Goal: Task Accomplishment & Management: Manage account settings

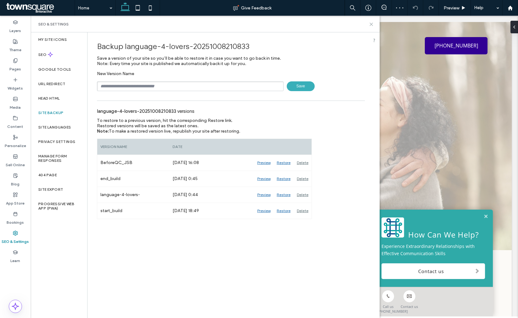
click at [374, 22] on div "SEO & Settings" at bounding box center [205, 24] width 349 height 17
click at [373, 22] on icon at bounding box center [371, 24] width 5 height 5
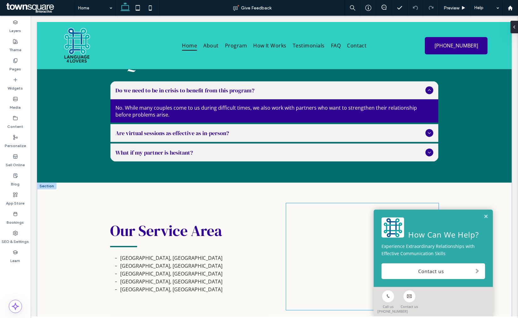
scroll to position [1360, 0]
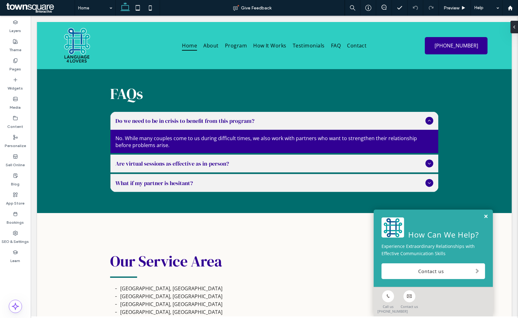
click at [484, 216] on link at bounding box center [486, 216] width 5 height 5
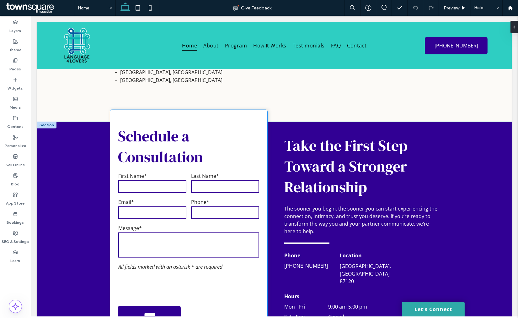
scroll to position [1639, 0]
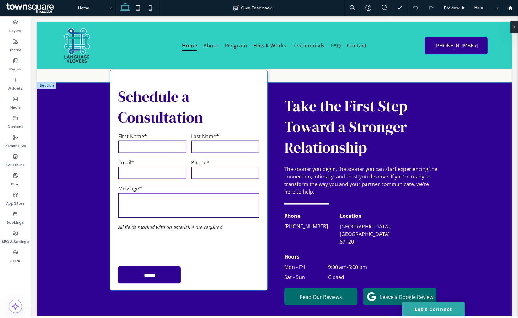
click at [204, 167] on div "Phone*" at bounding box center [225, 170] width 73 height 26
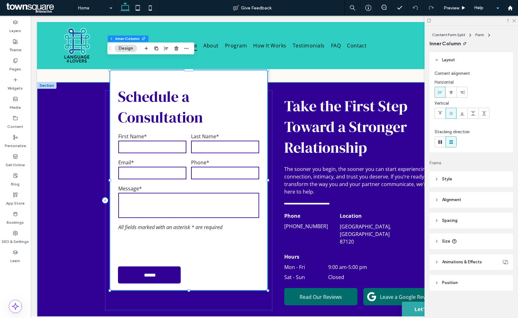
click at [204, 167] on div "Phone*" at bounding box center [225, 170] width 73 height 26
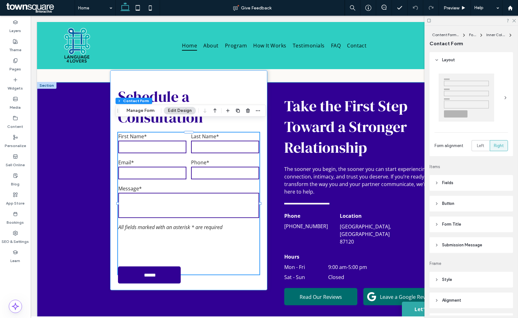
type input "*"
type input "***"
type input "*"
type input "***"
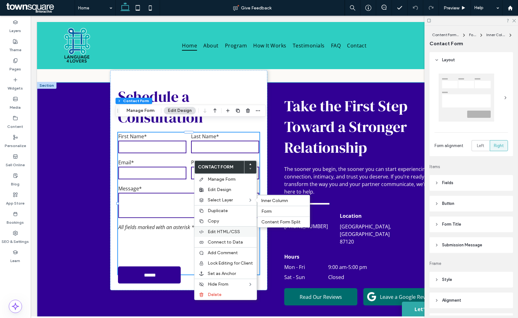
click at [120, 269] on input "******" at bounding box center [150, 275] width 61 height 12
type input "*"
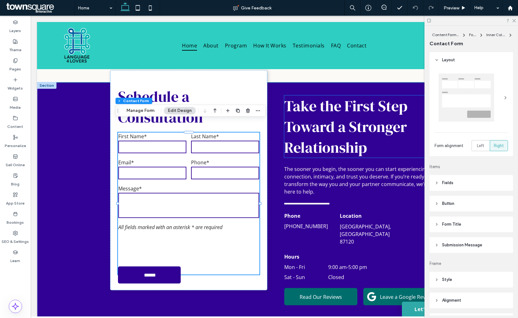
click at [300, 146] on span "Take the First Step Toward a Stronger Relationship" at bounding box center [345, 126] width 123 height 62
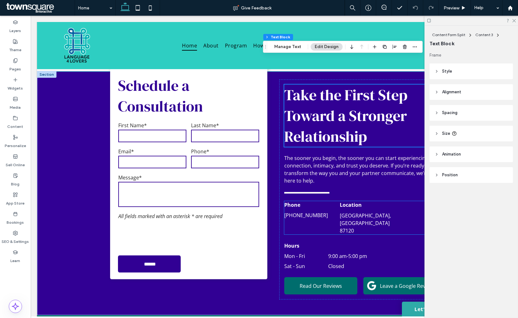
scroll to position [1534, 0]
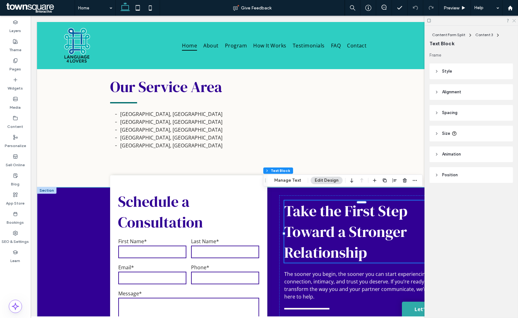
click at [514, 21] on icon at bounding box center [514, 20] width 4 height 4
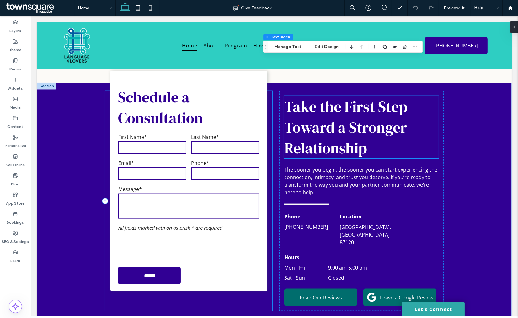
scroll to position [1604, 0]
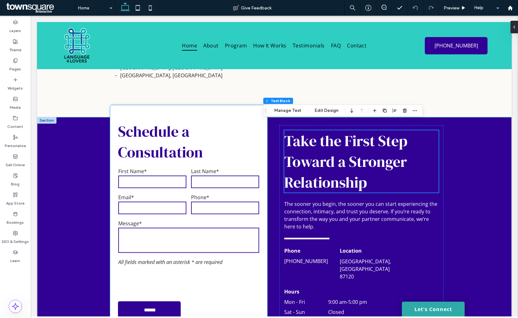
click at [187, 218] on div "Message*" at bounding box center [189, 237] width 146 height 39
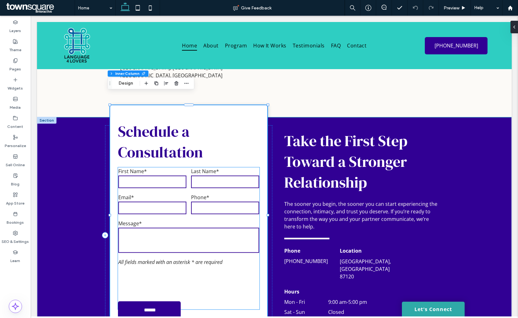
click at [204, 220] on label "Message*" at bounding box center [188, 223] width 141 height 7
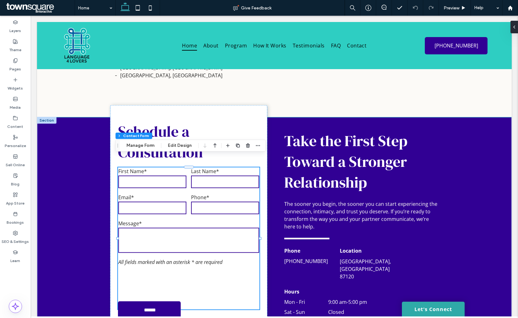
type input "*"
type input "***"
type input "*"
type input "***"
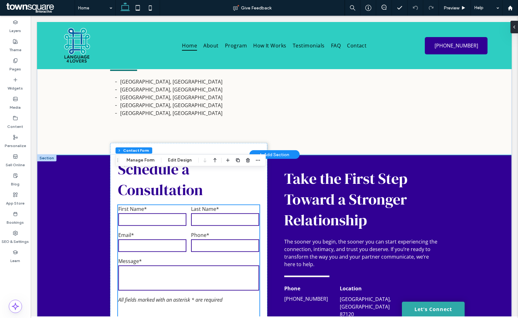
scroll to position [1500, 0]
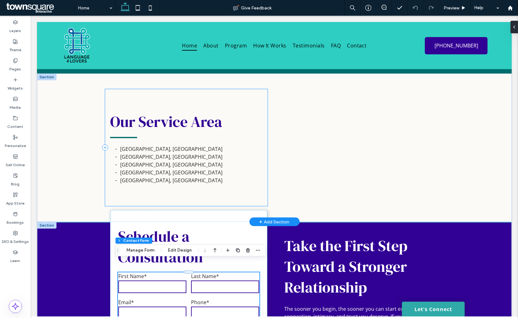
click at [100, 123] on div "Our Service Area Albuquerque, NM Phoenix, AZ Denver, CO Salt Lake City, UT Las …" at bounding box center [274, 147] width 377 height 148
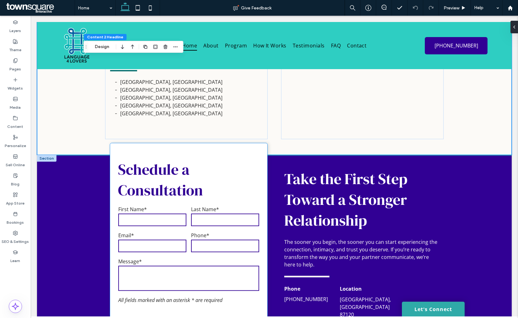
scroll to position [1639, 0]
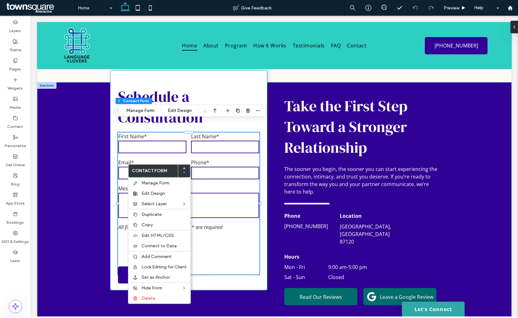
type input "*"
type input "***"
type input "*"
type input "***"
click at [170, 245] on span "Connect to Data" at bounding box center [159, 245] width 35 height 5
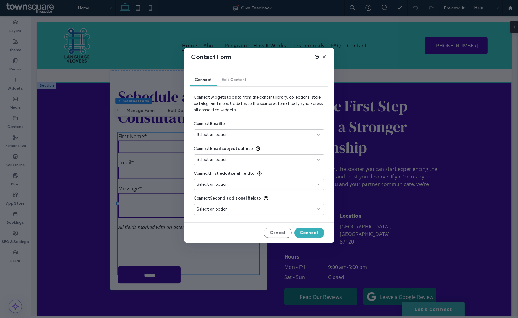
click at [267, 136] on div "Select an option" at bounding box center [255, 135] width 117 height 6
click at [230, 156] on span "lifeservingcommunication@gmail.com" at bounding box center [271, 157] width 95 height 6
type input "*"
type input "***"
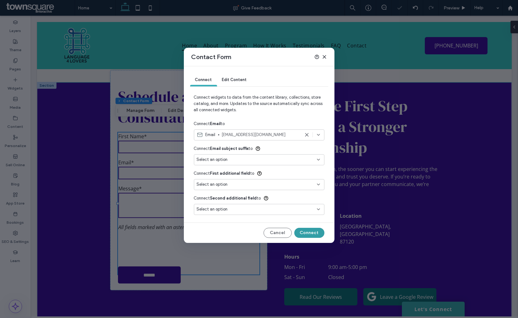
click at [300, 233] on button "Connect" at bounding box center [309, 233] width 30 height 10
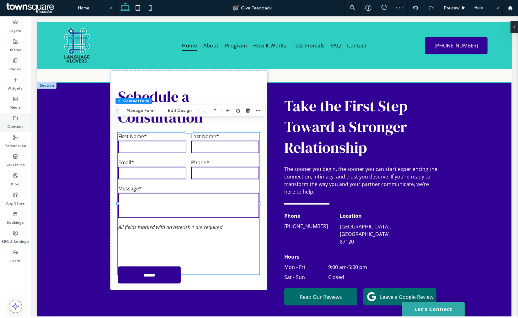
click at [19, 121] on label "Content" at bounding box center [16, 125] width 16 height 9
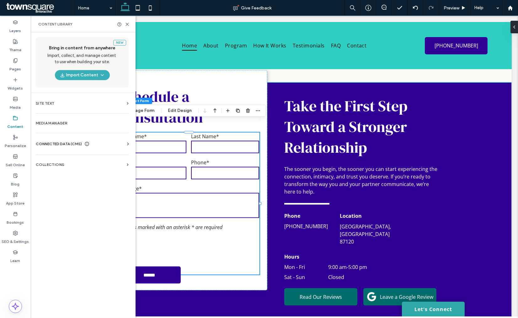
click at [85, 143] on div "CONNECTED DATA (CMS)" at bounding box center [63, 144] width 54 height 6
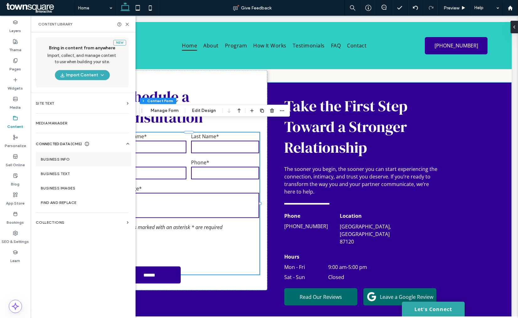
click at [56, 158] on label "Business Info" at bounding box center [83, 159] width 85 height 4
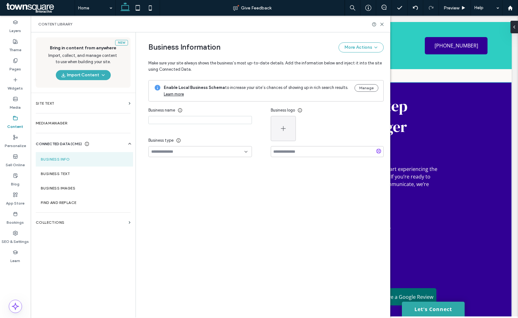
type input "**********"
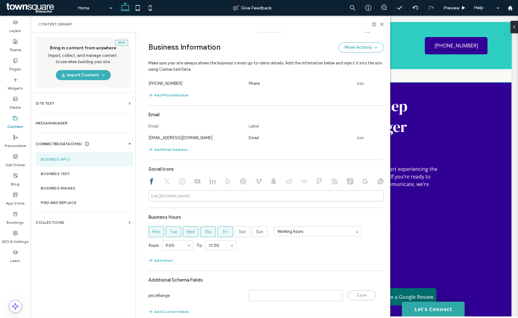
scroll to position [228, 0]
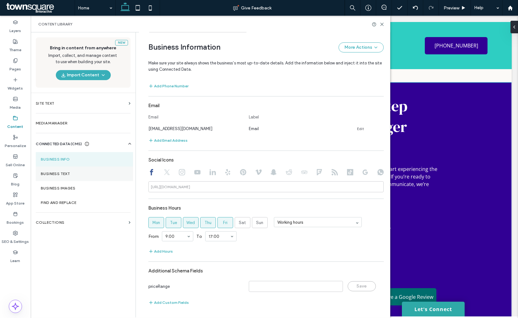
click at [49, 171] on label "Business Text" at bounding box center [84, 173] width 87 height 4
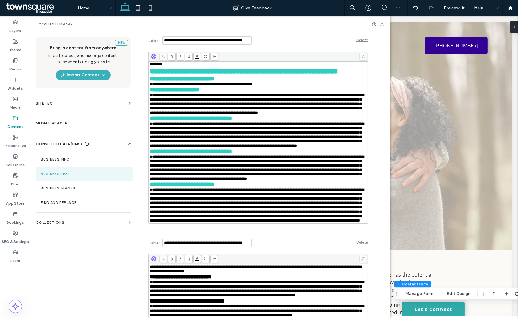
scroll to position [488, 0]
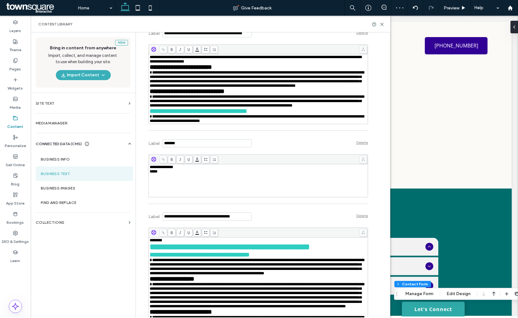
type input "*"
type input "***"
type input "*"
type input "***"
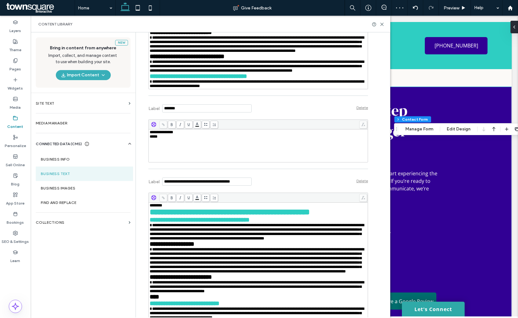
scroll to position [1642, 0]
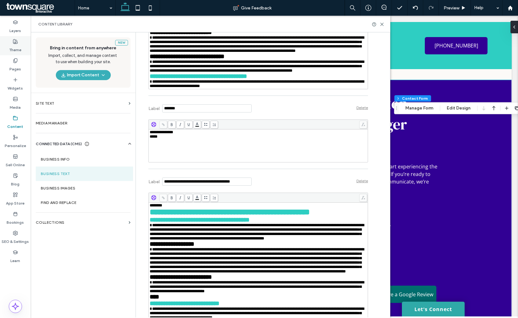
click at [18, 51] on label "Theme" at bounding box center [15, 48] width 12 height 9
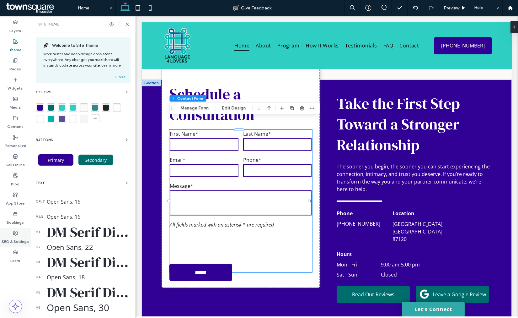
click at [24, 237] on label "SEO & Settings" at bounding box center [15, 239] width 27 height 9
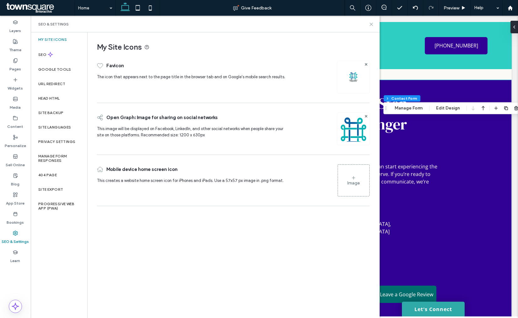
click at [371, 24] on use at bounding box center [371, 24] width 3 height 3
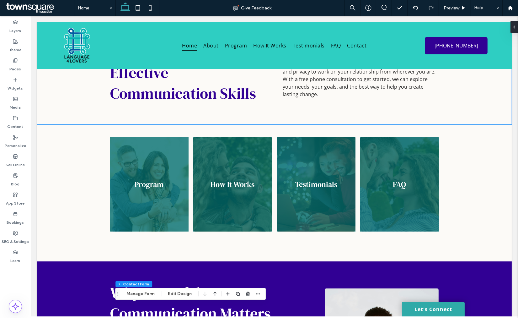
scroll to position [212, 0]
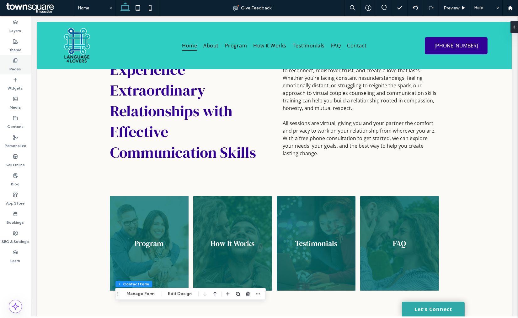
drag, startPoint x: 1, startPoint y: 55, endPoint x: 23, endPoint y: 67, distance: 25.2
click at [23, 67] on div "Pages" at bounding box center [15, 64] width 31 height 19
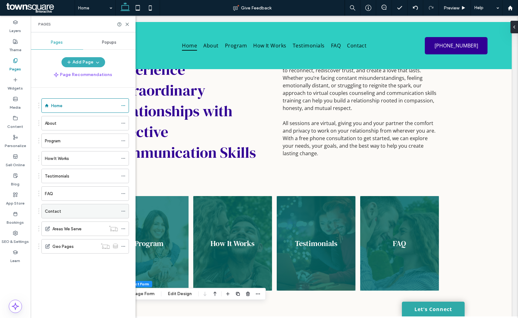
click at [63, 212] on div "Contact" at bounding box center [81, 211] width 73 height 7
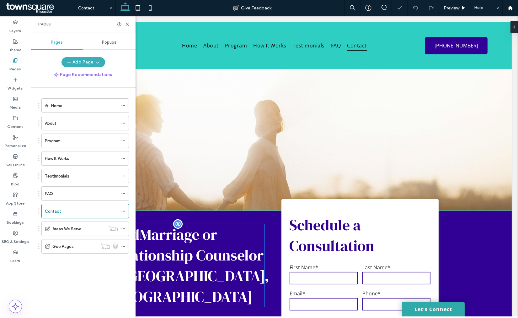
scroll to position [139, 0]
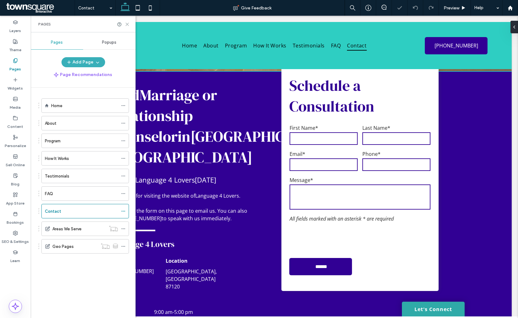
click at [128, 25] on icon at bounding box center [127, 24] width 5 height 5
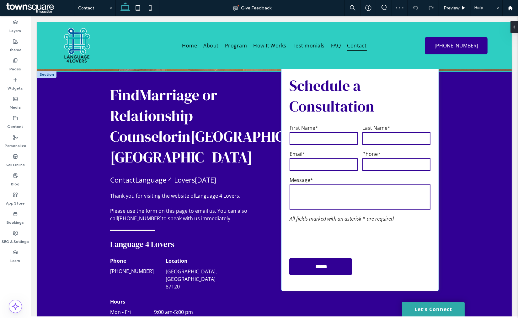
click at [344, 153] on label "Email*" at bounding box center [324, 153] width 68 height 7
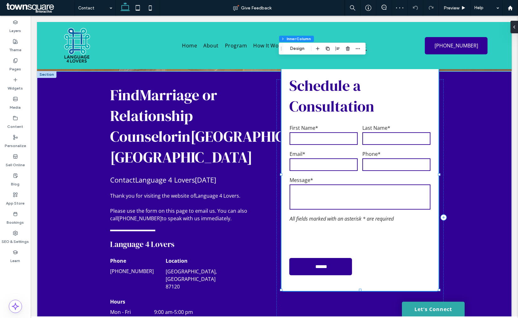
click at [344, 153] on label "Email*" at bounding box center [324, 153] width 68 height 7
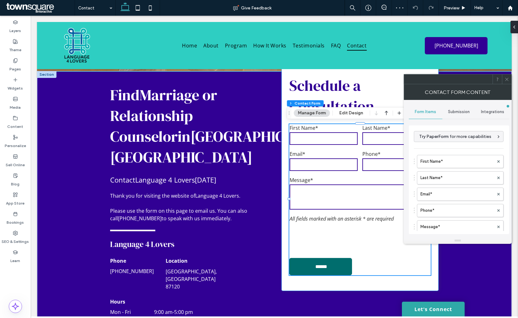
type input "******"
type input "**********"
type input "*"
type input "***"
type input "*"
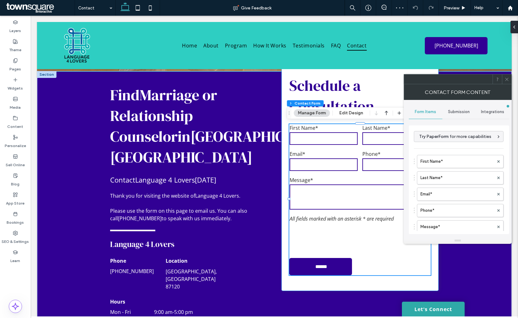
type input "***"
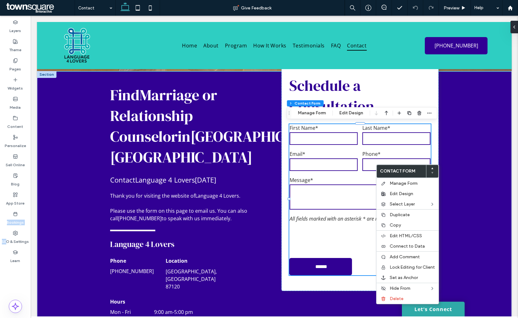
drag, startPoint x: 6, startPoint y: 232, endPoint x: -64, endPoint y: 223, distance: 70.6
click at [0, 223] on html ".wqwq-1{fill:#231f20;} .cls-1q, .cls-2q { fill-rule: evenodd; } .cls-2q { fill:…" at bounding box center [259, 159] width 518 height 318
click at [396, 244] on span "Connect to Data" at bounding box center [407, 245] width 35 height 5
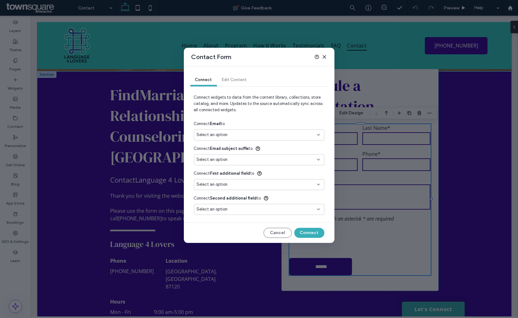
click at [278, 134] on div "Select an option" at bounding box center [255, 135] width 117 height 6
click at [235, 154] on span "lifeservingcommunication@gmail.com" at bounding box center [271, 157] width 95 height 6
type input "*"
type input "***"
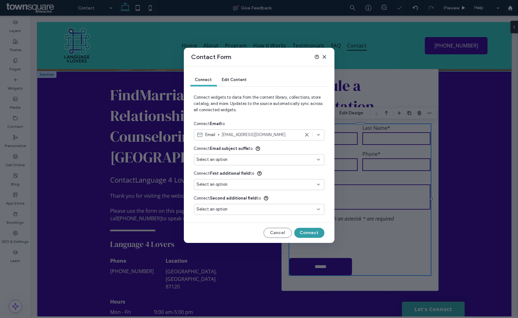
click at [306, 234] on button "Connect" at bounding box center [309, 233] width 30 height 10
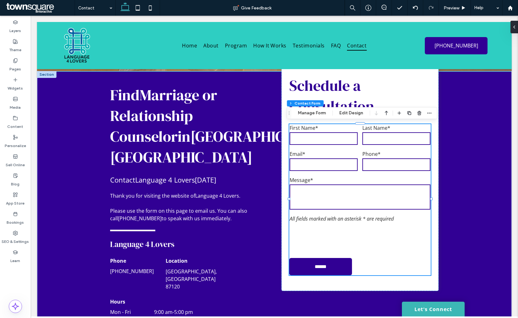
click at [439, 306] on link "Let's Connect" at bounding box center [433, 308] width 63 height 15
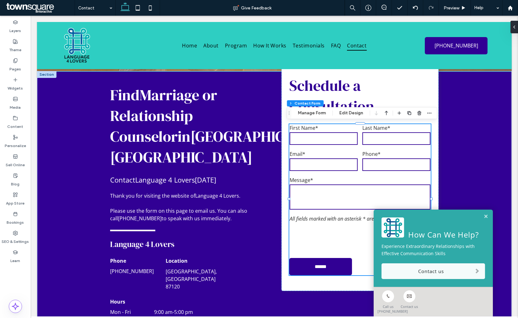
click at [439, 271] on link "Contact us" at bounding box center [434, 271] width 104 height 16
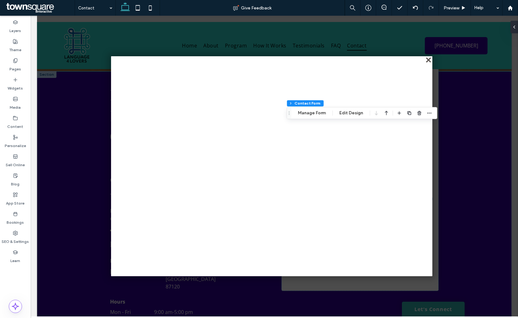
click at [428, 58] on div "close" at bounding box center [429, 60] width 5 height 5
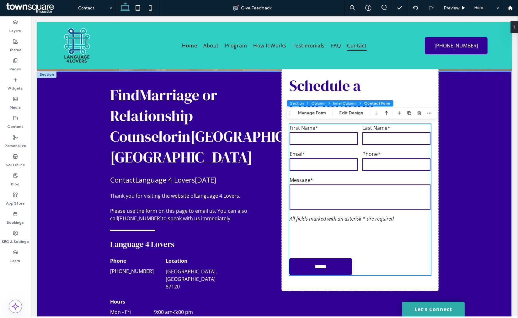
scroll to position [0, 0]
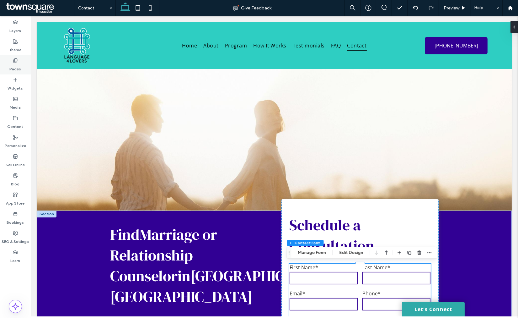
click at [16, 58] on icon at bounding box center [15, 60] width 5 height 5
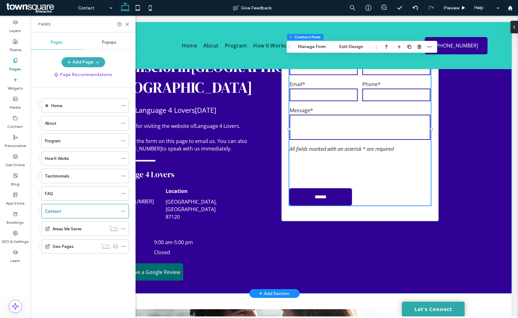
click at [459, 191] on div "Find Marriage or Relationship Counselor in Albuquerque, NM Contact Language 4 L…" at bounding box center [274, 147] width 377 height 291
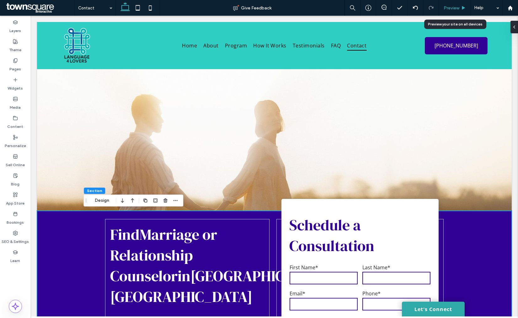
click at [446, 10] on span "Preview" at bounding box center [452, 7] width 16 height 5
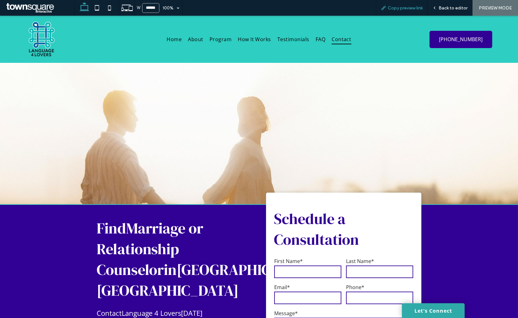
click at [412, 7] on span "Copy preview link" at bounding box center [405, 7] width 35 height 5
click at [446, 5] on span "Back to editor" at bounding box center [453, 7] width 29 height 5
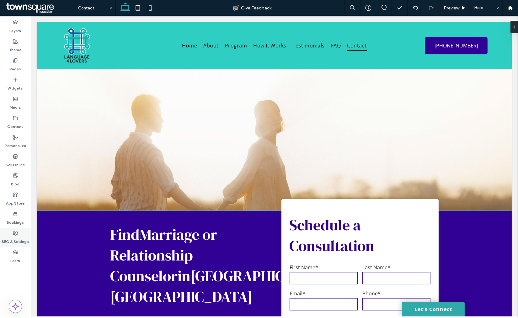
click at [17, 233] on use at bounding box center [15, 233] width 4 height 4
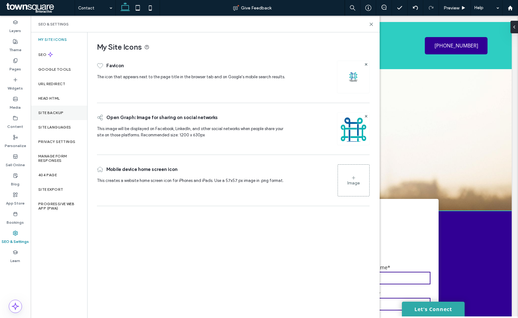
click at [70, 110] on div "Site Backup" at bounding box center [59, 112] width 57 height 14
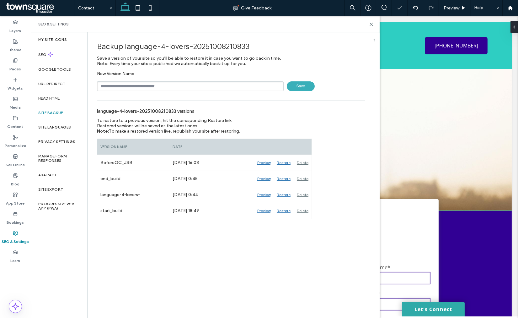
click at [139, 84] on input "text" at bounding box center [190, 86] width 187 height 10
type input "**********"
click at [299, 86] on span "Save" at bounding box center [301, 86] width 28 height 10
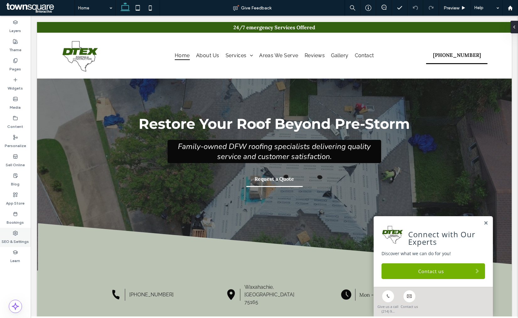
click at [13, 234] on icon at bounding box center [15, 232] width 5 height 5
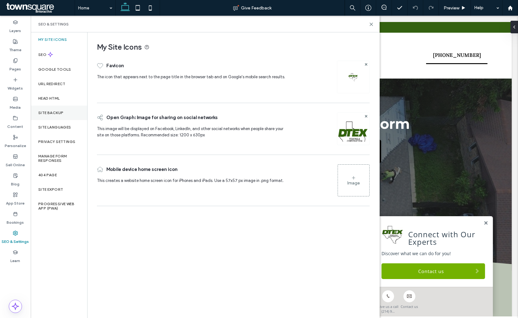
click at [52, 115] on div "Site Backup" at bounding box center [59, 112] width 57 height 14
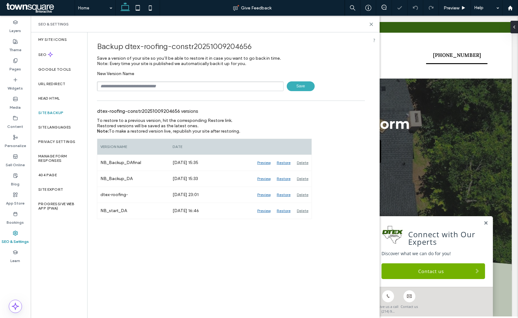
click at [151, 83] on input "text" at bounding box center [190, 86] width 187 height 10
type input "**********"
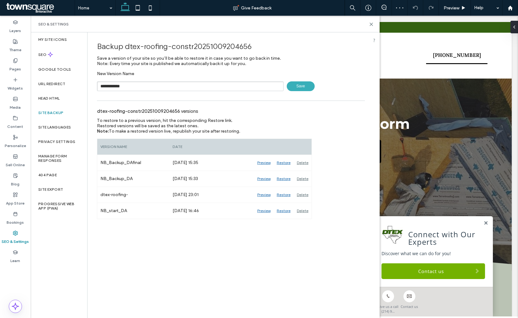
click at [297, 86] on span "Save" at bounding box center [301, 86] width 28 height 10
click at [371, 23] on icon at bounding box center [371, 24] width 5 height 5
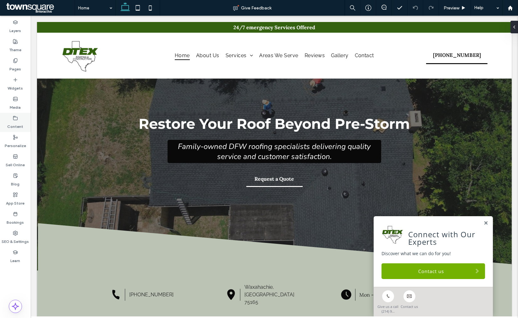
click at [18, 120] on div "Content" at bounding box center [15, 122] width 31 height 19
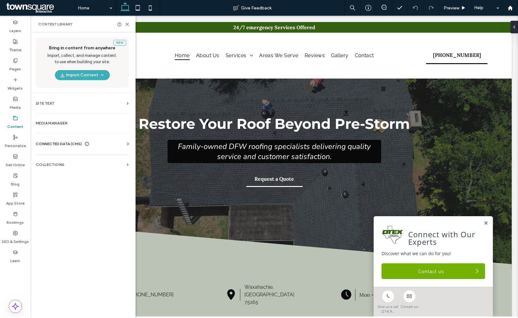
click at [65, 145] on span "CONNECTED DATA (CMS)" at bounding box center [59, 144] width 46 height 6
click at [64, 159] on label "Business Info" at bounding box center [83, 159] width 85 height 4
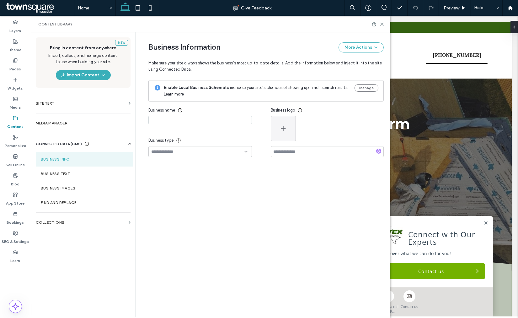
type input "**********"
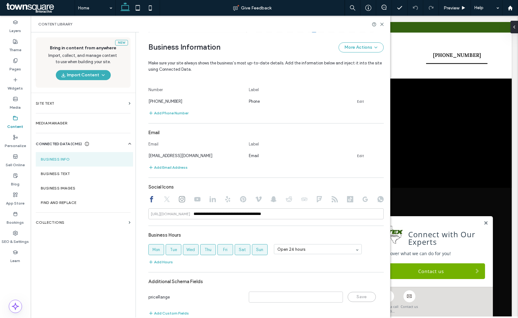
scroll to position [198, 0]
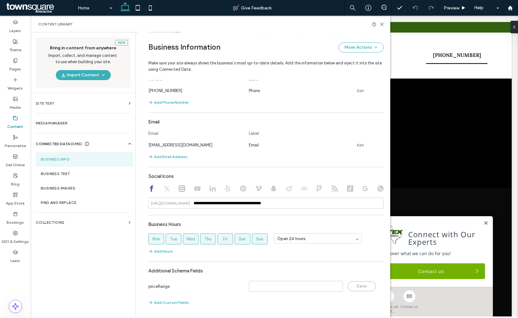
click at [179, 187] on icon at bounding box center [182, 188] width 6 height 6
type input "**********"
click at [196, 191] on icon at bounding box center [197, 188] width 6 height 6
click at [210, 191] on icon at bounding box center [213, 188] width 6 height 6
click at [225, 190] on icon at bounding box center [228, 188] width 6 height 6
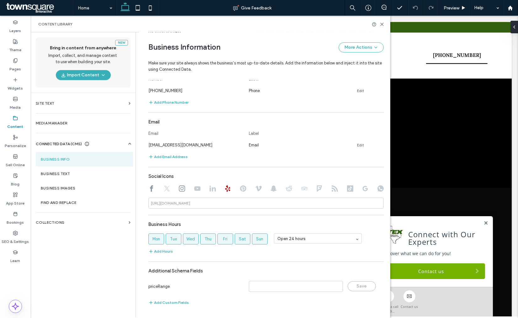
click at [241, 190] on icon at bounding box center [243, 188] width 6 height 6
click at [252, 189] on div at bounding box center [265, 189] width 235 height 8
click at [256, 187] on icon at bounding box center [259, 188] width 6 height 6
click at [271, 186] on icon at bounding box center [274, 188] width 6 height 6
click at [289, 187] on icon at bounding box center [289, 188] width 6 height 6
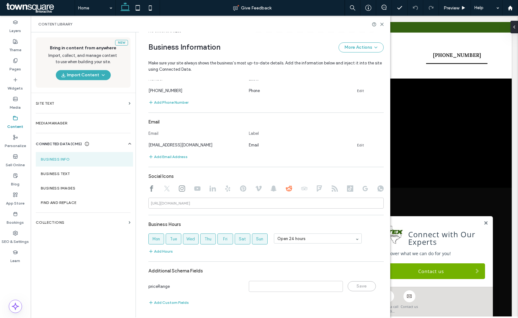
click at [306, 190] on div at bounding box center [265, 189] width 235 height 8
click at [304, 189] on use at bounding box center [304, 188] width 6 height 4
click at [312, 188] on div at bounding box center [265, 189] width 235 height 8
click at [317, 188] on use at bounding box center [319, 188] width 5 height 6
click at [334, 188] on use at bounding box center [335, 188] width 6 height 6
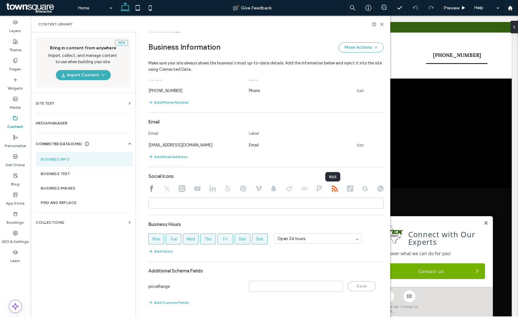
click at [349, 189] on use at bounding box center [350, 188] width 6 height 6
click at [366, 190] on icon at bounding box center [365, 188] width 6 height 6
click at [381, 188] on use at bounding box center [381, 188] width 6 height 6
click at [165, 191] on icon at bounding box center [167, 188] width 6 height 6
click at [89, 176] on section "Business Text" at bounding box center [84, 173] width 97 height 14
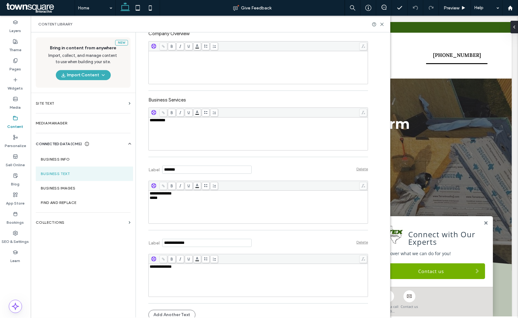
scroll to position [155, 0]
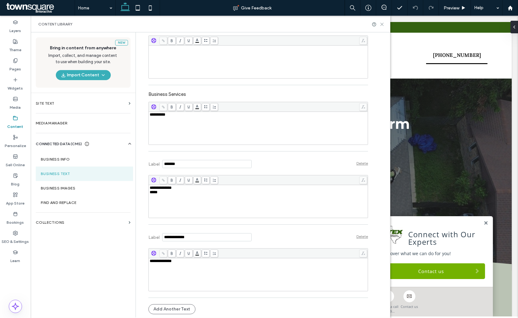
click at [380, 26] on icon at bounding box center [382, 24] width 5 height 5
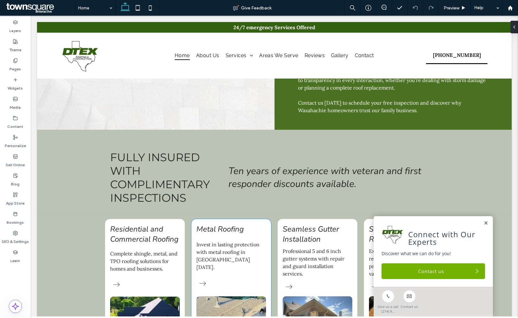
scroll to position [663, 0]
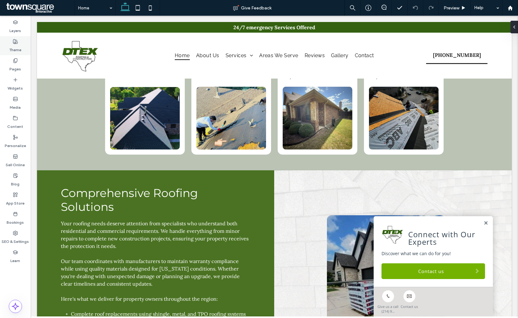
click at [19, 50] on label "Theme" at bounding box center [15, 48] width 12 height 9
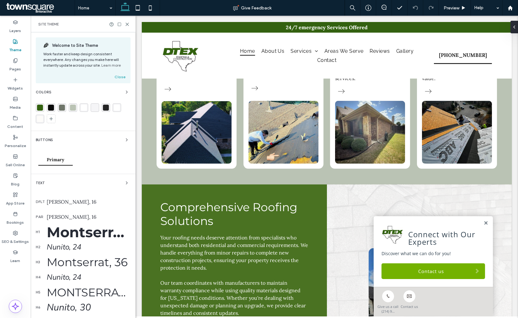
scroll to position [700, 0]
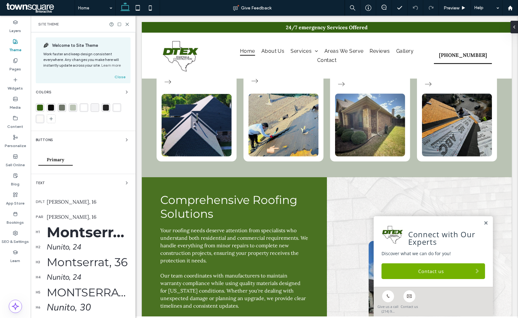
click at [401, 271] on link "Contact us" at bounding box center [433, 271] width 104 height 16
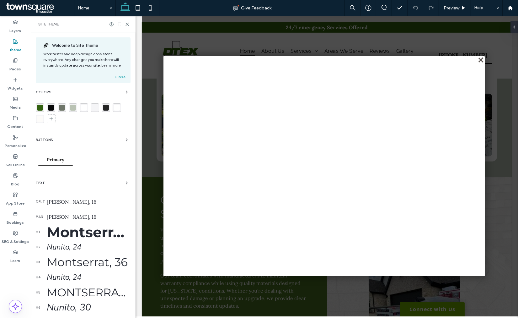
click at [480, 60] on div "close" at bounding box center [481, 60] width 5 height 5
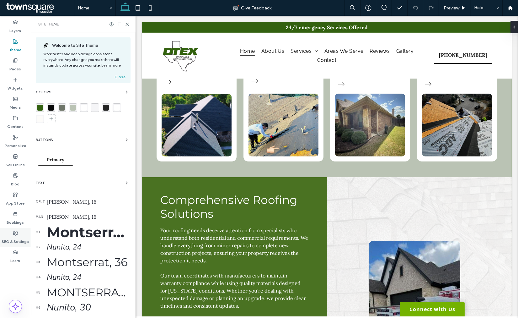
click at [17, 234] on icon at bounding box center [15, 232] width 5 height 5
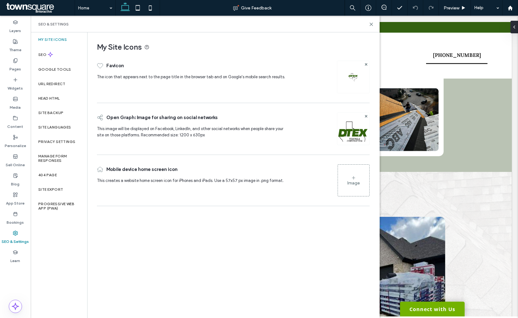
scroll to position [663, 0]
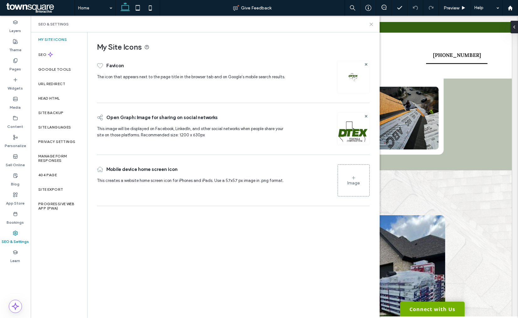
click at [369, 24] on icon at bounding box center [371, 24] width 5 height 5
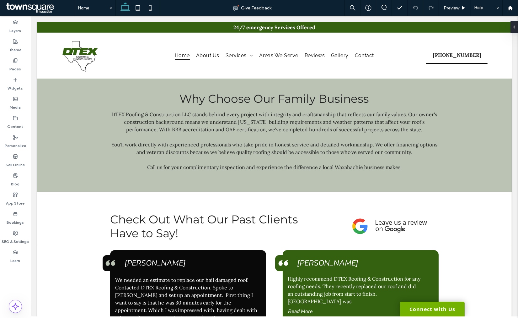
scroll to position [942, 0]
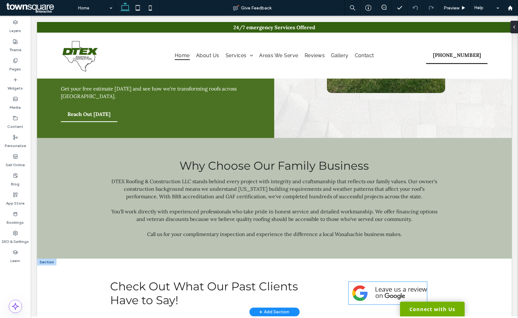
click at [357, 282] on img at bounding box center [388, 293] width 78 height 23
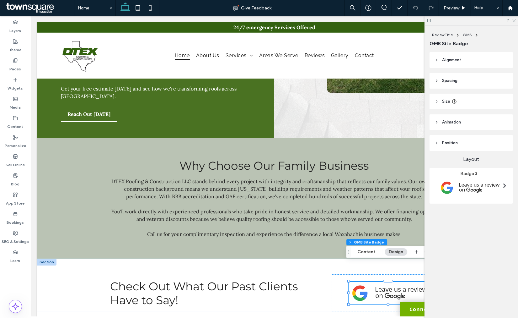
click at [514, 21] on icon at bounding box center [514, 20] width 4 height 4
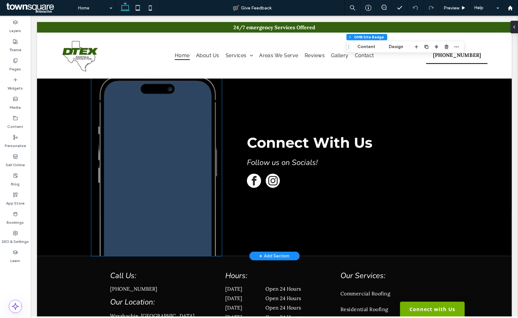
scroll to position [1624, 0]
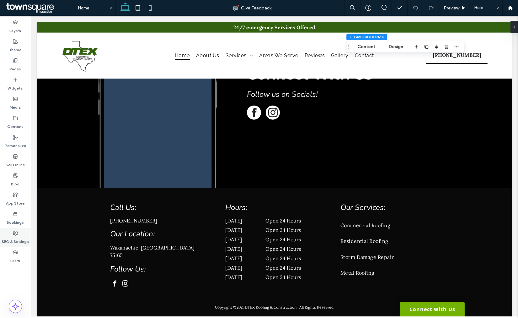
click at [22, 234] on div "SEO & Settings" at bounding box center [15, 237] width 31 height 19
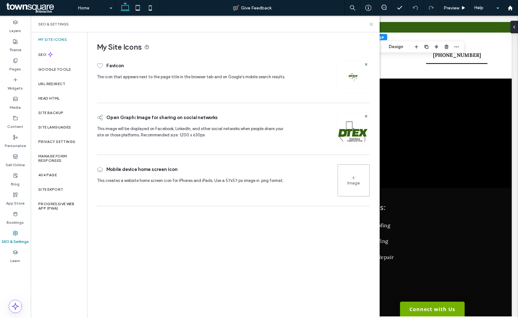
click at [373, 25] on icon at bounding box center [371, 24] width 5 height 5
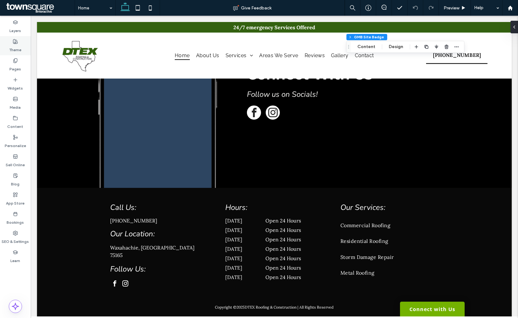
click at [23, 44] on div "Theme" at bounding box center [15, 45] width 31 height 19
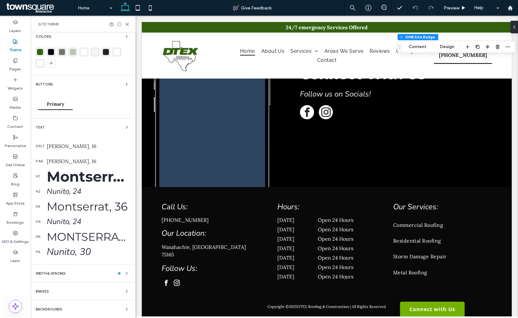
scroll to position [0, 0]
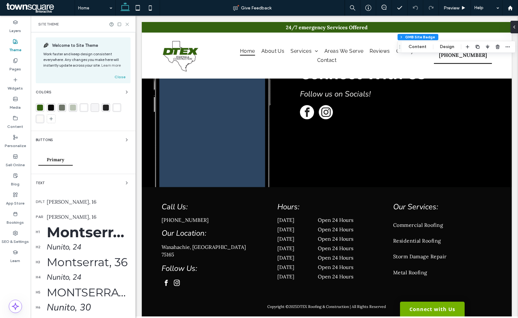
click at [125, 25] on icon at bounding box center [127, 24] width 5 height 5
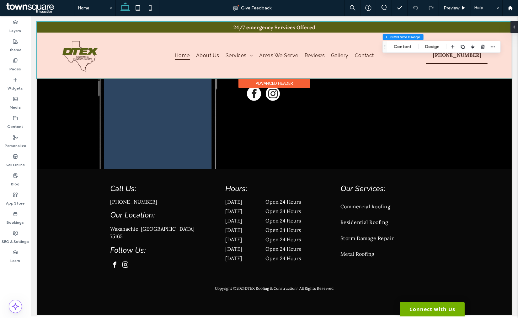
scroll to position [1624, 0]
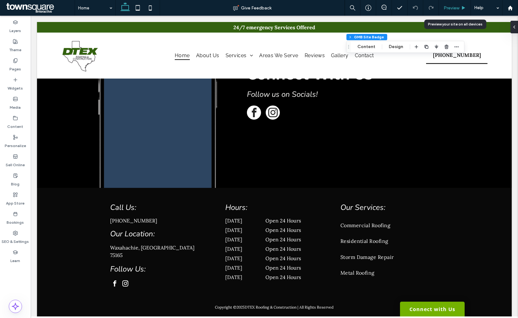
click at [448, 8] on span "Preview" at bounding box center [452, 7] width 16 height 5
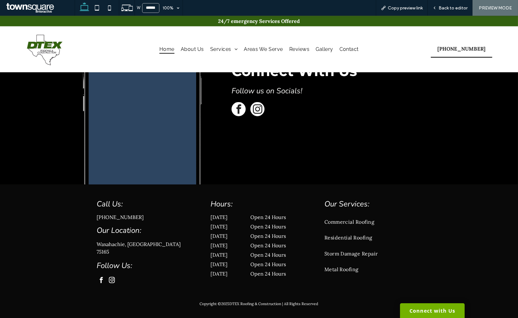
scroll to position [1583, 0]
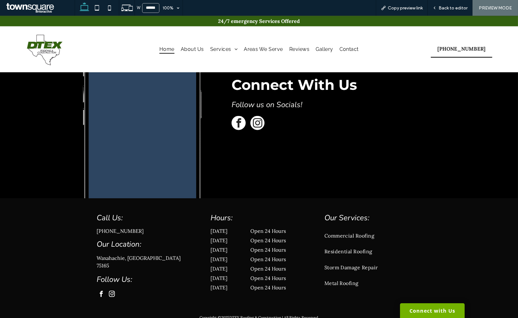
click at [409, 8] on span "Copy preview link" at bounding box center [405, 7] width 35 height 5
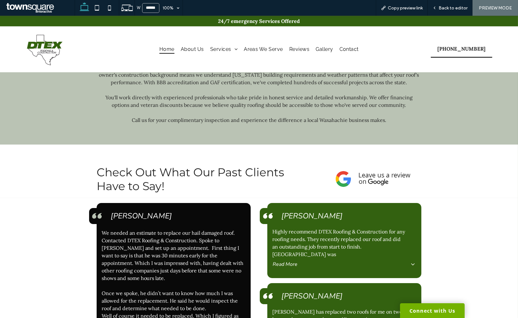
scroll to position [920, 0]
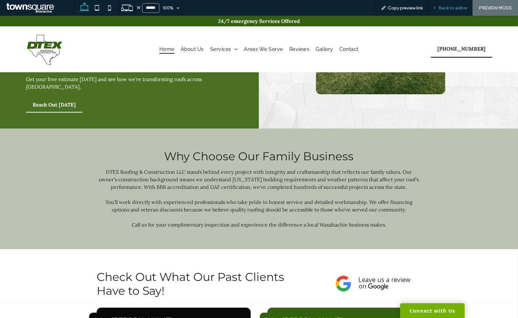
click at [445, 7] on span "Back to editor" at bounding box center [453, 7] width 29 height 5
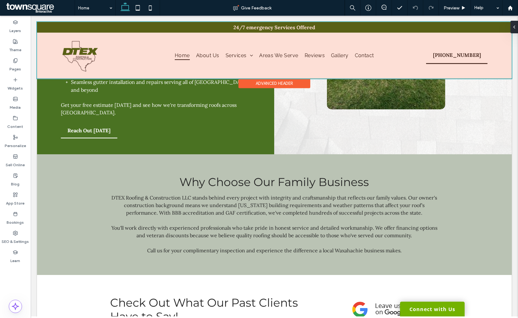
scroll to position [930, 0]
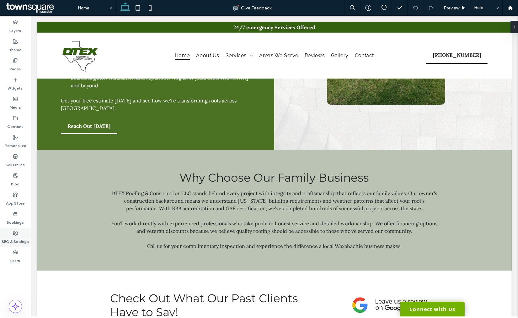
click at [21, 236] on label "SEO & Settings" at bounding box center [15, 239] width 27 height 9
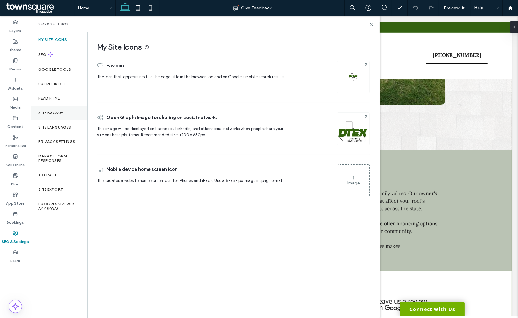
click at [63, 109] on div "Site Backup" at bounding box center [59, 112] width 57 height 14
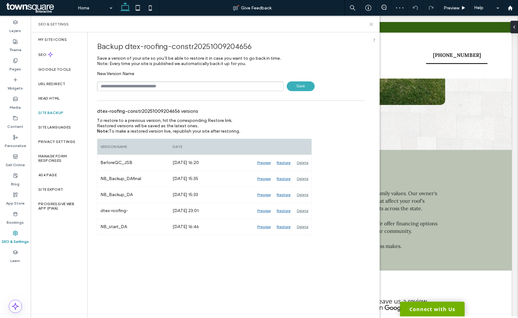
click at [369, 23] on icon at bounding box center [371, 24] width 5 height 5
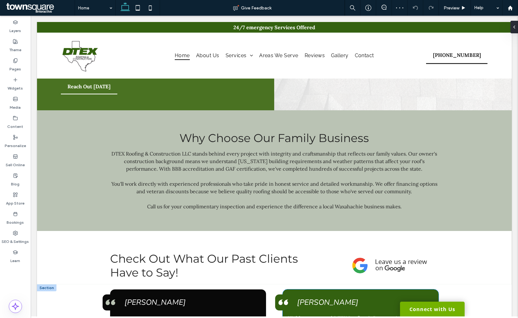
scroll to position [1000, 0]
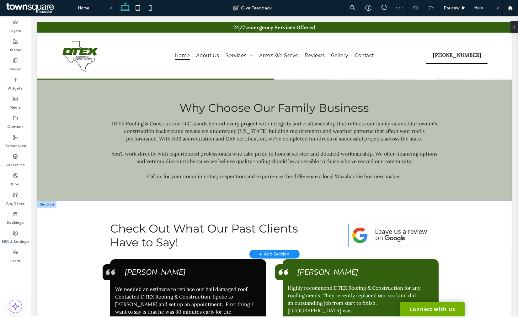
click at [385, 224] on img at bounding box center [388, 235] width 78 height 23
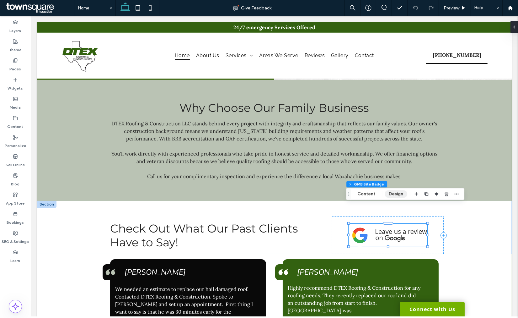
click at [401, 193] on button "Design" at bounding box center [396, 194] width 23 height 8
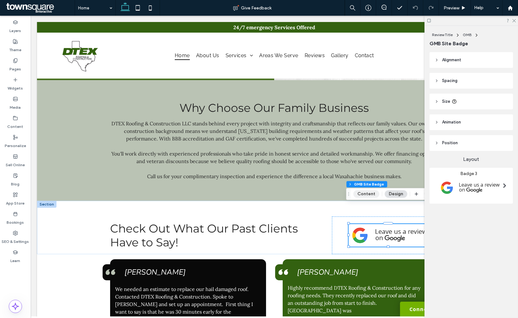
click at [367, 197] on button "Content" at bounding box center [366, 194] width 26 height 8
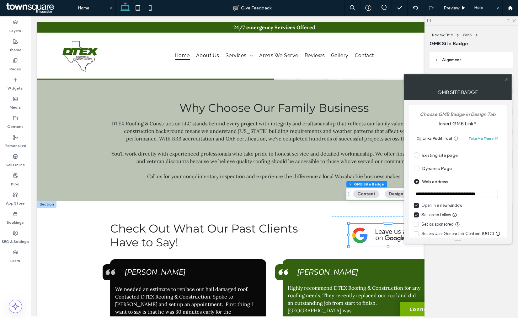
click at [443, 192] on input "**********" at bounding box center [456, 194] width 84 height 8
paste input "***"
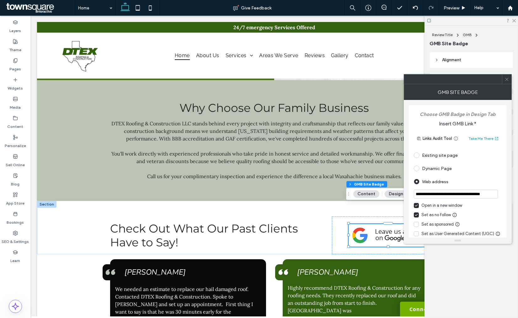
type input "**********"
click at [506, 81] on span at bounding box center [507, 78] width 5 height 9
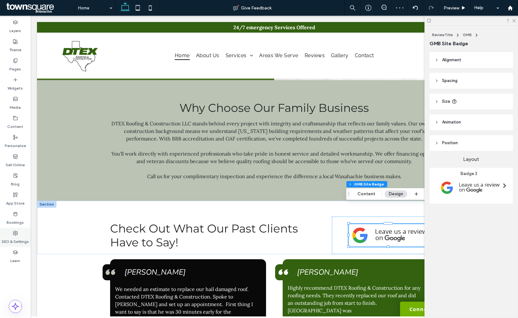
click at [23, 234] on div "SEO & Settings" at bounding box center [15, 237] width 31 height 19
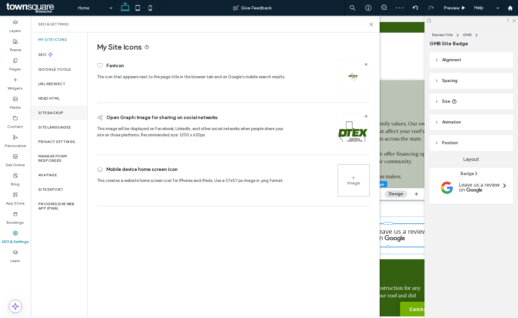
click at [53, 110] on label "Site Backup" at bounding box center [50, 112] width 25 height 4
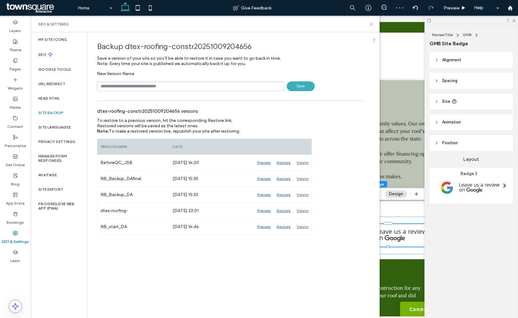
click at [371, 26] on icon at bounding box center [371, 24] width 5 height 5
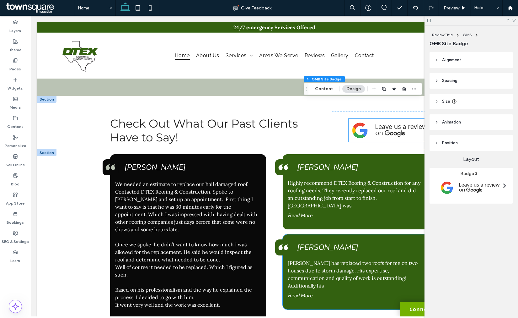
scroll to position [1174, 0]
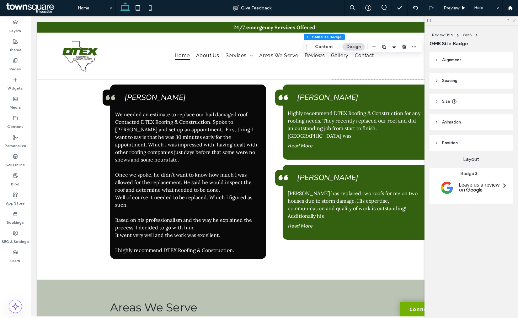
click at [514, 20] on icon at bounding box center [514, 20] width 4 height 4
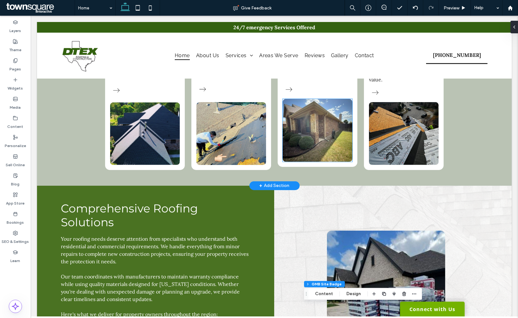
scroll to position [581, 0]
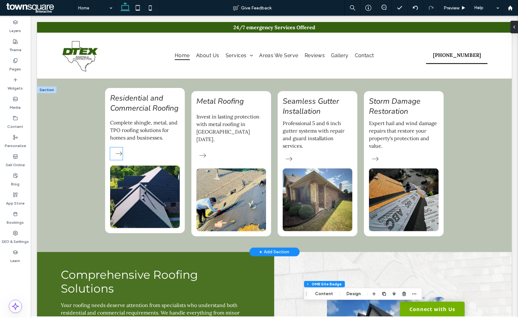
click at [114, 147] on icon at bounding box center [119, 153] width 13 height 13
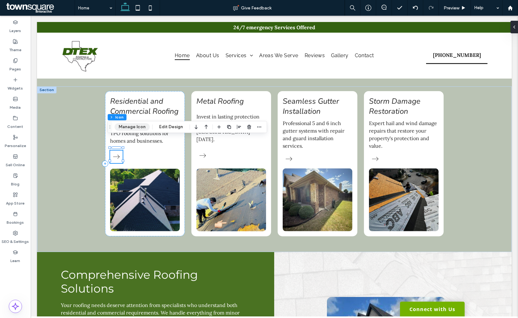
click at [129, 126] on button "Manage Icon" at bounding box center [132, 127] width 35 height 8
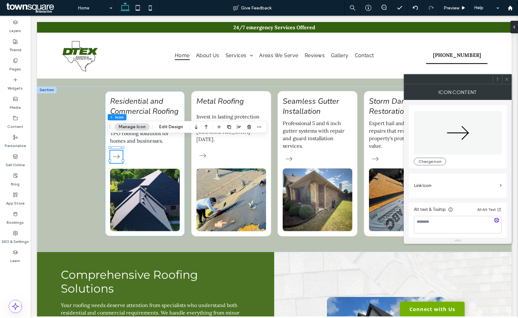
click at [422, 182] on label "Link Icon" at bounding box center [456, 186] width 84 height 12
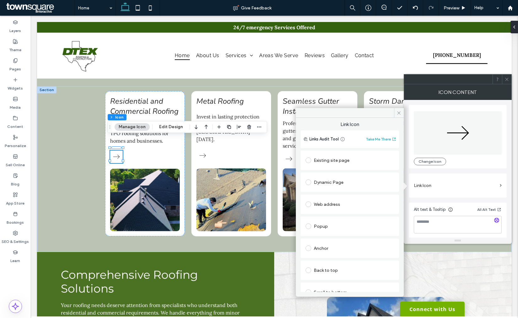
click at [337, 159] on div "Existing site page" at bounding box center [350, 160] width 89 height 10
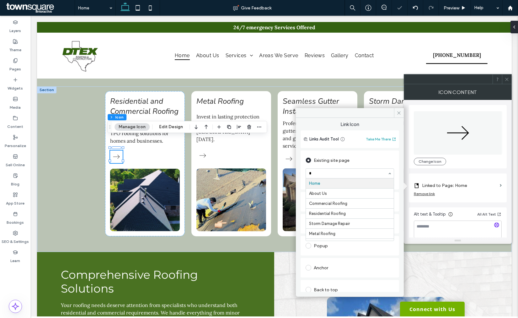
type input "**"
click at [398, 110] on icon at bounding box center [399, 112] width 5 height 5
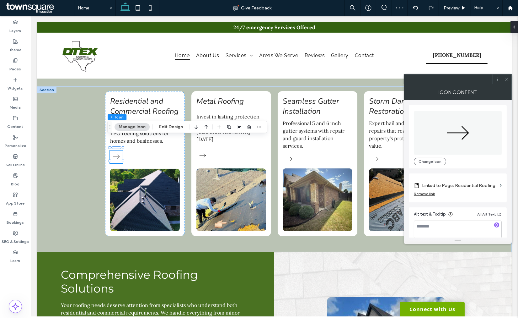
click at [511, 82] on div at bounding box center [506, 78] width 9 height 9
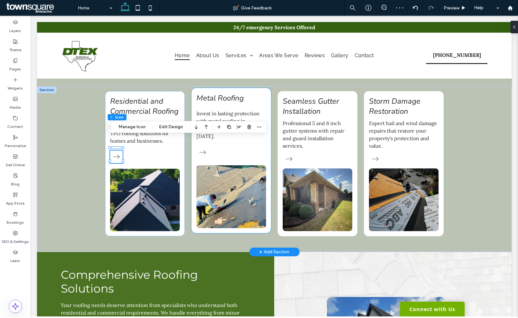
click at [201, 147] on div "Metal Roofing Invest in lasting protection with metal roofing in Waxahachie tod…" at bounding box center [231, 160] width 80 height 145
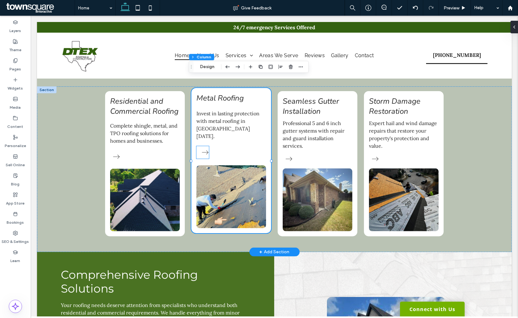
click at [200, 146] on icon at bounding box center [205, 152] width 13 height 13
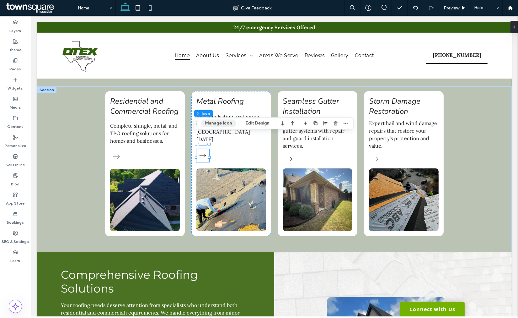
click at [220, 124] on button "Manage Icon" at bounding box center [218, 123] width 35 height 8
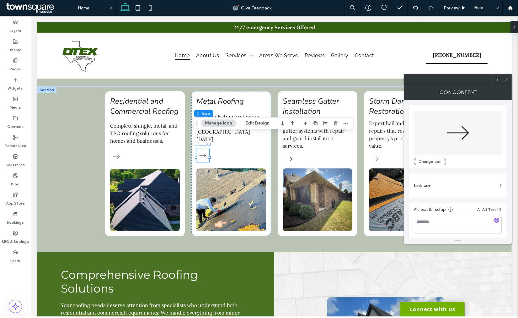
click at [435, 183] on label "Link Icon" at bounding box center [456, 186] width 84 height 12
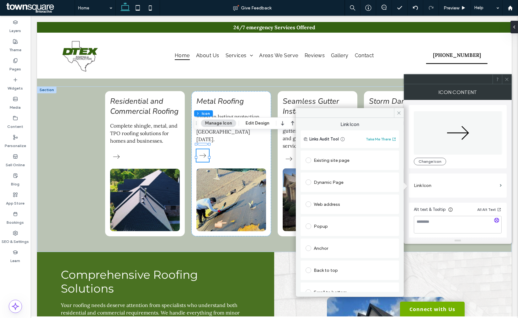
click at [326, 154] on div "Existing site page" at bounding box center [350, 160] width 89 height 13
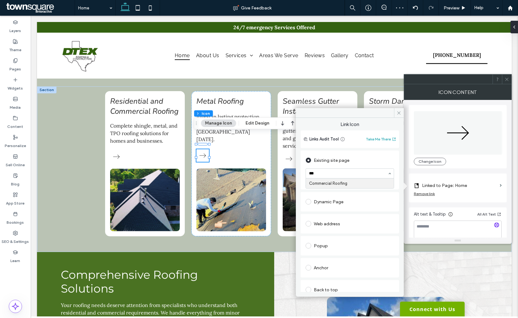
type input "****"
click at [396, 113] on span at bounding box center [399, 112] width 10 height 9
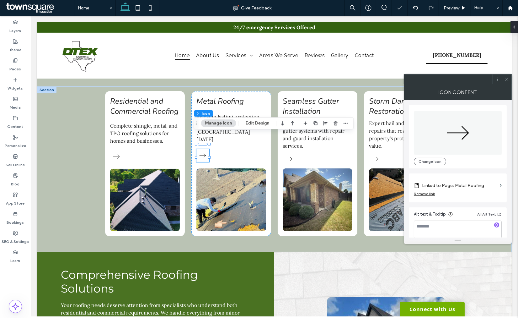
click at [508, 82] on span at bounding box center [507, 78] width 5 height 9
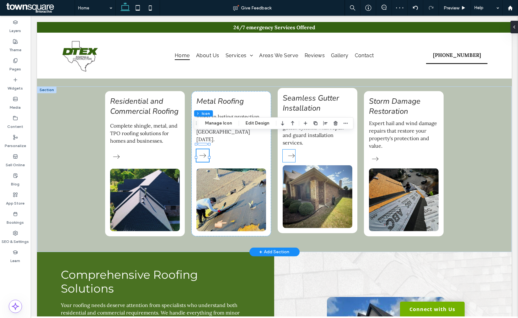
click at [285, 149] on icon at bounding box center [291, 155] width 13 height 13
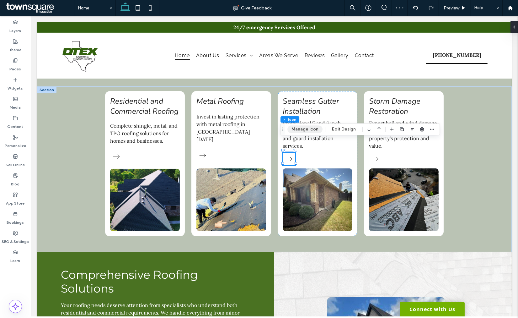
click at [313, 127] on button "Manage Icon" at bounding box center [305, 129] width 35 height 8
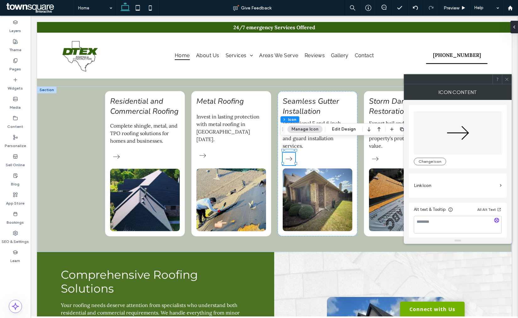
click at [434, 184] on label "Link Icon" at bounding box center [456, 186] width 84 height 12
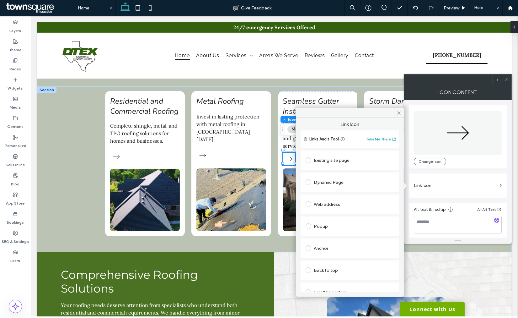
click at [331, 156] on div "Existing site page" at bounding box center [350, 160] width 89 height 10
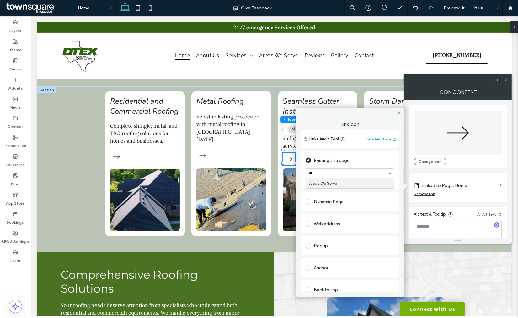
type input "*"
click at [400, 111] on icon at bounding box center [399, 112] width 5 height 5
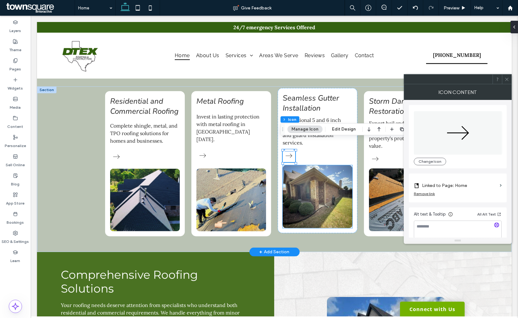
click at [346, 155] on div "Seamless Gutter Installation Professional 5 and 6 inch gutter systems with repa…" at bounding box center [318, 160] width 80 height 145
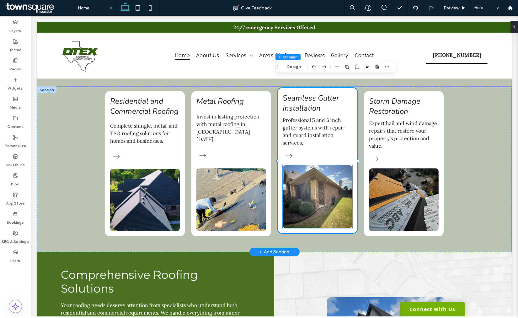
click at [347, 145] on div "Seamless Gutter Installation Professional 5 and 6 inch gutter systems with repa…" at bounding box center [318, 160] width 80 height 145
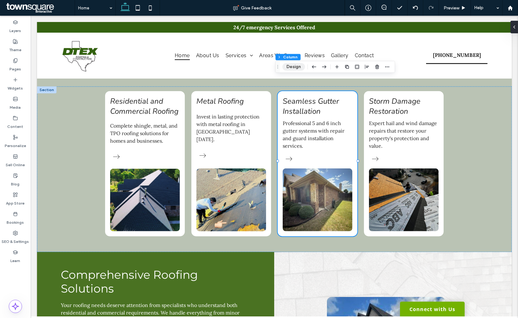
click at [289, 66] on button "Design" at bounding box center [294, 67] width 23 height 8
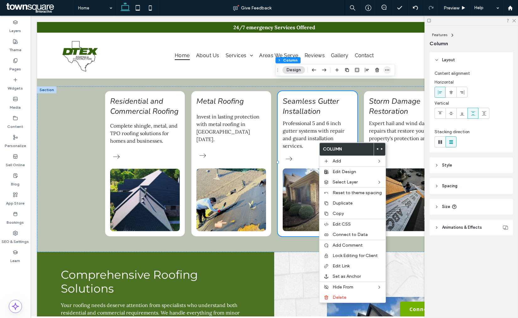
click at [391, 70] on span "button" at bounding box center [388, 70] width 8 height 8
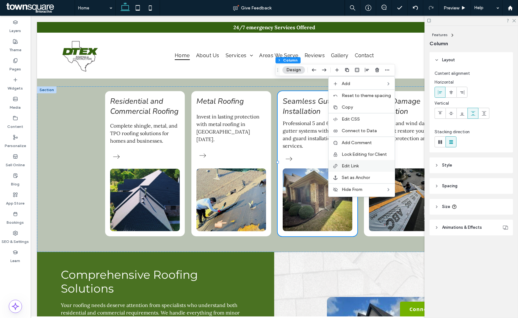
click at [359, 166] on span "Edit Link" at bounding box center [350, 165] width 17 height 5
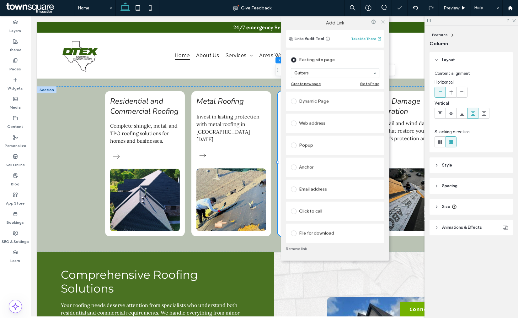
click at [382, 21] on icon at bounding box center [383, 21] width 5 height 5
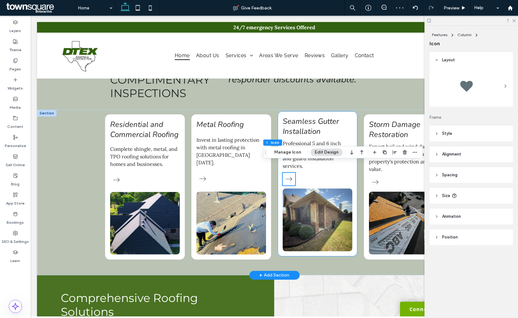
scroll to position [558, 0]
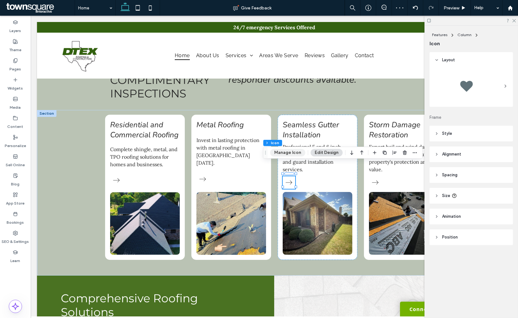
click at [294, 153] on button "Manage Icon" at bounding box center [287, 153] width 35 height 8
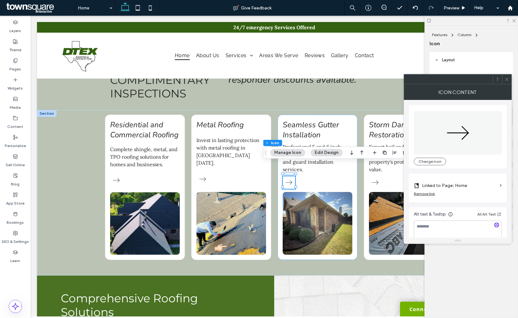
click at [439, 186] on label "Linked to Page: Home" at bounding box center [459, 186] width 75 height 12
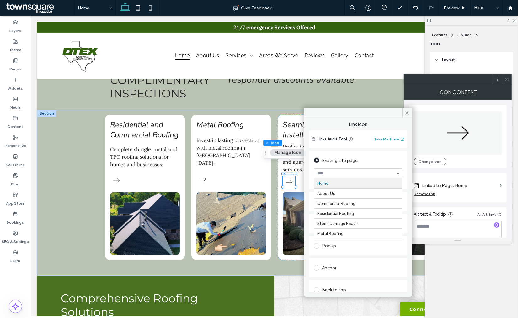
type input "*"
click at [406, 114] on icon at bounding box center [407, 112] width 5 height 5
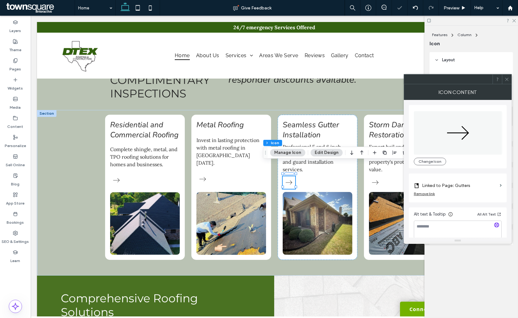
click at [509, 78] on icon at bounding box center [507, 79] width 5 height 5
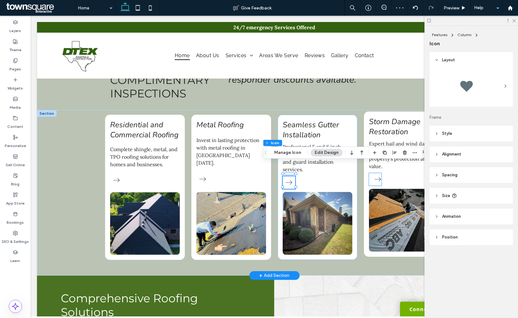
click at [374, 173] on icon at bounding box center [378, 179] width 13 height 13
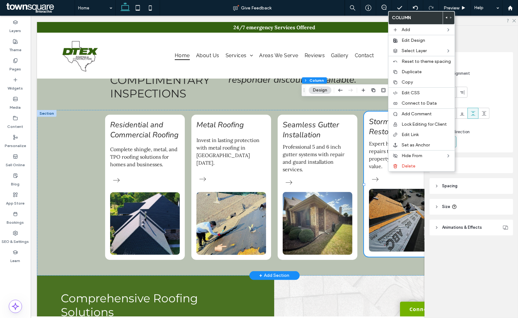
click at [385, 176] on div "Expert hail and wind damage repairs that restore your property's protection and…" at bounding box center [404, 183] width 80 height 145
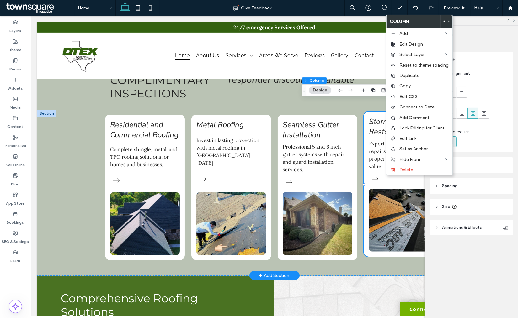
click at [365, 174] on div "Expert hail and wind damage repairs that restore your property's protection and…" at bounding box center [404, 183] width 80 height 145
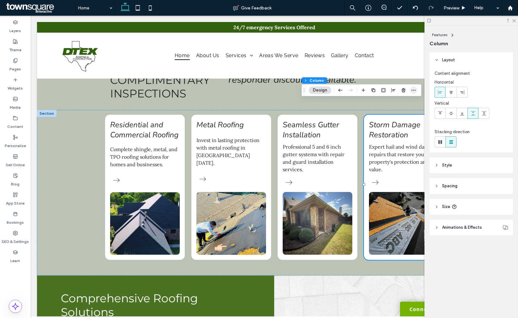
click at [410, 89] on span "button" at bounding box center [414, 90] width 8 height 8
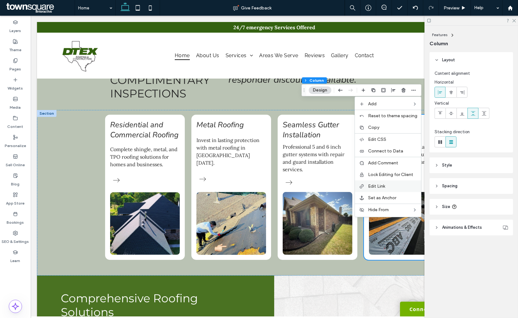
click at [364, 184] on icon at bounding box center [361, 186] width 5 height 5
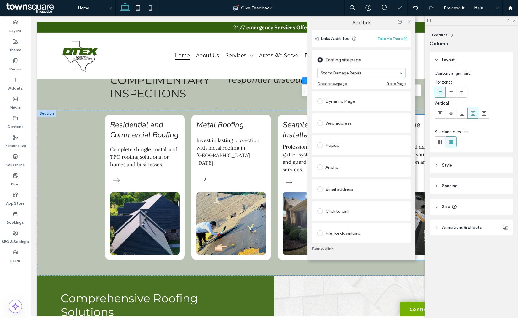
click at [408, 23] on icon at bounding box center [409, 21] width 5 height 5
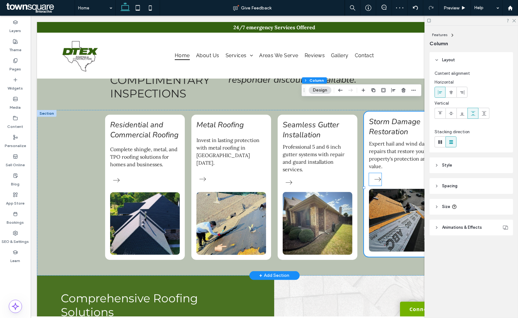
click at [372, 174] on icon at bounding box center [378, 179] width 13 height 13
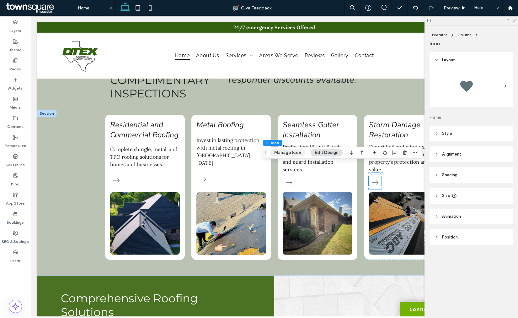
click at [295, 154] on button "Manage Icon" at bounding box center [287, 153] width 35 height 8
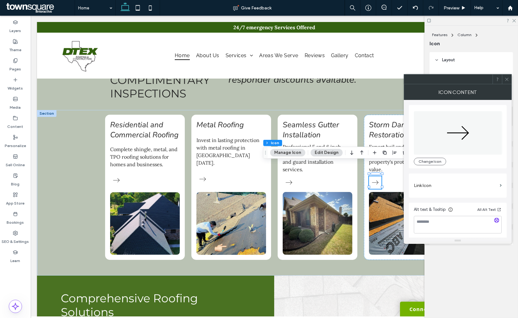
click at [424, 186] on label "Link Icon" at bounding box center [456, 186] width 84 height 12
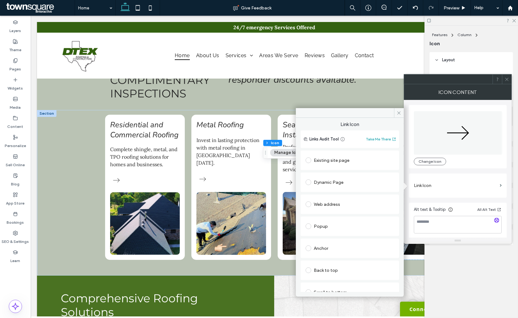
click at [337, 162] on div "Existing site page" at bounding box center [350, 160] width 89 height 10
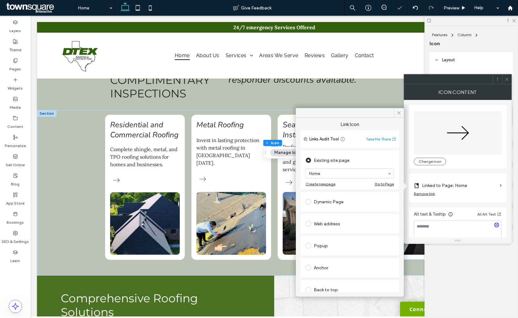
click at [336, 166] on section "Home" at bounding box center [350, 173] width 89 height 16
type input "**"
click at [341, 175] on input at bounding box center [348, 173] width 78 height 4
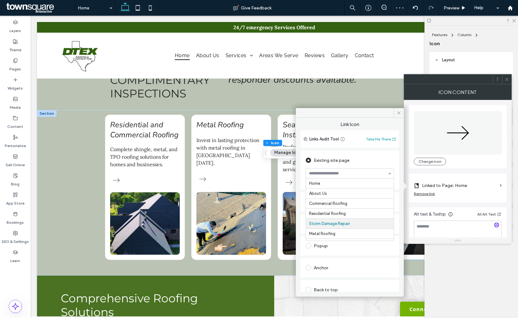
scroll to position [41, 0]
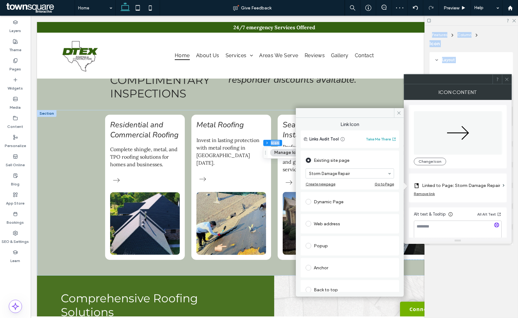
drag, startPoint x: 369, startPoint y: 114, endPoint x: 315, endPoint y: 143, distance: 61.6
click at [304, 143] on div "Link Icon Links Audit Tool Take Me There Existing site page Storm Damage Repair…" at bounding box center [350, 202] width 108 height 188
click at [507, 78] on icon at bounding box center [507, 79] width 5 height 5
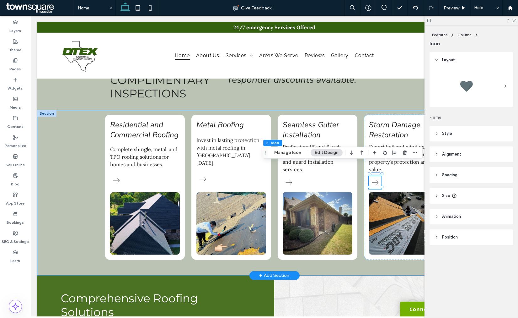
click at [69, 230] on div "Residential and Commercial Roofing Complete shingle, metal, and TPO roofing sol…" at bounding box center [274, 192] width 475 height 165
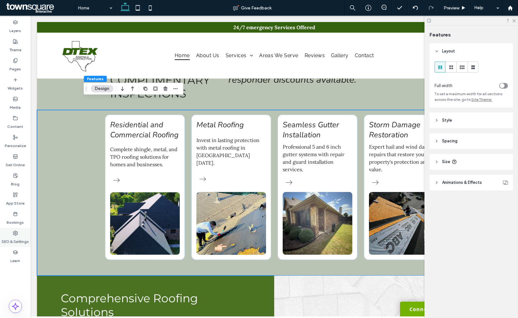
click at [16, 239] on label "SEO & Settings" at bounding box center [15, 239] width 27 height 9
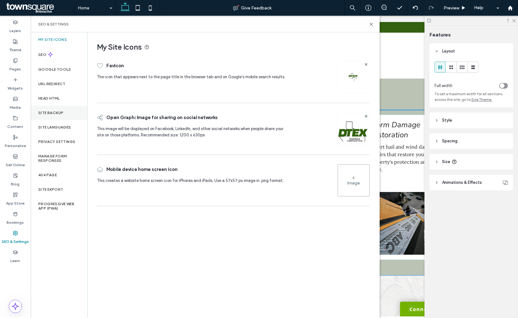
click at [51, 109] on div "Site Backup" at bounding box center [59, 112] width 57 height 14
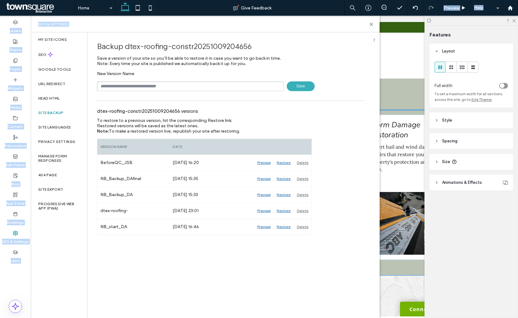
drag, startPoint x: 371, startPoint y: 24, endPoint x: 343, endPoint y: -42, distance: 71.8
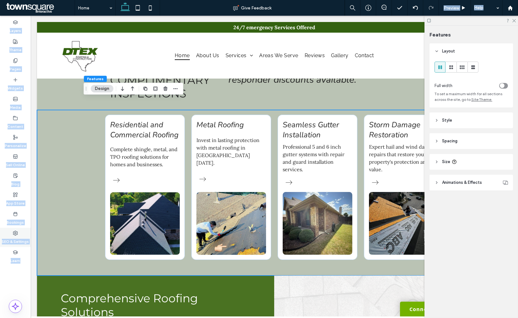
click at [21, 236] on label "SEO & Settings" at bounding box center [15, 239] width 27 height 9
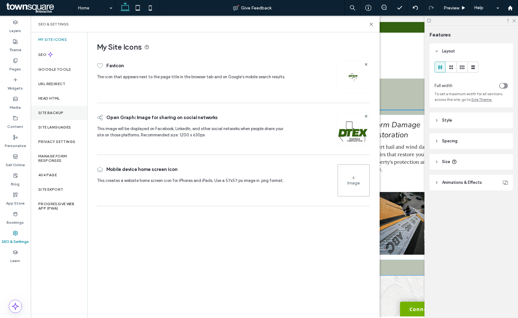
click at [68, 108] on div "Site Backup" at bounding box center [59, 112] width 57 height 14
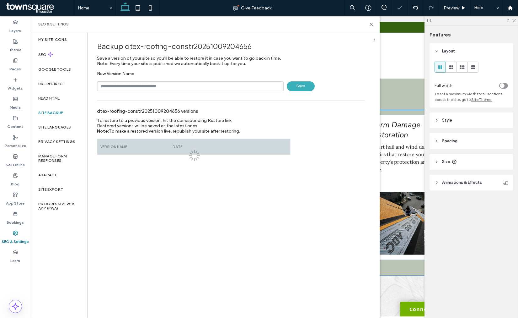
click at [163, 85] on input "text" at bounding box center [190, 86] width 187 height 10
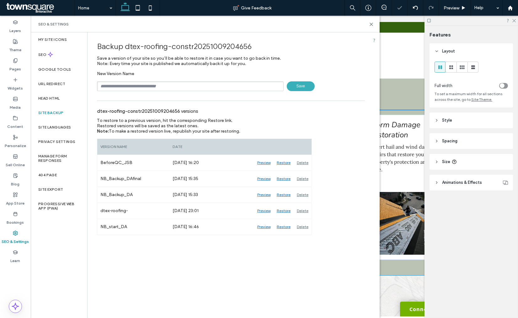
type input "**********"
click at [304, 82] on span "Save" at bounding box center [301, 86] width 28 height 10
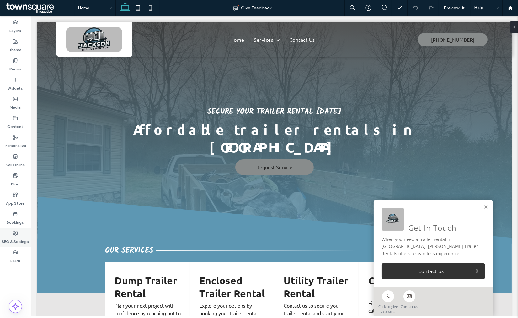
click at [11, 240] on label "SEO & Settings" at bounding box center [15, 239] width 27 height 9
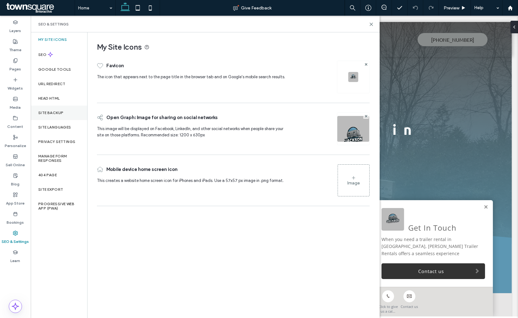
click at [51, 115] on div "Site Backup" at bounding box center [59, 112] width 57 height 14
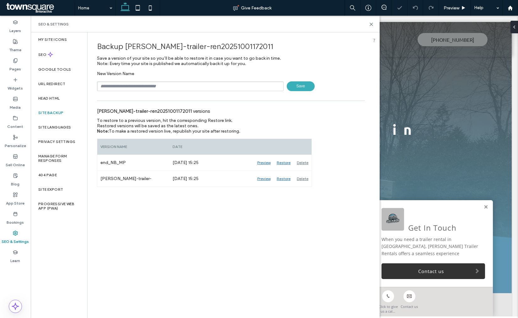
click at [137, 82] on input "text" at bounding box center [190, 86] width 187 height 10
type input "**********"
click at [309, 88] on span "Save" at bounding box center [301, 86] width 28 height 10
click at [373, 24] on icon at bounding box center [371, 24] width 5 height 5
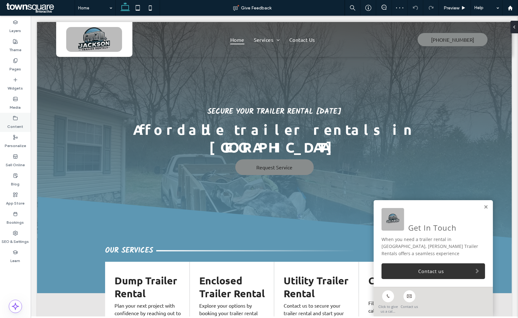
click at [12, 126] on label "Content" at bounding box center [16, 125] width 16 height 9
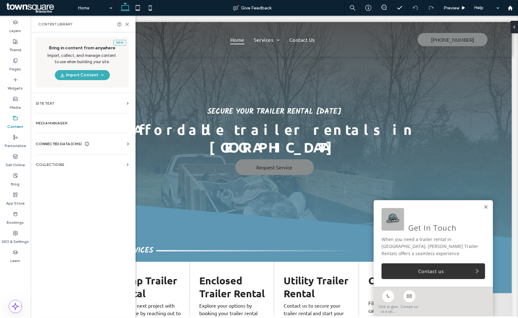
click at [57, 145] on span "CONNECTED DATA (CMS)" at bounding box center [59, 144] width 46 height 6
click at [61, 165] on section "Business Info" at bounding box center [83, 159] width 95 height 14
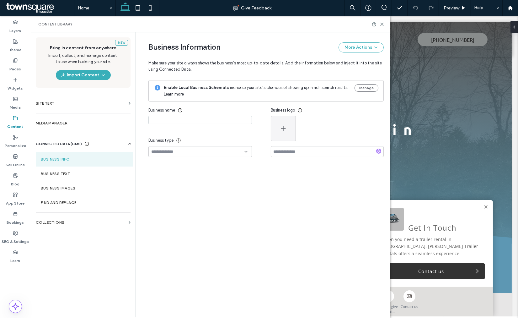
type input "**********"
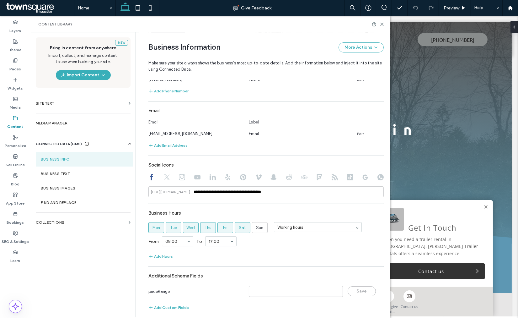
scroll to position [214, 0]
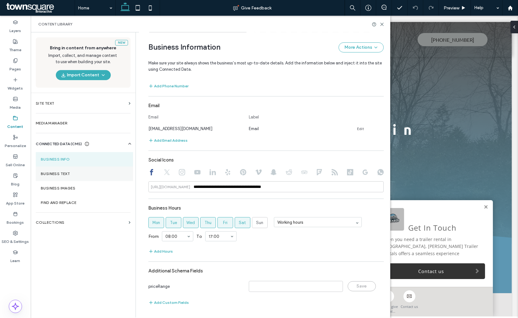
click at [68, 176] on label "Business Text" at bounding box center [84, 173] width 87 height 4
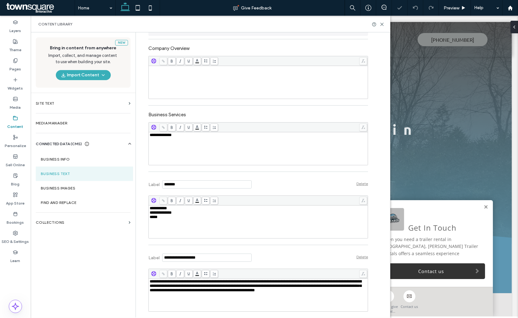
scroll to position [139, 0]
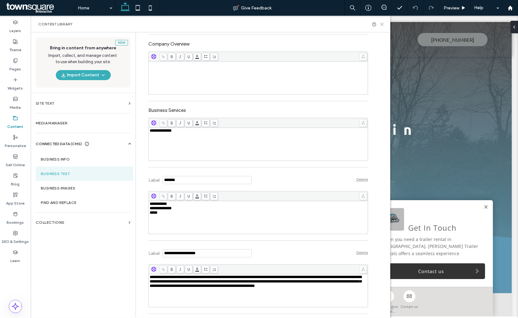
click at [382, 24] on use at bounding box center [382, 24] width 3 height 3
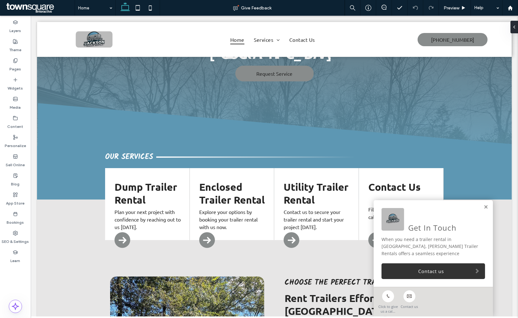
scroll to position [105, 0]
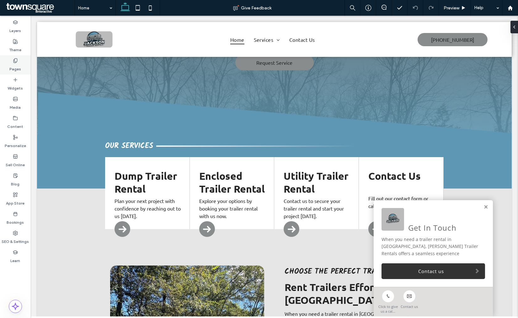
click at [18, 69] on label "Pages" at bounding box center [16, 67] width 12 height 9
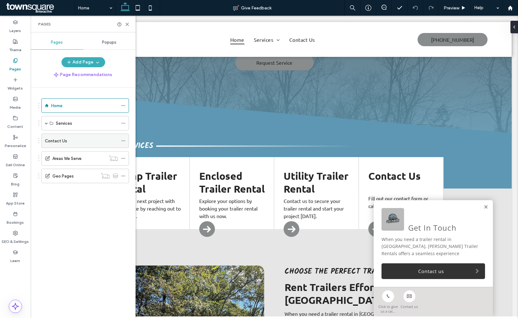
click at [57, 138] on label "Contact Us" at bounding box center [56, 140] width 22 height 11
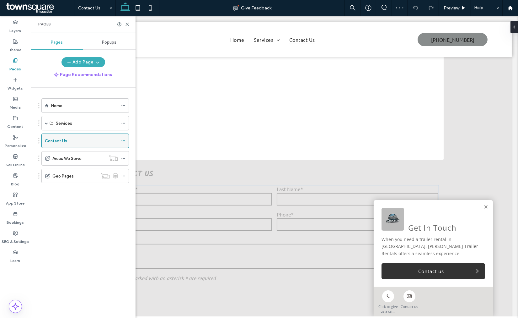
scroll to position [349, 0]
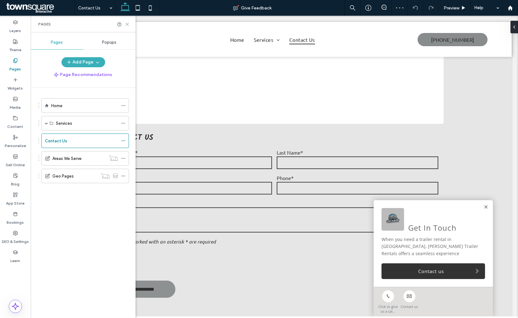
click at [126, 24] on icon at bounding box center [127, 24] width 5 height 5
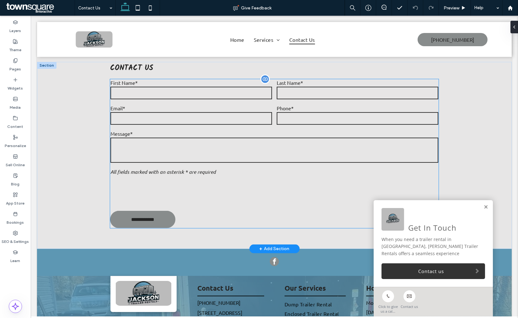
scroll to position [446, 0]
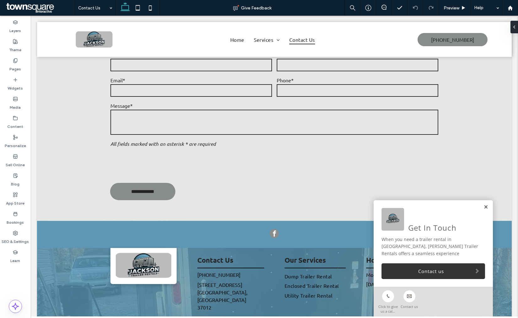
click at [484, 204] on link at bounding box center [486, 206] width 5 height 5
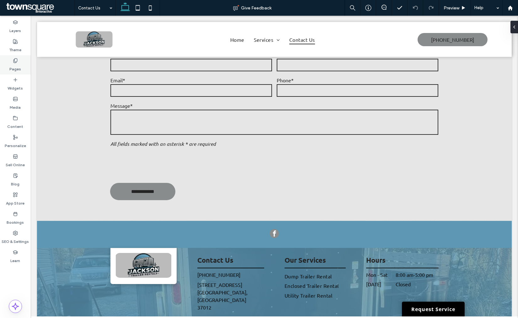
click at [16, 67] on label "Pages" at bounding box center [16, 67] width 12 height 9
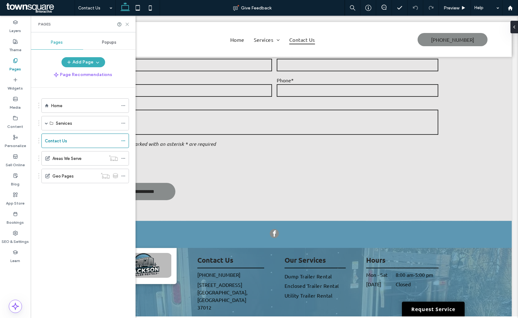
drag, startPoint x: 127, startPoint y: 25, endPoint x: 175, endPoint y: 115, distance: 101.5
click at [127, 25] on icon at bounding box center [127, 24] width 5 height 5
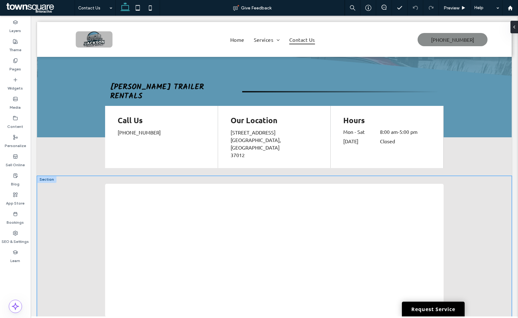
scroll to position [132, 0]
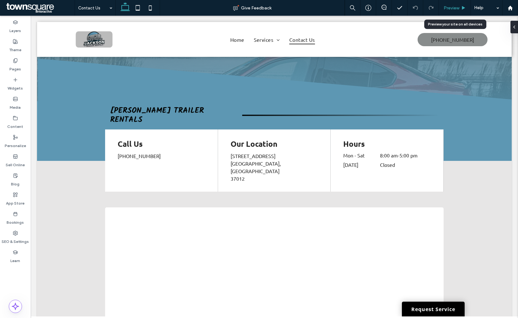
click at [447, 8] on span "Preview" at bounding box center [452, 7] width 16 height 5
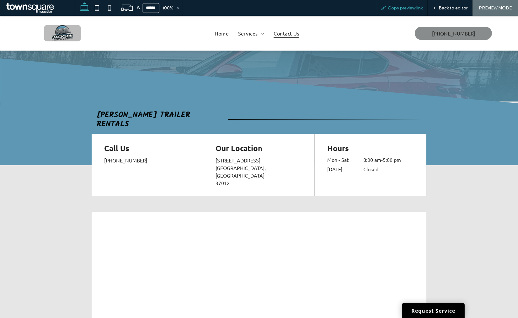
click at [413, 10] on span "Copy preview link" at bounding box center [405, 7] width 35 height 5
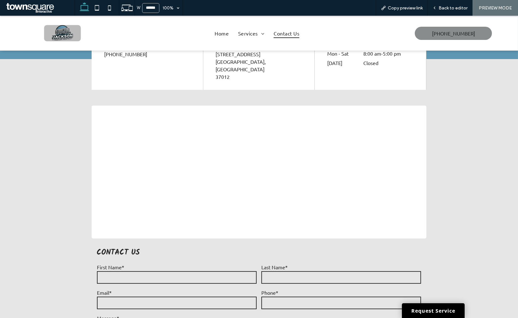
scroll to position [93, 0]
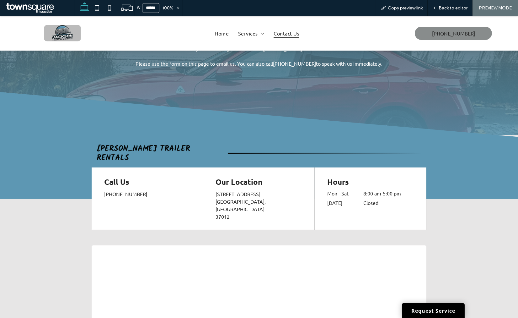
click at [70, 37] on img at bounding box center [62, 33] width 37 height 16
click at [440, 5] on div "W ****** 100% Copy preview link Back to editor PREVIEW MODE Design Panel Site C…" at bounding box center [259, 159] width 518 height 318
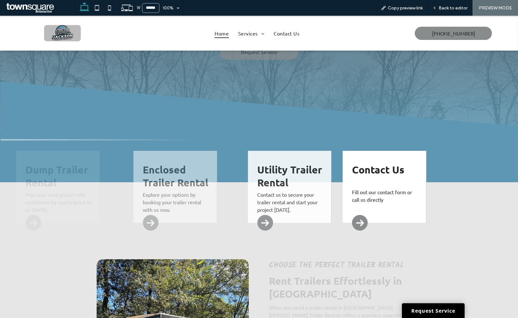
scroll to position [70, 0]
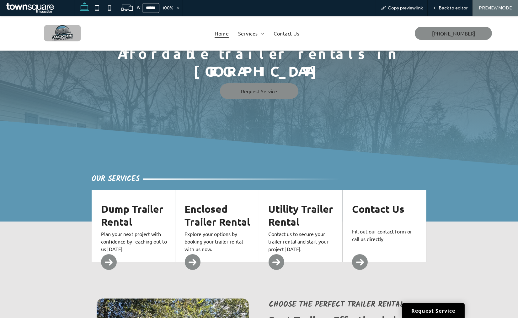
click at [103, 173] on span "Our Services" at bounding box center [116, 179] width 48 height 12
click at [439, 8] on div "Back to editor" at bounding box center [450, 7] width 45 height 5
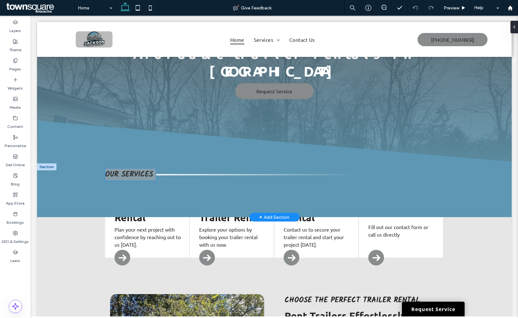
click at [122, 168] on span "Our Services" at bounding box center [129, 174] width 48 height 12
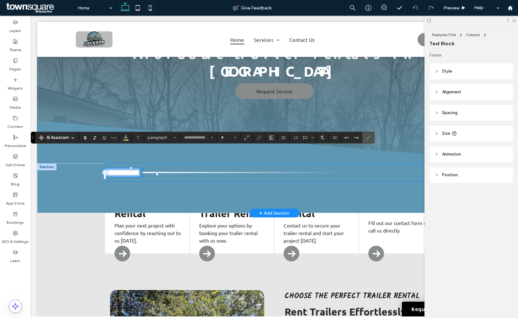
type input "*****"
type input "**"
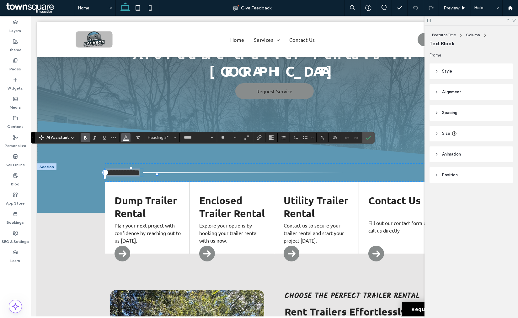
click at [130, 136] on button "Color" at bounding box center [125, 137] width 9 height 9
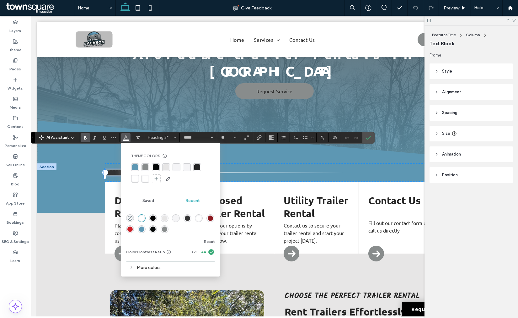
click at [157, 165] on div "rgba(4, 7, 7, 1)" at bounding box center [156, 167] width 6 height 6
click at [366, 140] on label "Confirm" at bounding box center [368, 137] width 9 height 11
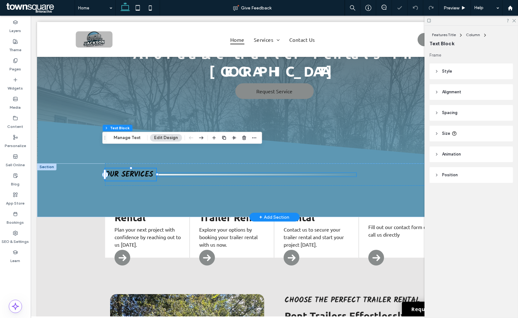
click at [251, 173] on div at bounding box center [256, 175] width 200 height 4
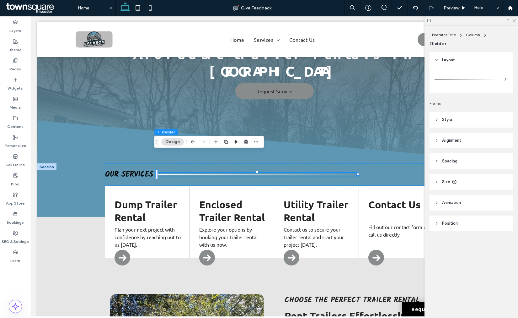
click at [455, 120] on header "Style" at bounding box center [472, 120] width 84 height 16
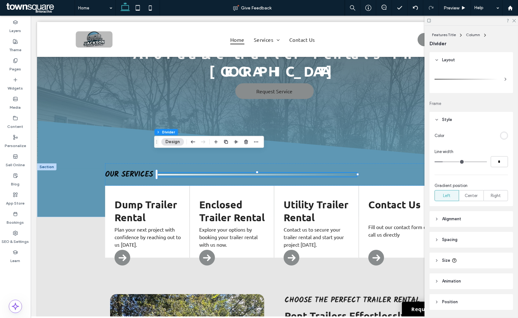
click at [500, 138] on div at bounding box center [504, 136] width 8 height 8
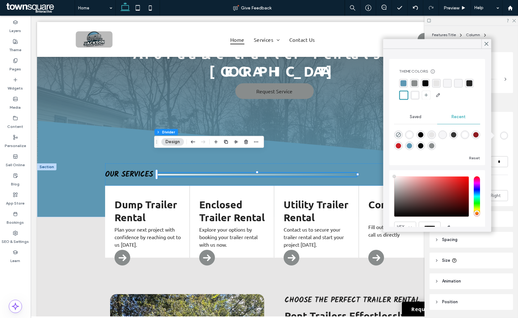
click at [503, 138] on div "rgb(255, 255, 255)" at bounding box center [504, 136] width 8 height 8
click at [424, 83] on div "rgba(4, 7, 7, 1)" at bounding box center [426, 83] width 6 height 6
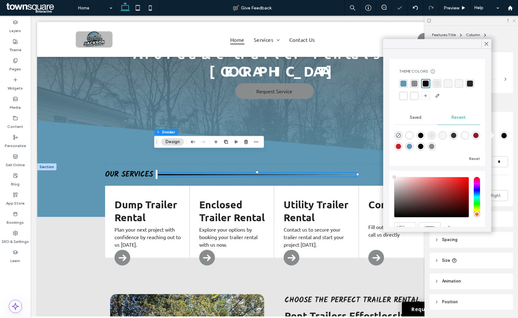
click at [513, 21] on icon at bounding box center [514, 20] width 4 height 4
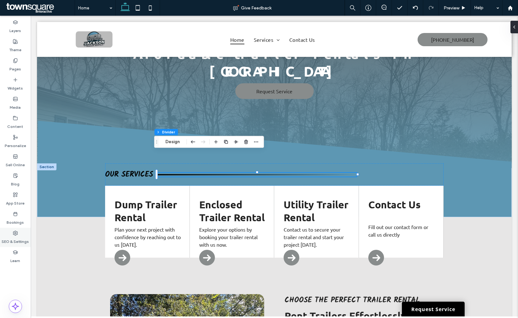
click at [19, 229] on div "SEO & Settings" at bounding box center [15, 237] width 31 height 19
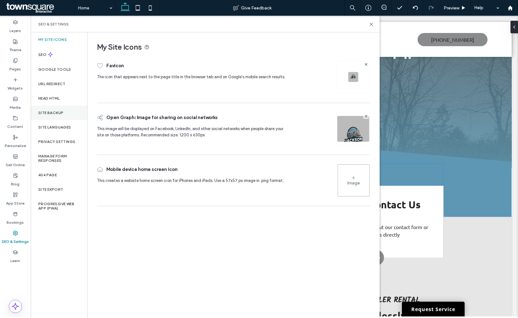
click at [58, 115] on label "Site Backup" at bounding box center [50, 112] width 25 height 4
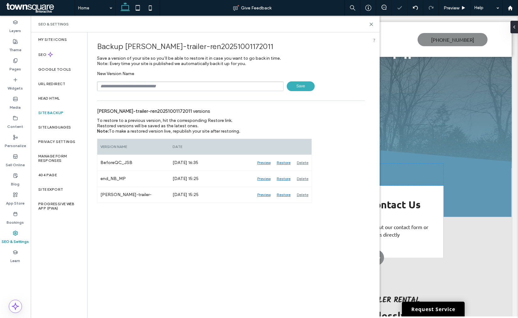
click at [135, 85] on input "text" at bounding box center [190, 86] width 187 height 10
type input "**********"
click at [290, 85] on span "Save" at bounding box center [301, 86] width 28 height 10
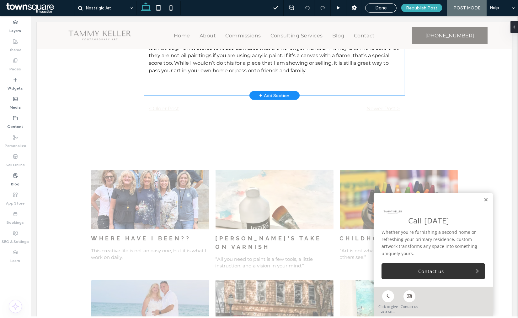
scroll to position [1081, 0]
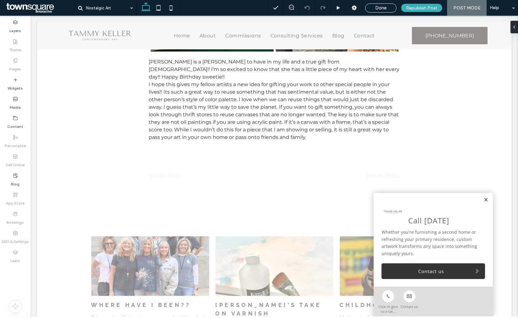
click at [484, 200] on link at bounding box center [486, 199] width 5 height 5
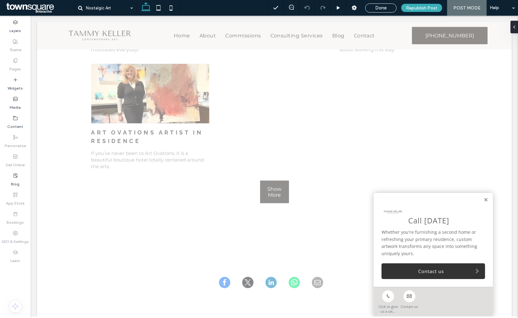
scroll to position [1500, 0]
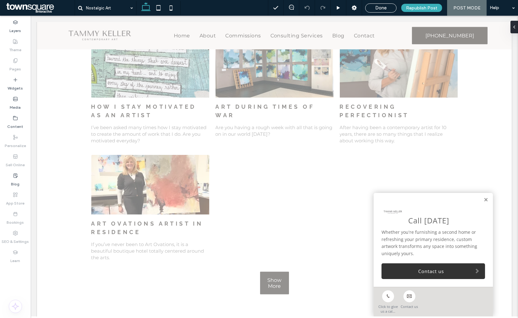
click at [330, 149] on u "Layout" at bounding box center [333, 149] width 14 height 5
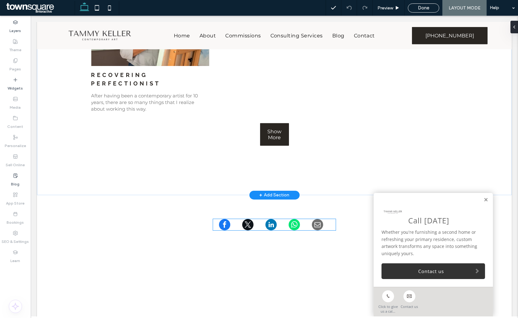
scroll to position [558, 0]
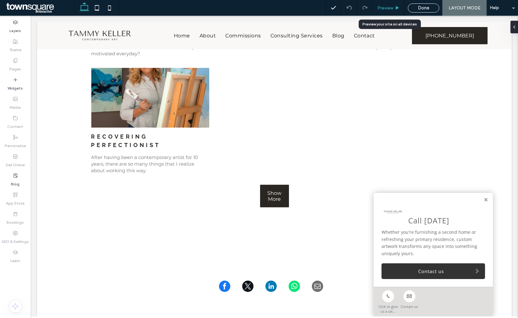
click at [391, 8] on span "Preview" at bounding box center [386, 7] width 16 height 5
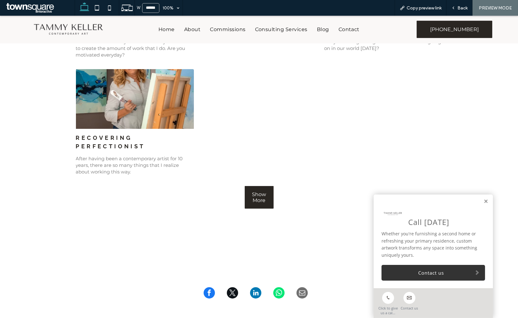
scroll to position [563, 0]
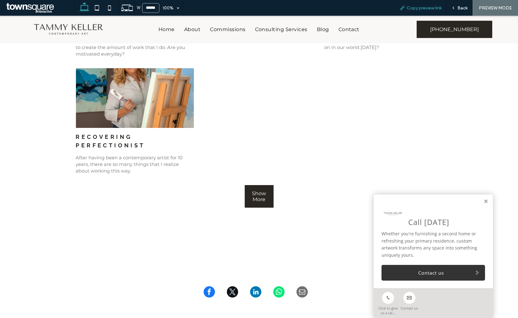
click at [415, 8] on span "Copy preview link" at bounding box center [424, 7] width 35 height 5
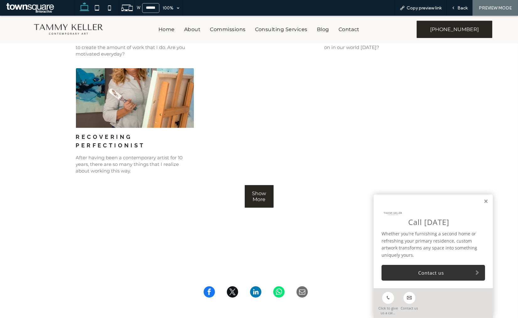
click at [145, 101] on div at bounding box center [134, 97] width 125 height 63
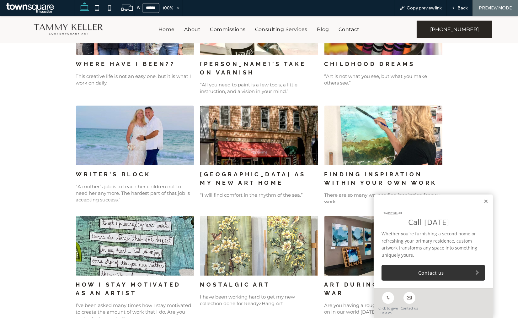
scroll to position [1151, 0]
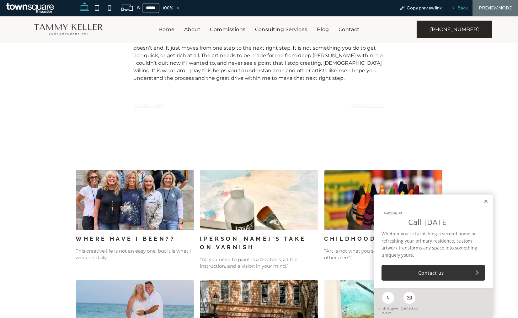
click at [453, 6] on icon at bounding box center [453, 8] width 4 height 4
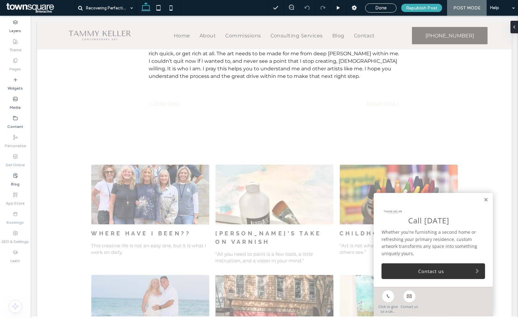
scroll to position [1148, 0]
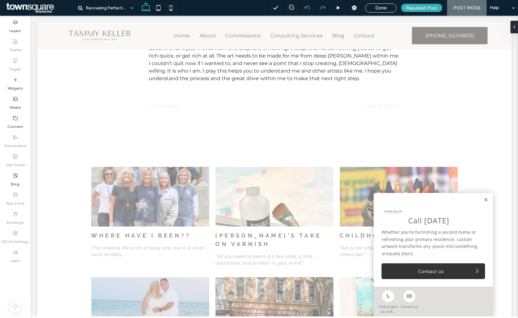
click at [386, 117] on u "Layout" at bounding box center [393, 117] width 14 height 5
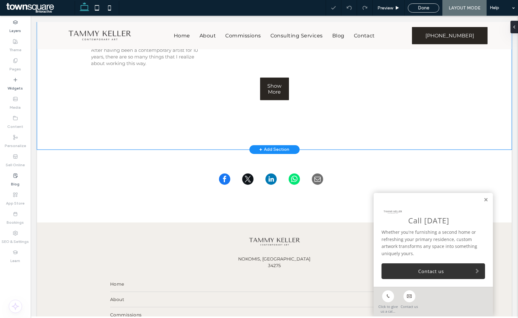
scroll to position [663, 0]
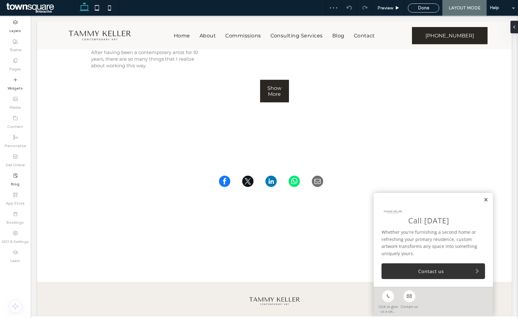
click at [484, 201] on link at bounding box center [486, 199] width 5 height 5
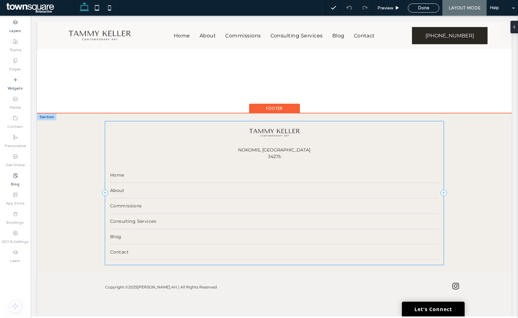
scroll to position [622, 0]
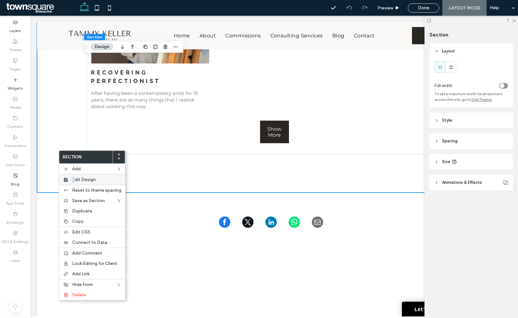
click at [74, 178] on span "Edit Design" at bounding box center [84, 179] width 24 height 5
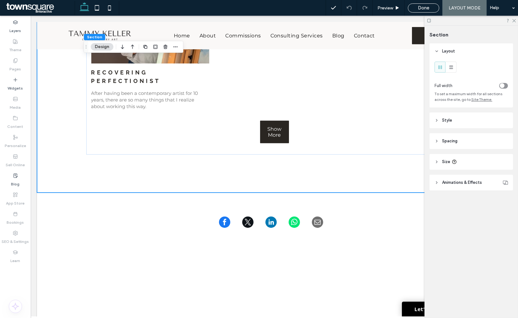
click at [461, 122] on header "Style" at bounding box center [472, 120] width 84 height 16
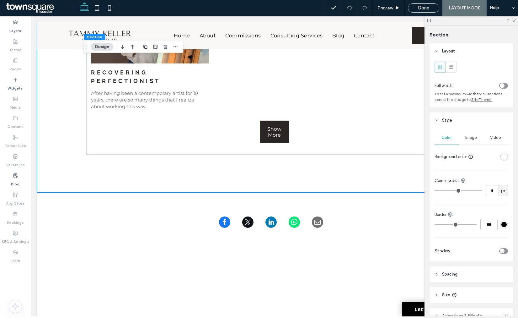
click at [461, 122] on header "Style" at bounding box center [472, 120] width 84 height 16
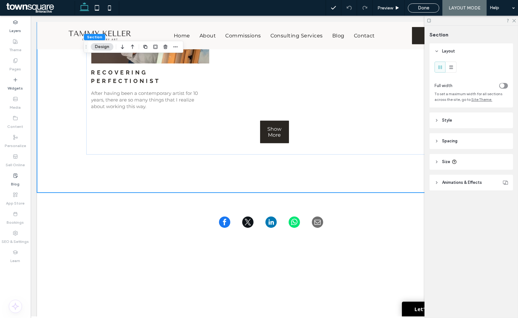
click at [455, 166] on header "Size" at bounding box center [472, 162] width 84 height 16
click at [455, 165] on header "Size" at bounding box center [472, 162] width 84 height 16
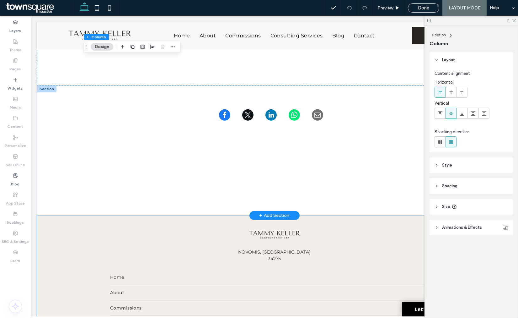
scroll to position [692, 0]
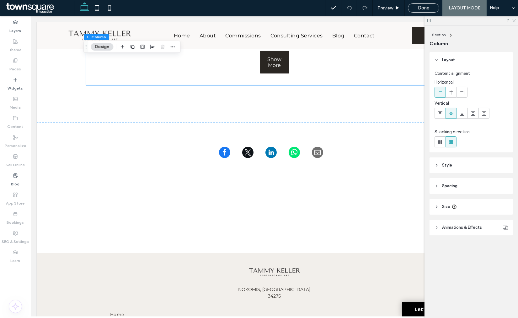
click at [515, 21] on icon at bounding box center [514, 20] width 4 height 4
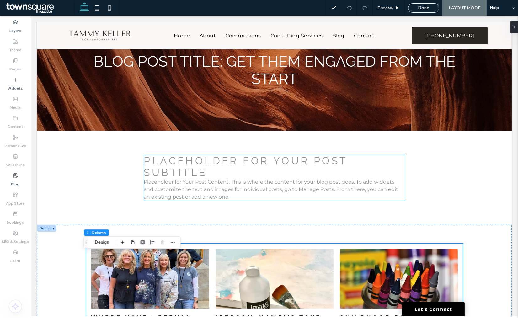
scroll to position [29, 0]
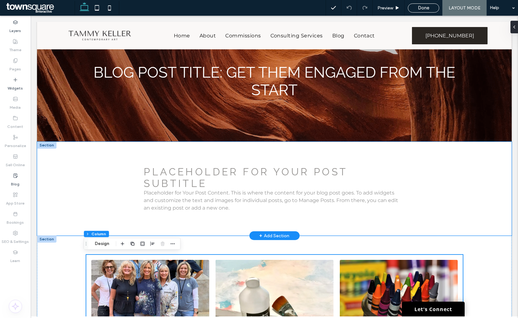
click at [431, 222] on div "Placeholder for Your Post Subtitle Placeholder for Your Post Content. This is w…" at bounding box center [274, 189] width 377 height 94
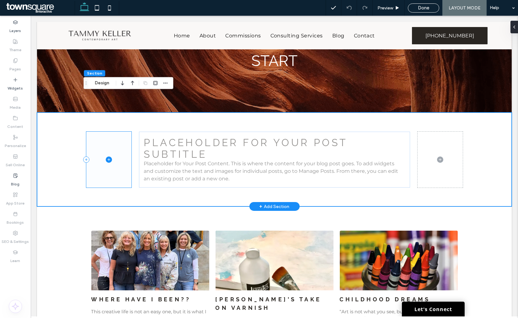
scroll to position [99, 0]
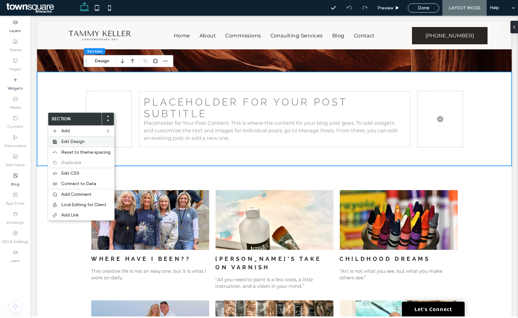
click at [64, 139] on span "Edit Design" at bounding box center [73, 141] width 24 height 5
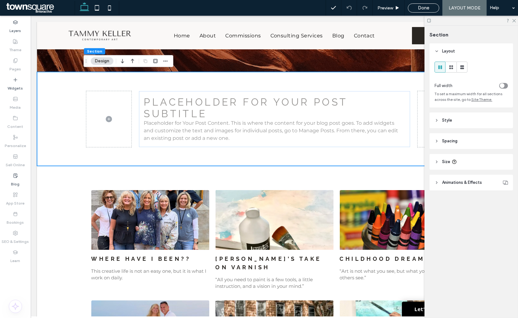
click at [464, 122] on header "Style" at bounding box center [472, 120] width 84 height 16
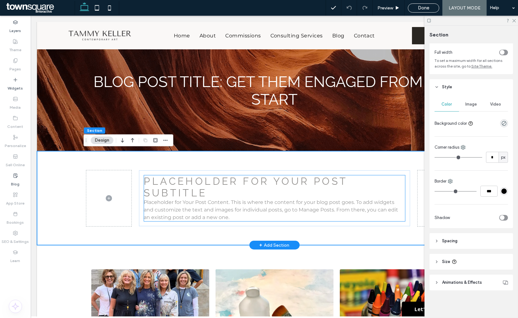
scroll to position [0, 0]
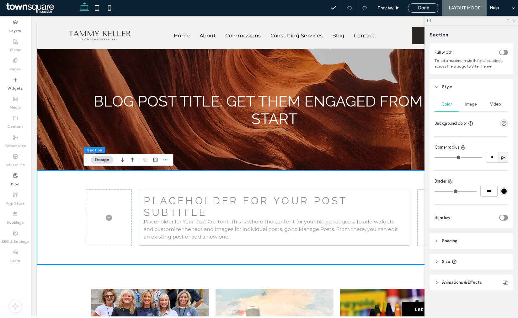
click at [516, 20] on icon at bounding box center [514, 20] width 4 height 4
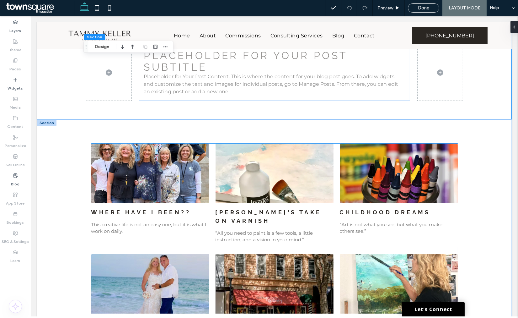
scroll to position [174, 0]
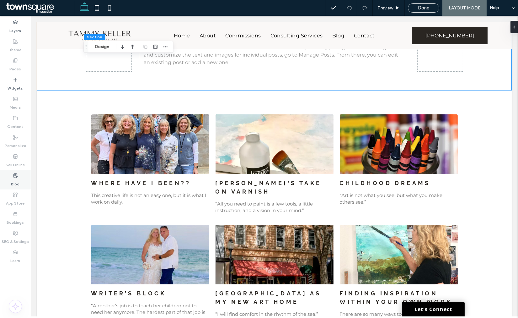
click at [18, 176] on icon at bounding box center [15, 175] width 5 height 5
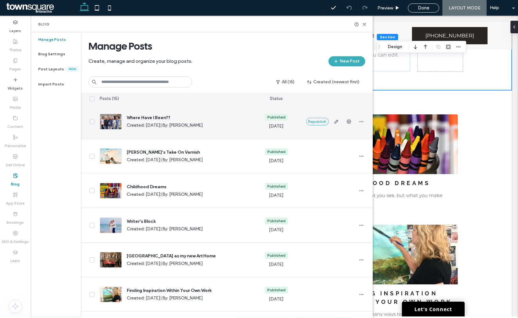
click at [141, 118] on span "Where Have I Been??" at bounding box center [187, 118] width 121 height 6
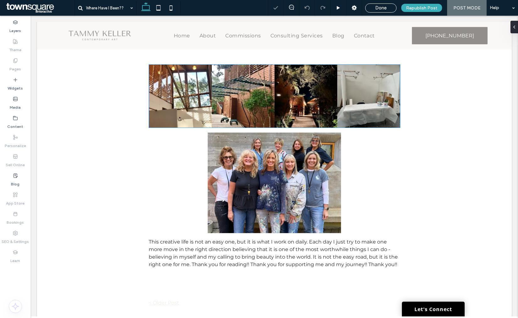
scroll to position [593, 0]
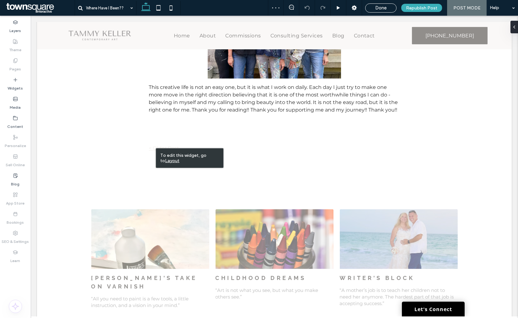
drag, startPoint x: 186, startPoint y: 164, endPoint x: 153, endPoint y: 149, distance: 36.7
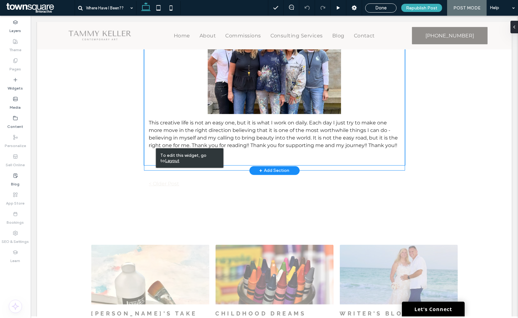
scroll to position [523, 0]
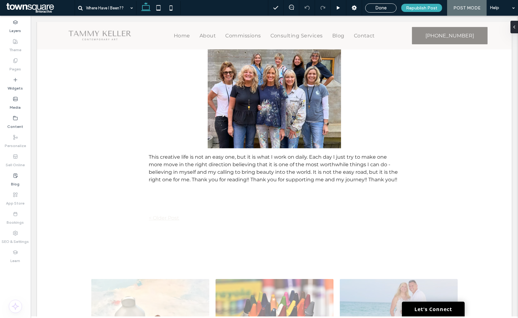
click at [156, 218] on div "Where Have I Been?? Section + Add Section Where Have I Been?? Friends, being a …" at bounding box center [274, 203] width 475 height 1355
click at [165, 228] on u "Layout" at bounding box center [172, 230] width 14 height 5
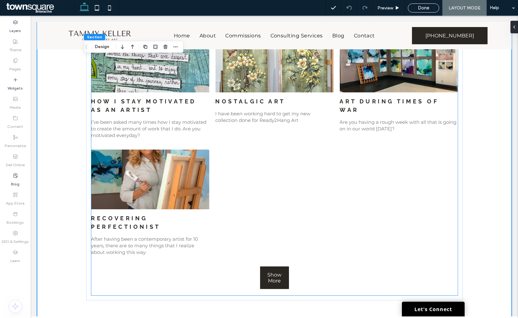
scroll to position [488, 0]
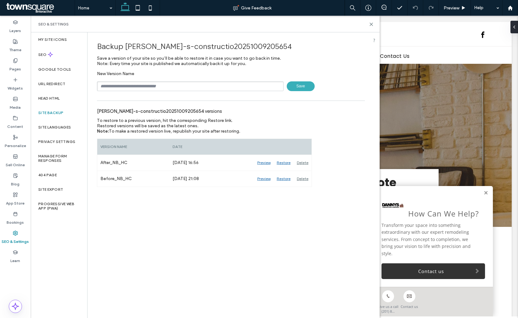
click at [114, 85] on input "text" at bounding box center [190, 86] width 187 height 10
type input "**********"
click at [297, 85] on span "Save" at bounding box center [301, 86] width 28 height 10
click at [372, 24] on icon at bounding box center [371, 24] width 5 height 5
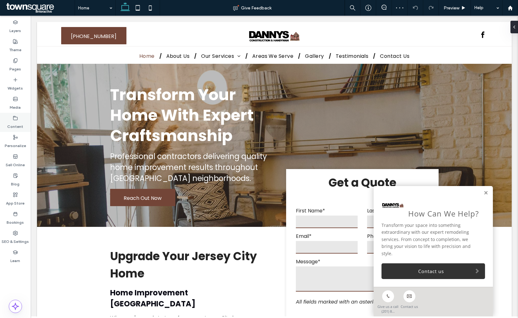
click at [11, 124] on label "Content" at bounding box center [16, 125] width 16 height 9
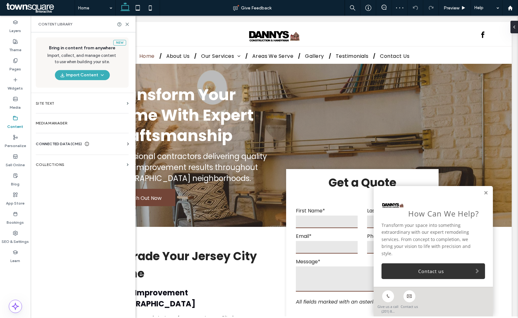
click at [56, 141] on div "CONNECTED DATA (CMS) Business Info Business Text Business Images Find and Repla…" at bounding box center [82, 144] width 103 height 16
click at [56, 142] on span "CONNECTED DATA (CMS)" at bounding box center [59, 144] width 46 height 6
click at [70, 159] on label "Business Info" at bounding box center [83, 159] width 85 height 4
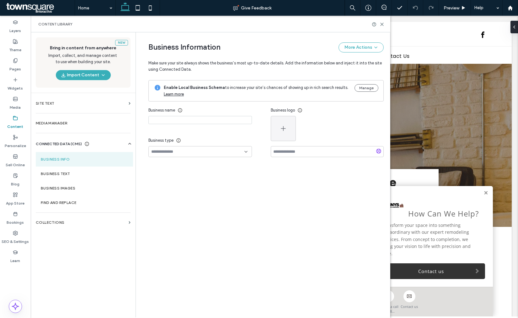
type input "**********"
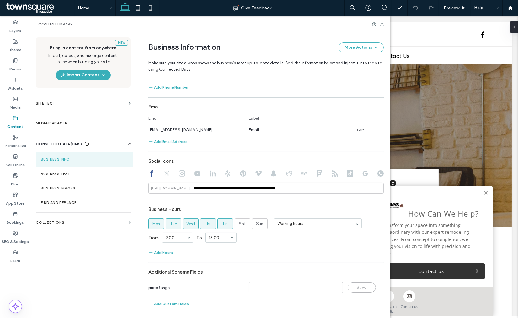
scroll to position [214, 0]
click at [380, 24] on icon at bounding box center [382, 24] width 5 height 5
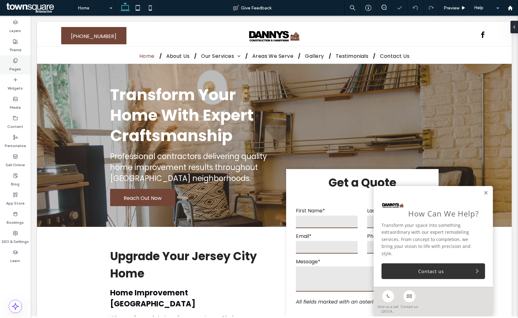
click at [19, 58] on div "Pages" at bounding box center [15, 64] width 31 height 19
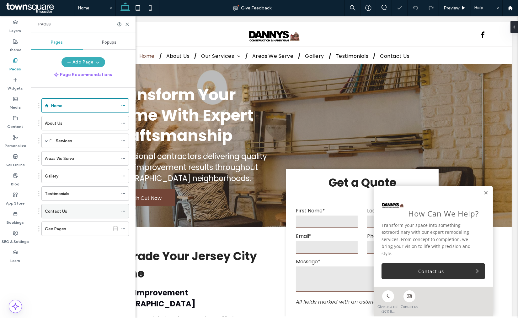
click at [73, 204] on div "Contact Us" at bounding box center [81, 211] width 73 height 14
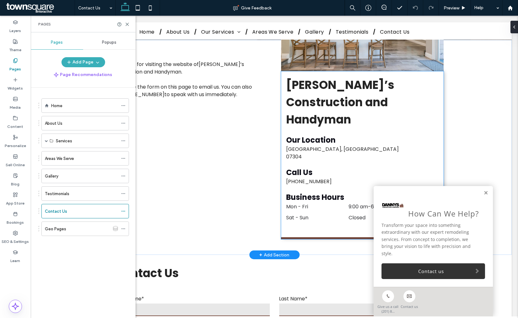
scroll to position [139, 0]
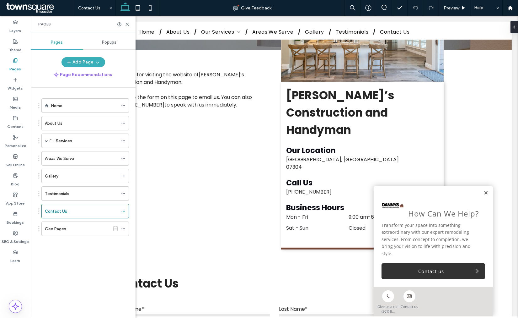
click at [484, 196] on link at bounding box center [486, 192] width 5 height 5
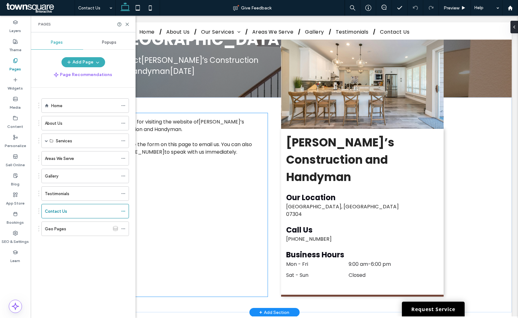
scroll to position [105, 0]
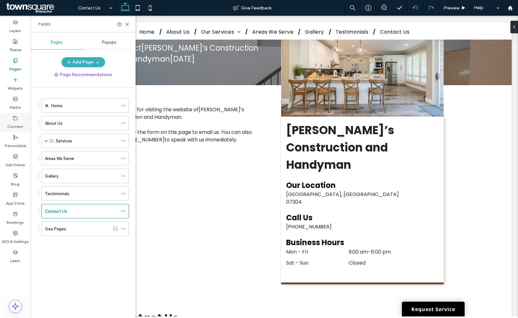
click at [21, 125] on label "Content" at bounding box center [16, 125] width 16 height 9
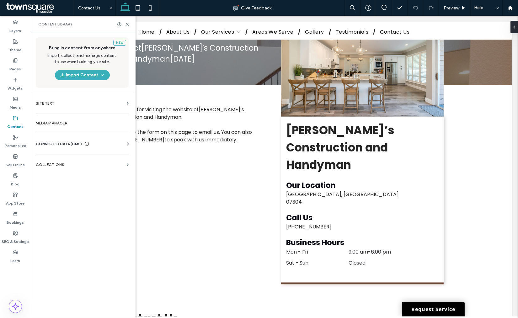
click at [62, 145] on span "CONNECTED DATA (CMS)" at bounding box center [59, 144] width 46 height 6
click at [73, 161] on section "Business Info" at bounding box center [83, 159] width 95 height 14
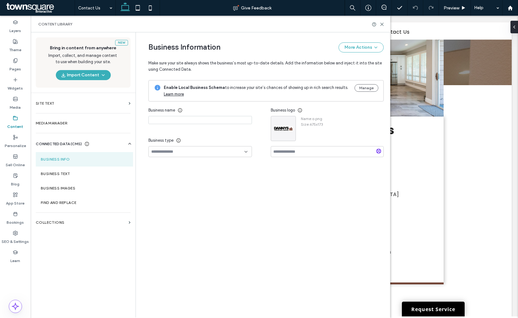
type input "**********"
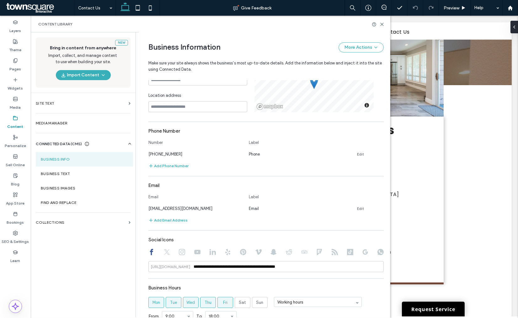
scroll to position [214, 0]
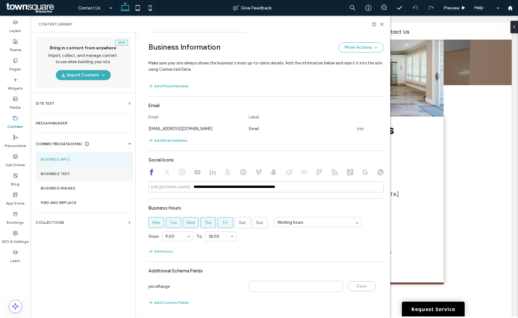
click at [70, 176] on label "Business Text" at bounding box center [84, 173] width 87 height 4
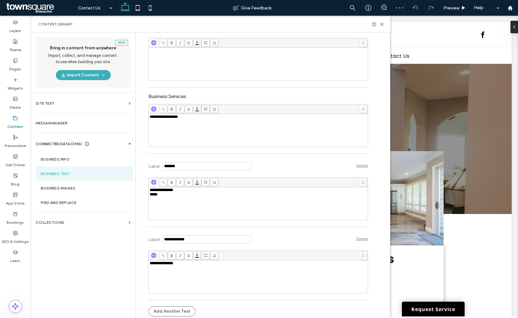
scroll to position [155, 0]
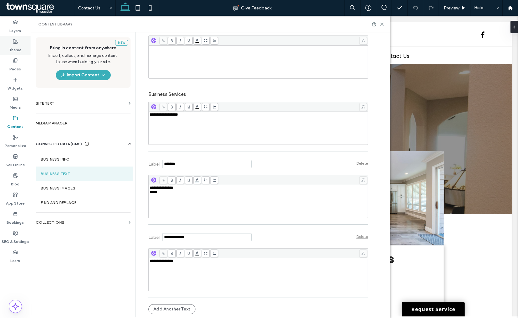
click at [15, 42] on use at bounding box center [15, 41] width 4 height 4
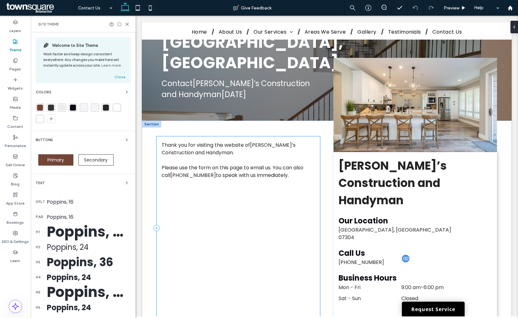
scroll to position [70, 0]
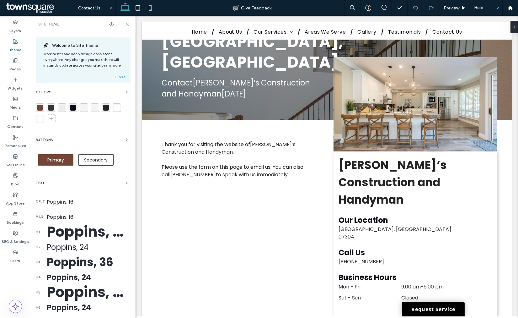
click at [129, 24] on icon at bounding box center [127, 24] width 5 height 5
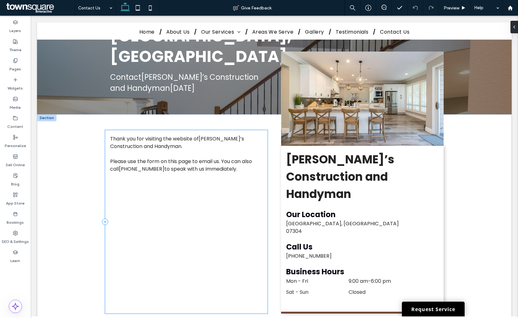
scroll to position [174, 0]
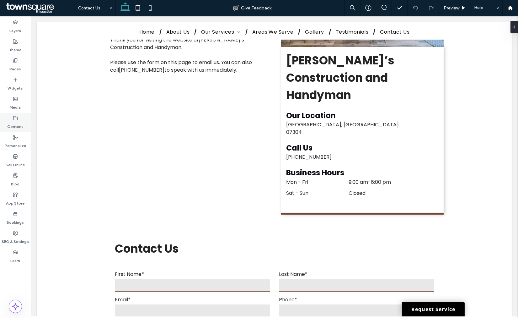
click at [9, 120] on div "Content" at bounding box center [15, 122] width 31 height 19
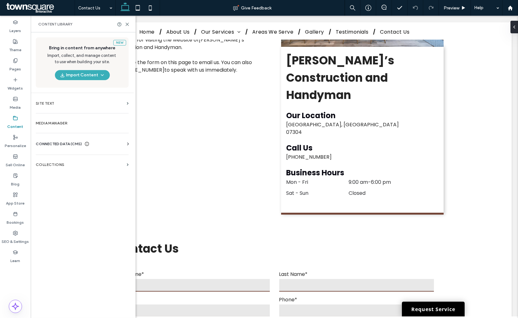
click at [73, 146] on span "CONNECTED DATA (CMS)" at bounding box center [59, 144] width 46 height 6
click at [68, 161] on section "Business Info" at bounding box center [83, 159] width 95 height 14
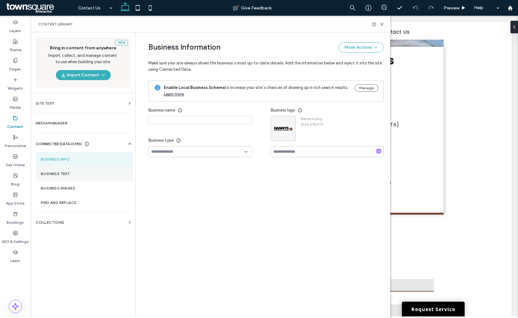
type input "**********"
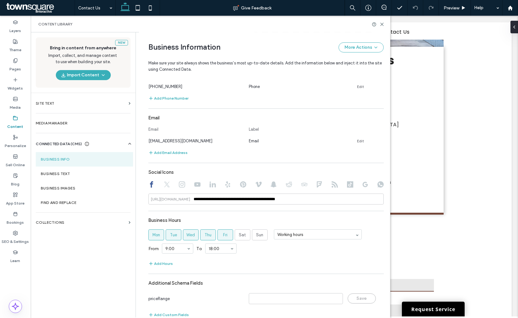
scroll to position [214, 0]
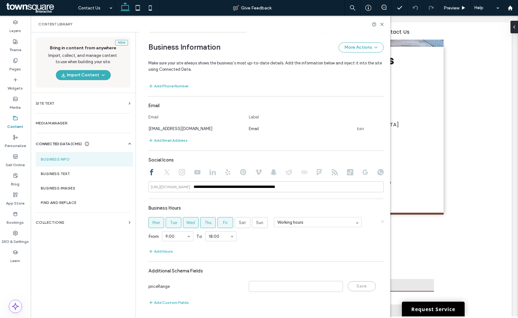
click at [381, 221] on icon at bounding box center [382, 220] width 3 height 3
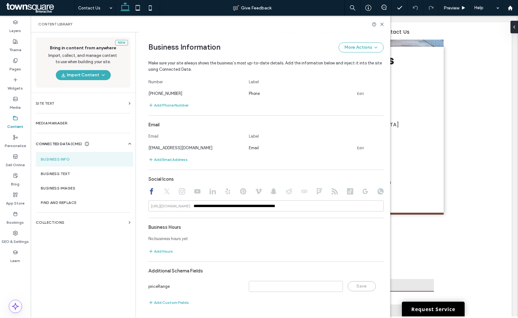
scroll to position [195, 0]
click at [383, 25] on use at bounding box center [382, 24] width 3 height 3
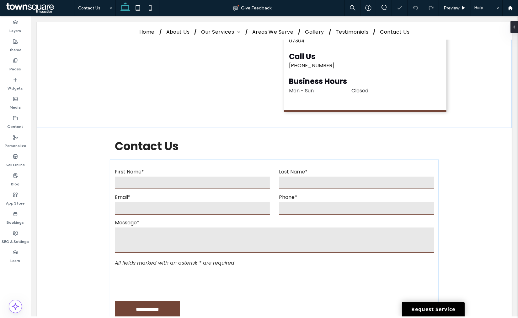
scroll to position [198, 0]
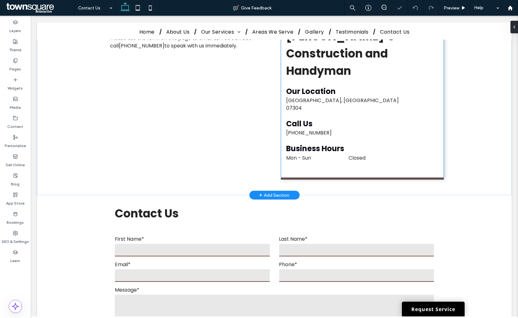
click at [301, 126] on div "Danny’s Construction and Handyman Our Location Jersey City, NJ 07304 Mon - Sun …" at bounding box center [362, 101] width 163 height 157
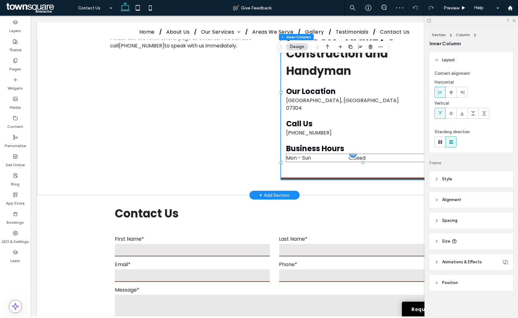
click at [305, 154] on dt "Mon - Sun" at bounding box center [316, 158] width 61 height 8
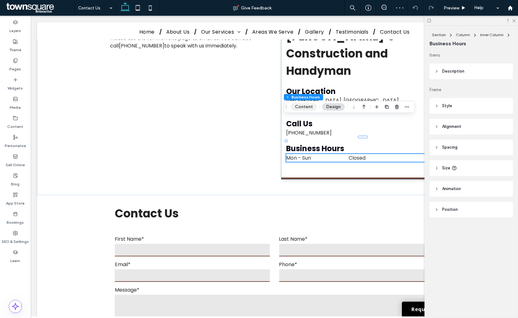
click at [310, 106] on button "Content" at bounding box center [304, 107] width 26 height 8
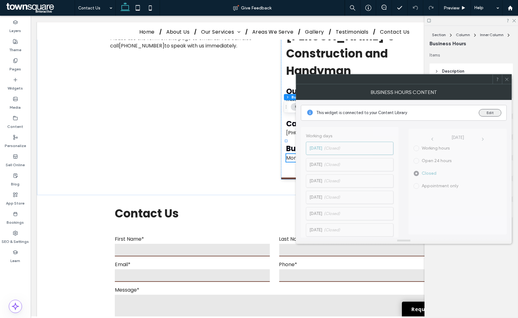
click at [485, 112] on button "Edit" at bounding box center [490, 113] width 23 height 8
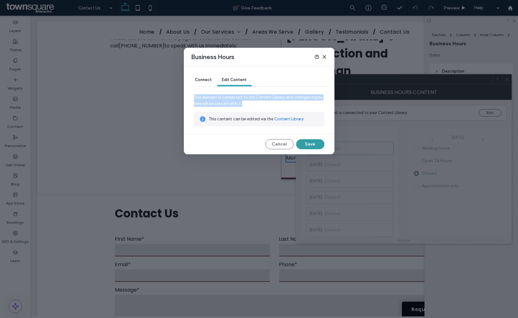
drag, startPoint x: 212, startPoint y: 88, endPoint x: 311, endPoint y: 139, distance: 111.5
click at [300, 128] on div "Connect Edit Content This element is connected to the Content Library and chang…" at bounding box center [259, 110] width 151 height 88
click at [277, 139] on div "Connect Edit Content This element is connected to the Content Library and chang…" at bounding box center [259, 110] width 151 height 88
click at [278, 141] on button "Cancel" at bounding box center [280, 144] width 28 height 10
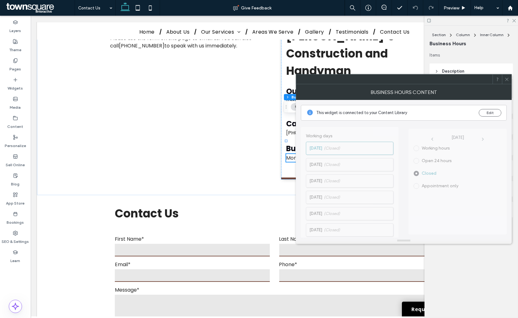
click at [506, 77] on icon at bounding box center [507, 79] width 5 height 5
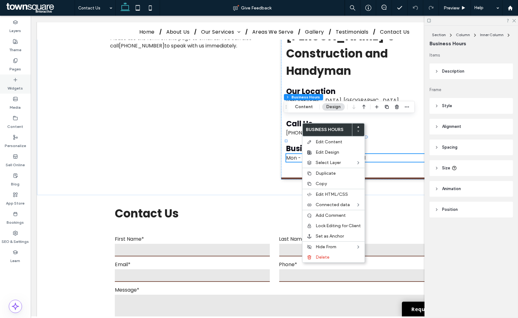
drag, startPoint x: 20, startPoint y: 77, endPoint x: 24, endPoint y: 75, distance: 4.6
click at [20, 77] on div "Widgets" at bounding box center [15, 83] width 31 height 19
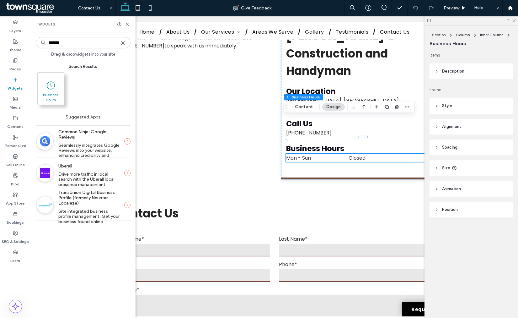
type input "*******"
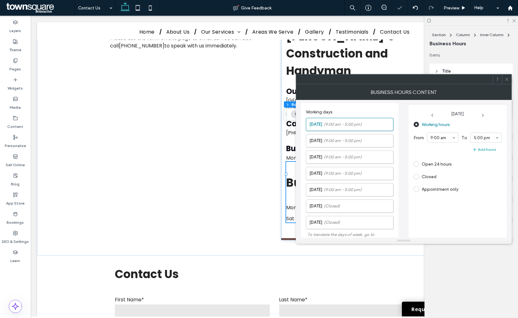
scroll to position [136, 0]
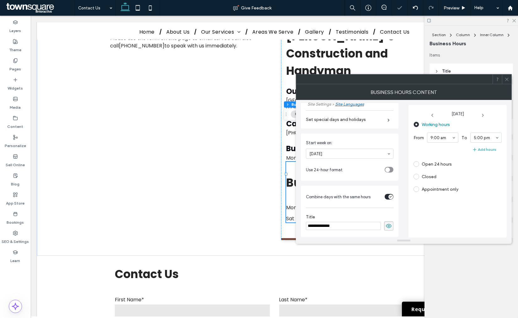
click at [507, 80] on icon at bounding box center [507, 79] width 5 height 5
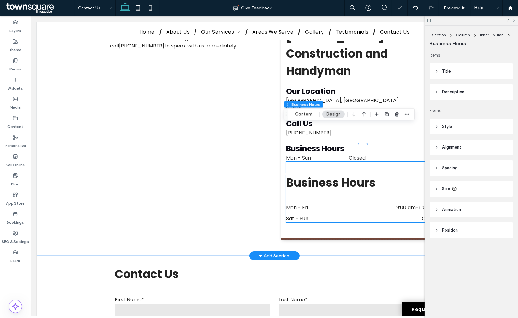
click at [308, 173] on h3 "Business Hours" at bounding box center [362, 182] width 153 height 19
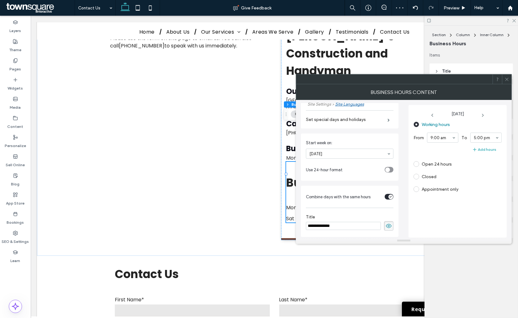
click at [362, 228] on input "**********" at bounding box center [343, 226] width 75 height 8
click at [384, 227] on span at bounding box center [388, 225] width 9 height 9
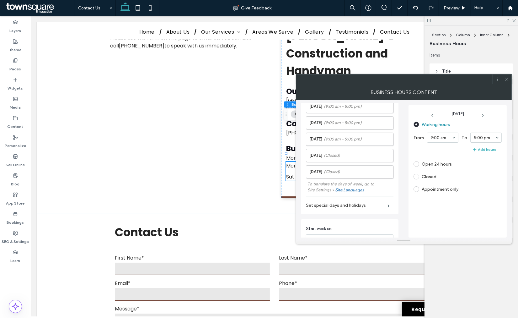
scroll to position [0, 0]
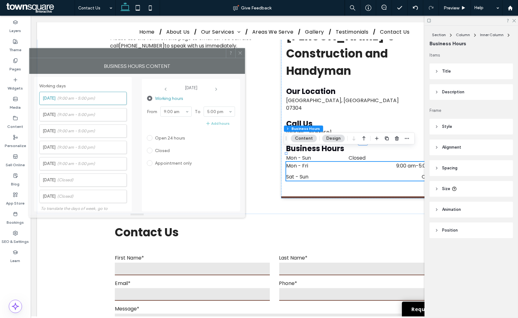
drag, startPoint x: 369, startPoint y: 82, endPoint x: 102, endPoint y: 56, distance: 268.1
click at [102, 56] on div at bounding box center [128, 52] width 197 height 9
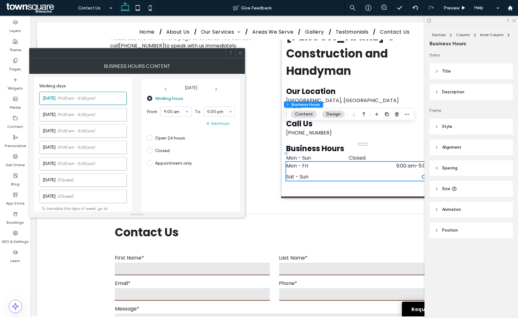
click at [102, 56] on div at bounding box center [128, 52] width 197 height 9
type input "*"
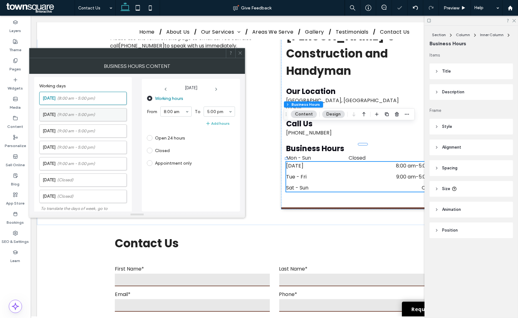
click at [65, 117] on span "(9:00 am - 5:00 pm)" at bounding box center [76, 114] width 38 height 6
type input "*"
click at [62, 127] on label "Wednesday (9:00 am - 5:00 pm)" at bounding box center [85, 131] width 84 height 13
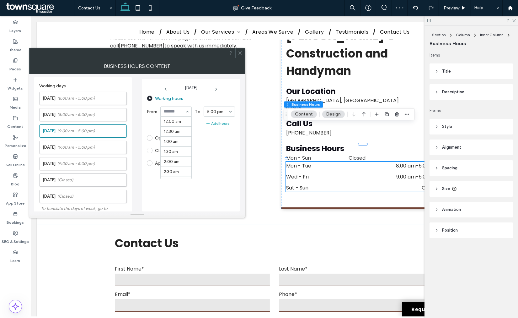
scroll to position [184, 0]
type input "*"
click at [88, 146] on span "(9:00 am - 5:00 pm)" at bounding box center [76, 147] width 38 height 6
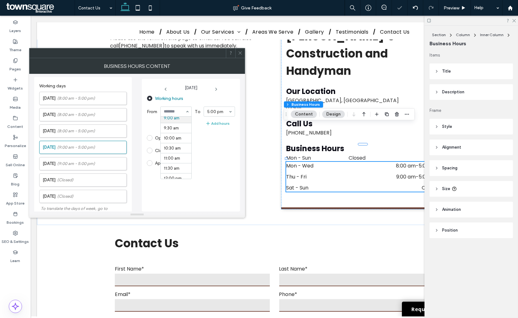
type input "*"
click at [76, 161] on span "(9:00 am - 5:00 pm)" at bounding box center [76, 163] width 38 height 6
type input "*"
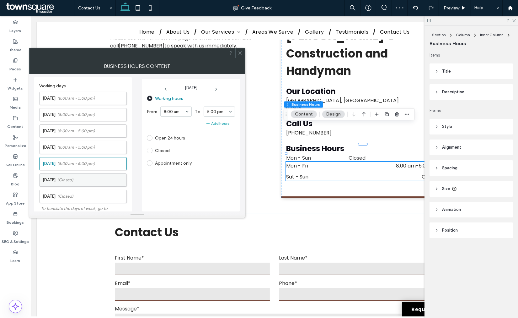
click at [64, 177] on span "(Closed)" at bounding box center [65, 180] width 16 height 6
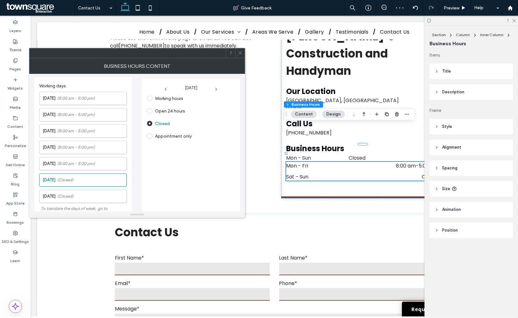
click at [170, 134] on label "Appointment only" at bounding box center [173, 135] width 37 height 5
click at [170, 135] on label "Appointment only" at bounding box center [173, 135] width 37 height 5
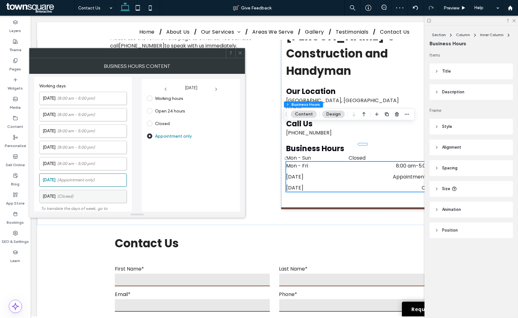
click at [92, 197] on label "Sunday (Closed)" at bounding box center [85, 196] width 84 height 13
click at [155, 134] on label "Appointment only" at bounding box center [173, 135] width 37 height 5
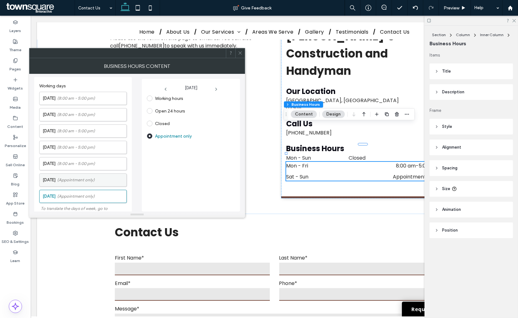
click at [84, 181] on span "(Appointment only)" at bounding box center [76, 180] width 38 height 6
click at [151, 96] on span at bounding box center [150, 98] width 6 height 6
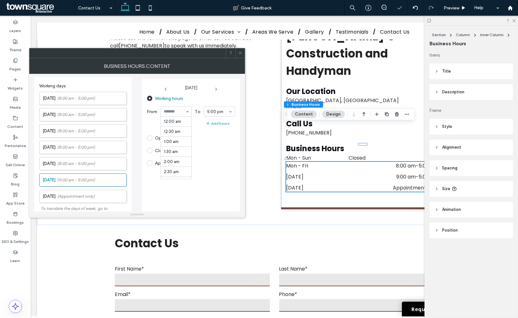
scroll to position [184, 0]
type input "*"
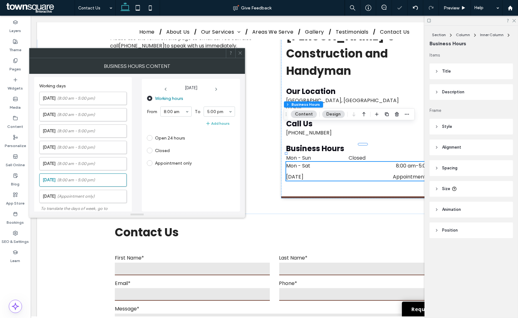
click at [238, 52] on icon at bounding box center [240, 53] width 5 height 5
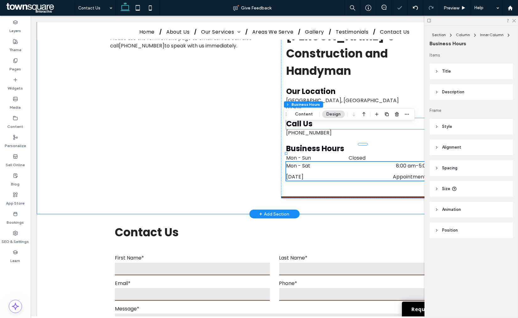
click at [347, 118] on h4 "Call Us" at bounding box center [362, 123] width 153 height 11
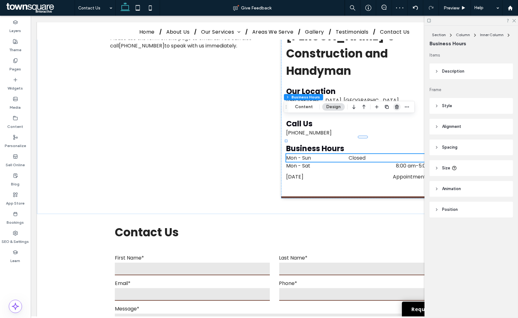
click at [396, 105] on use "button" at bounding box center [397, 107] width 4 height 4
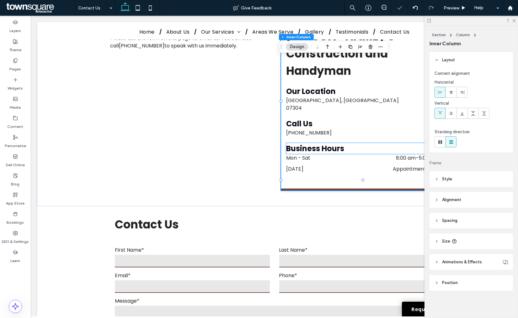
type input "**"
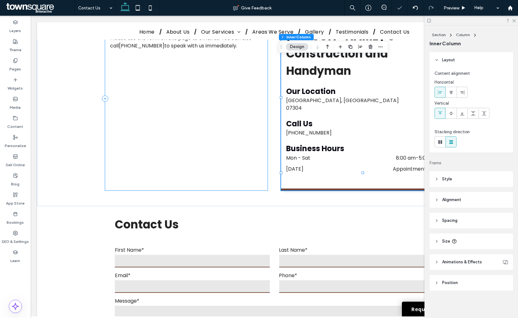
click at [241, 138] on div "Thank you for visiting the website of Danny’s Construction and Handyman . Pleas…" at bounding box center [186, 98] width 163 height 183
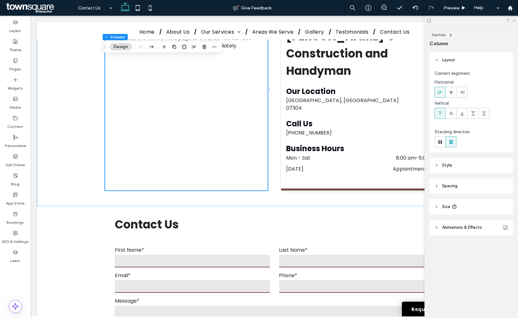
click at [516, 19] on use at bounding box center [514, 20] width 3 height 3
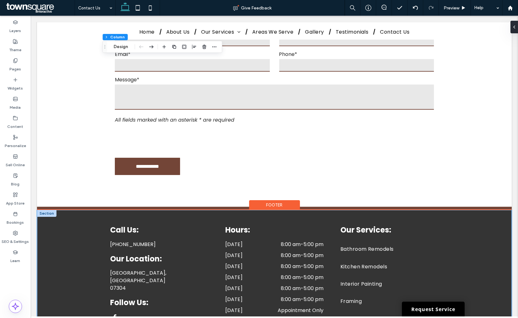
scroll to position [426, 0]
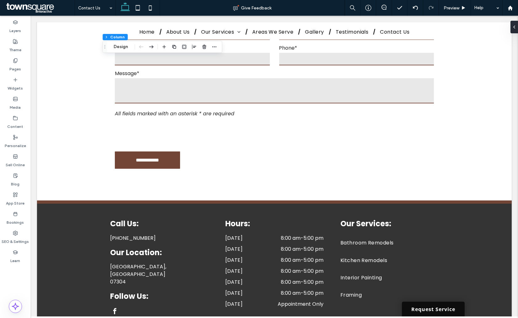
click at [403, 306] on link "Request Service" at bounding box center [433, 308] width 63 height 15
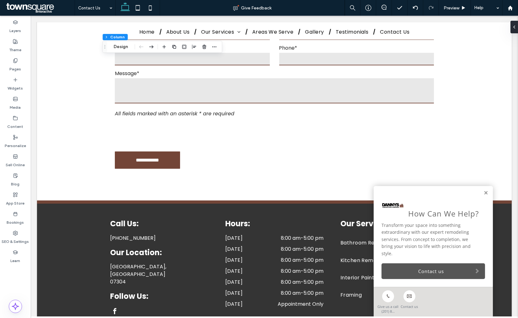
click at [439, 268] on link "Contact us" at bounding box center [434, 271] width 104 height 16
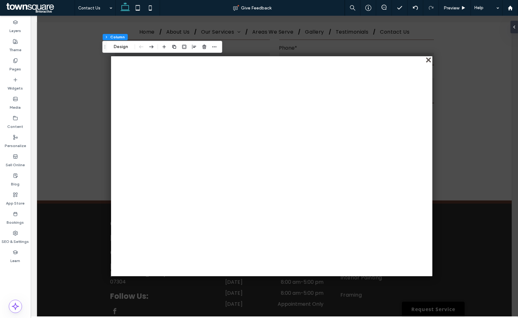
click at [427, 61] on div "close" at bounding box center [429, 60] width 5 height 5
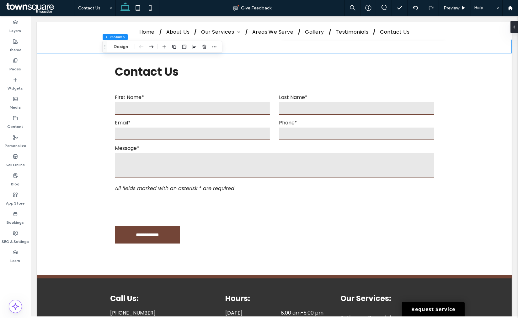
scroll to position [251, 0]
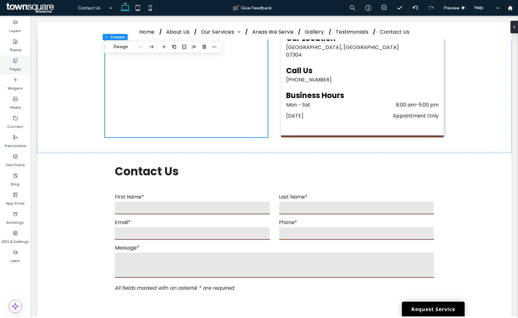
click at [17, 65] on label "Pages" at bounding box center [16, 67] width 12 height 9
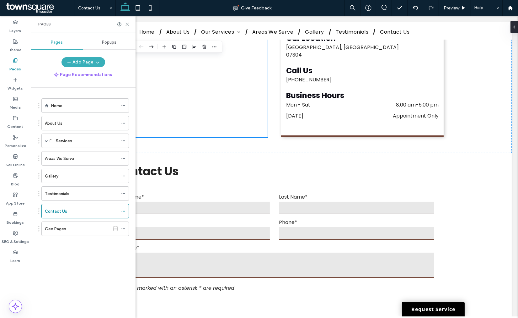
click at [127, 24] on use at bounding box center [127, 24] width 3 height 3
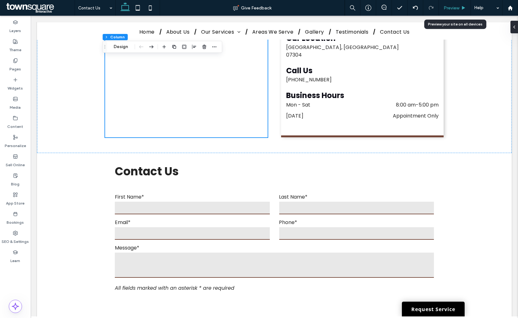
click at [439, 9] on div "Preview" at bounding box center [455, 7] width 32 height 5
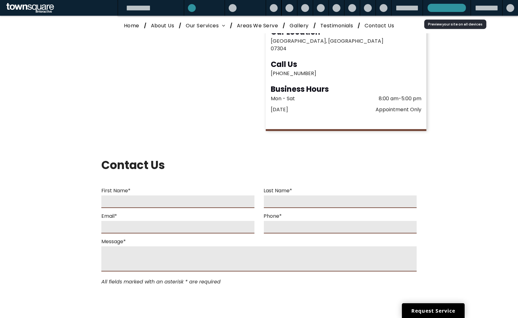
scroll to position [245, 0]
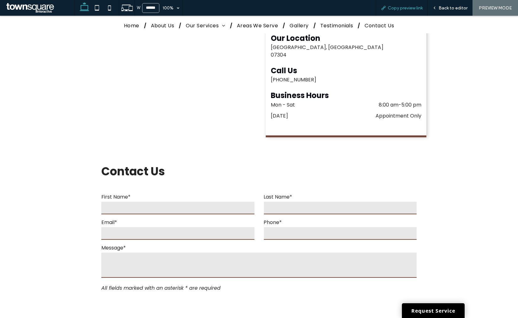
click at [405, 9] on span "Copy preview link" at bounding box center [405, 7] width 35 height 5
drag, startPoint x: 449, startPoint y: 6, endPoint x: 267, endPoint y: 15, distance: 182.3
click at [317, 11] on div "W ****** 100% Copy preview link Back to editor PREVIEW MODE" at bounding box center [297, 8] width 444 height 16
click at [131, 24] on span "Home" at bounding box center [131, 26] width 15 height 8
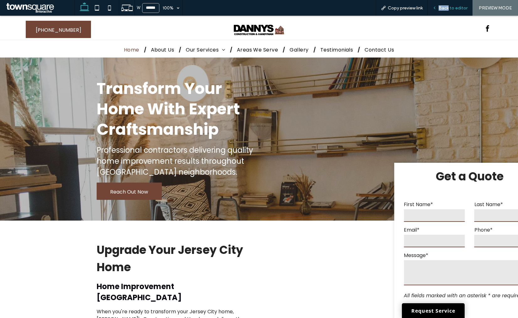
click at [442, 5] on span "Back to editor" at bounding box center [453, 7] width 29 height 5
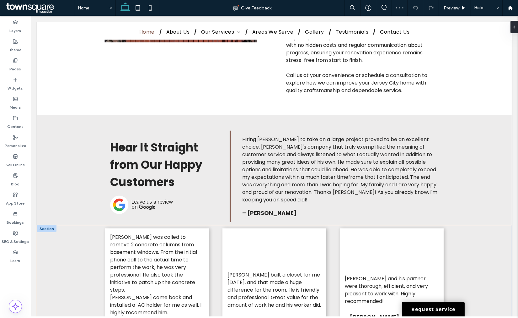
scroll to position [1116, 0]
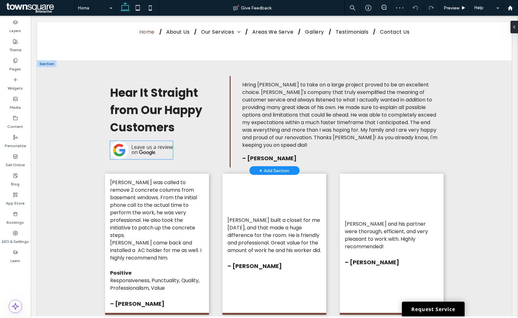
click at [134, 141] on img at bounding box center [141, 150] width 63 height 18
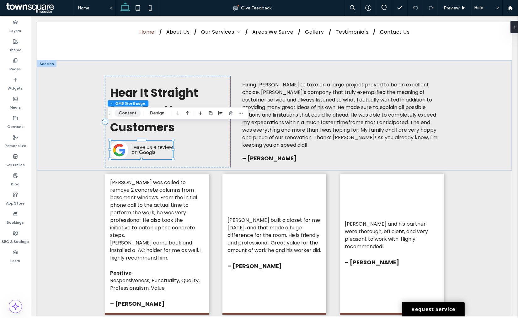
click at [139, 112] on button "Content" at bounding box center [128, 113] width 26 height 8
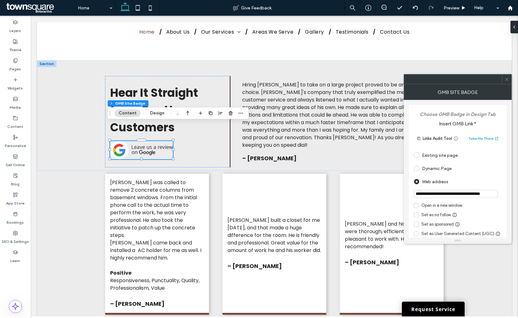
click at [439, 203] on div "Open in a new window" at bounding box center [442, 205] width 41 height 6
click at [430, 215] on div "Set as no follow" at bounding box center [437, 215] width 30 height 6
click at [507, 81] on icon at bounding box center [507, 79] width 5 height 5
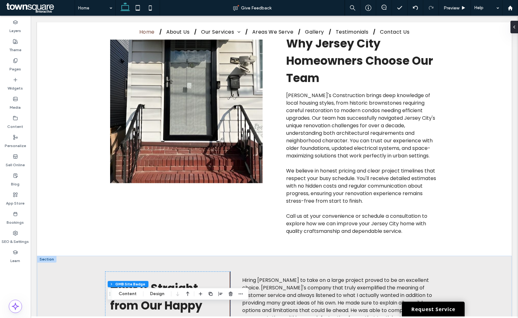
scroll to position [642, 0]
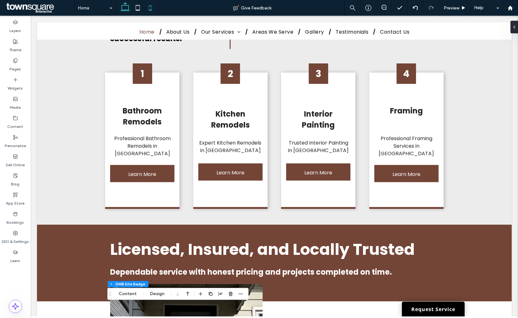
click at [149, 7] on icon at bounding box center [150, 8] width 13 height 13
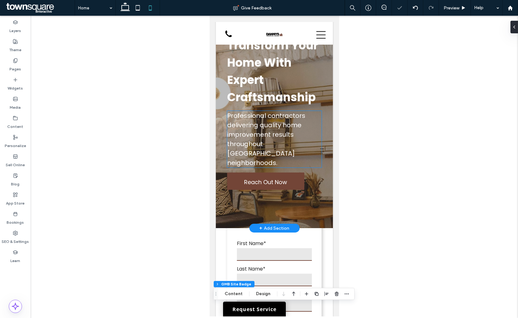
scroll to position [0, 0]
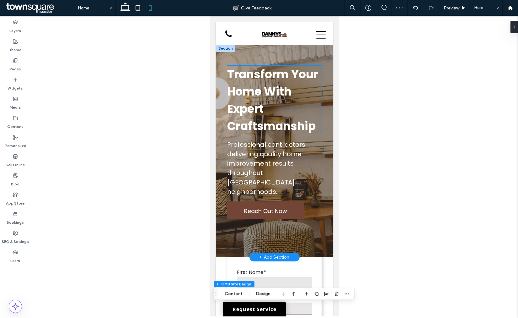
click at [264, 118] on span "Transform Your Home With Expert Craftsmanship" at bounding box center [272, 100] width 91 height 68
click at [264, 118] on div "Transform Your Home With Expert Craftsmanship" at bounding box center [274, 100] width 94 height 69
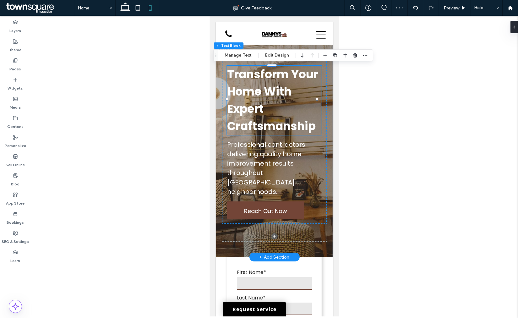
click at [264, 118] on span "Transform Your Home With Expert Craftsmanship" at bounding box center [272, 100] width 91 height 68
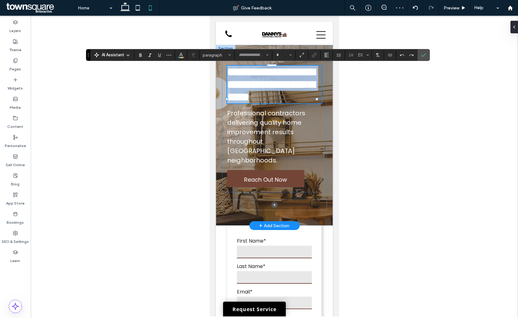
type input "*******"
type input "**"
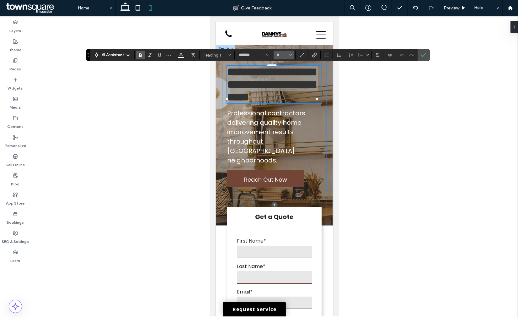
click at [275, 57] on button "**" at bounding box center [284, 55] width 20 height 9
click at [278, 55] on input "Size-input" at bounding box center [282, 54] width 12 height 5
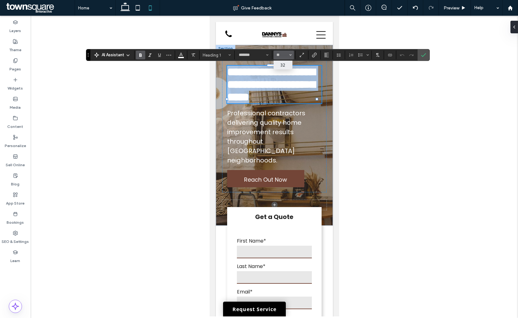
type input "**"
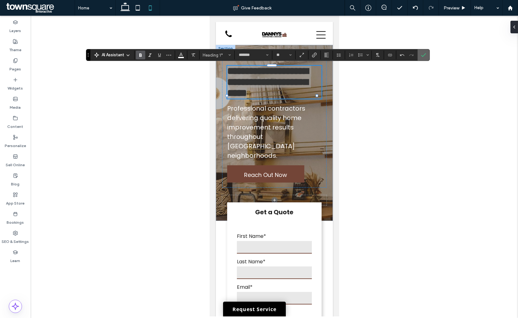
click at [422, 54] on icon "Confirm" at bounding box center [423, 54] width 5 height 5
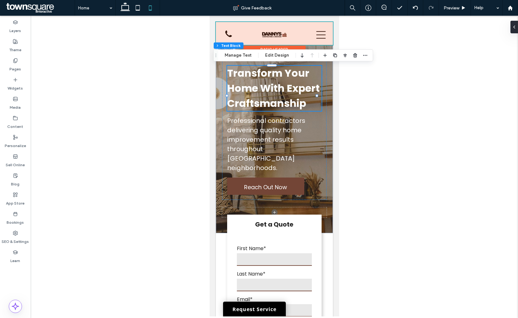
click at [317, 34] on div at bounding box center [274, 33] width 117 height 23
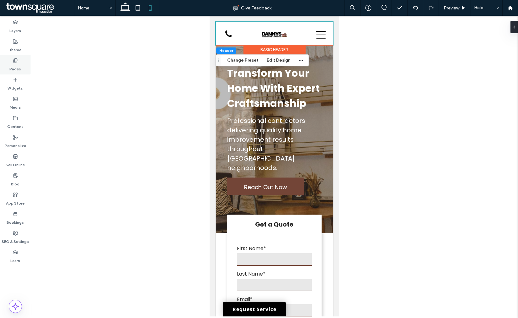
click at [3, 70] on div "Pages" at bounding box center [15, 64] width 31 height 19
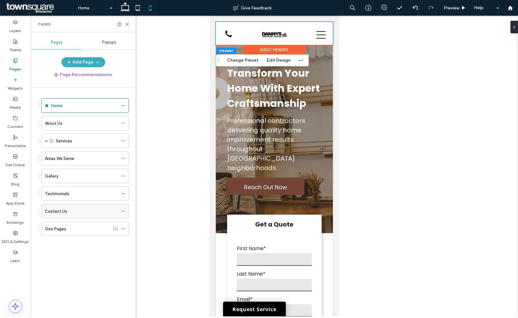
click at [46, 214] on label "Contact Us" at bounding box center [56, 211] width 22 height 11
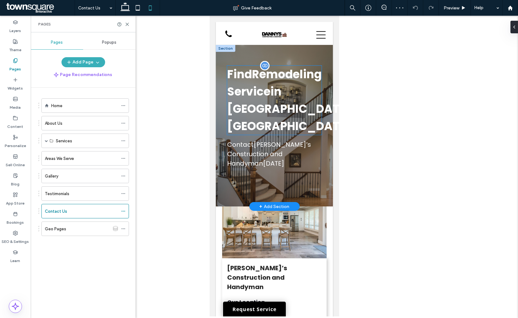
click at [253, 102] on span "Jersey City, NJ" at bounding box center [292, 117] width 130 height 33
click at [253, 102] on div "Find Remodeling Service in Jersey City, NJ" at bounding box center [274, 100] width 94 height 69
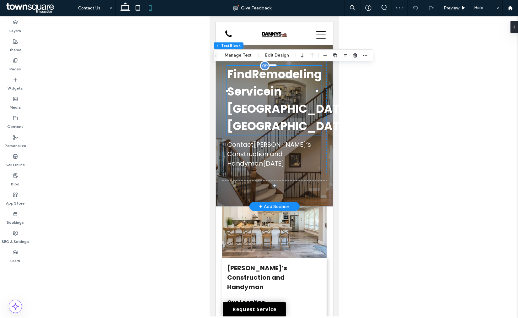
click at [253, 102] on span "Jersey City, NJ" at bounding box center [292, 117] width 130 height 33
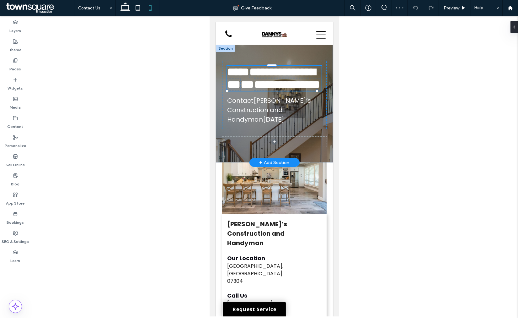
type input "*******"
type input "**"
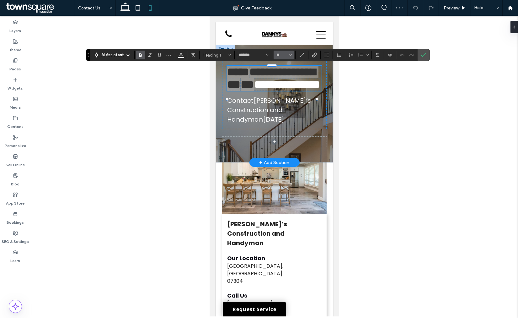
click at [279, 53] on input "**" at bounding box center [282, 54] width 12 height 5
type input "**"
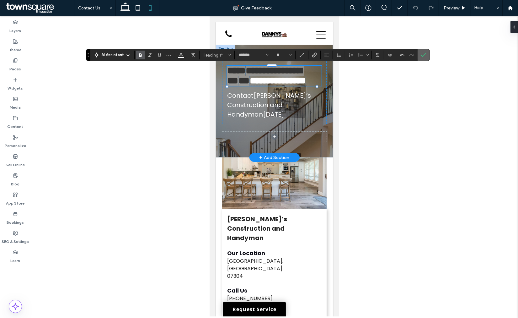
click at [421, 55] on label "Confirm" at bounding box center [423, 54] width 9 height 11
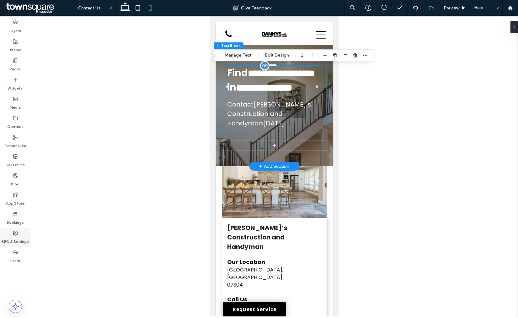
click at [10, 238] on label "SEO & Settings" at bounding box center [15, 239] width 27 height 9
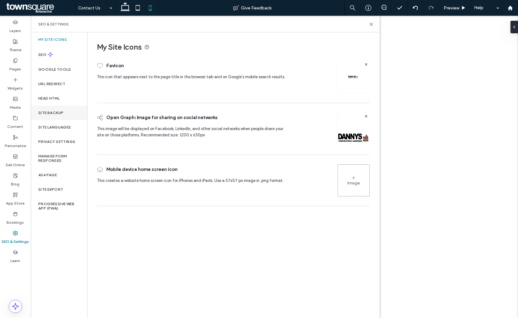
click at [48, 113] on label "Site Backup" at bounding box center [50, 112] width 25 height 4
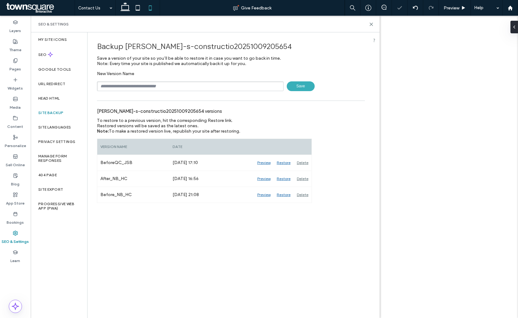
click at [130, 99] on div "Backup danny-s-constructio20251009205654 Save a version of your site so you’ll …" at bounding box center [231, 117] width 287 height 170
click at [130, 93] on div "Backup danny-s-constructio20251009205654 Save a version of your site so you’ll …" at bounding box center [231, 117] width 287 height 170
click at [130, 89] on input "text" at bounding box center [190, 86] width 187 height 10
type input "**********"
click at [306, 86] on span "Save" at bounding box center [301, 86] width 28 height 10
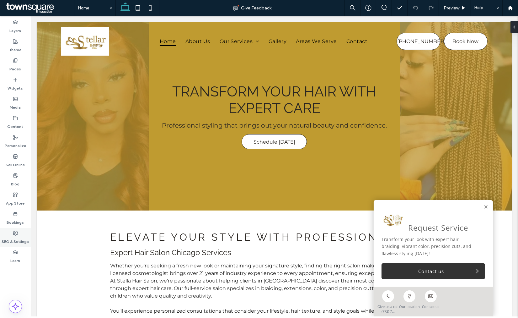
click at [24, 239] on label "SEO & Settings" at bounding box center [15, 239] width 27 height 9
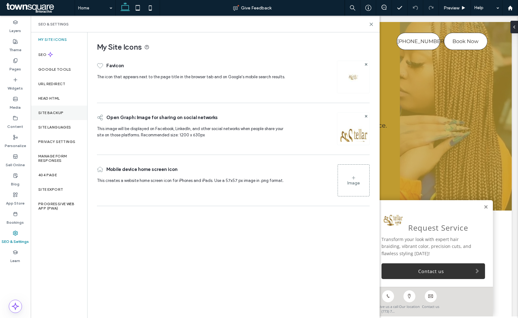
click at [46, 115] on div "Site Backup" at bounding box center [59, 112] width 57 height 14
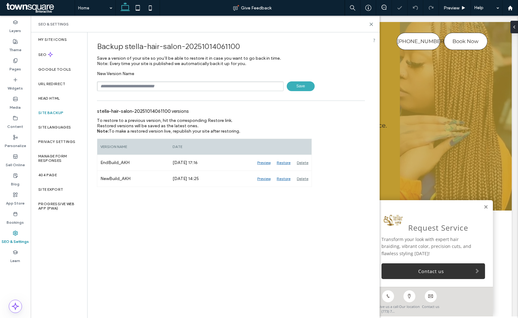
click at [131, 80] on div "New Version Name Save" at bounding box center [231, 81] width 268 height 20
click at [130, 85] on input "text" at bounding box center [190, 86] width 187 height 10
type input "**********"
click at [292, 87] on span "Save" at bounding box center [301, 86] width 28 height 10
click at [369, 25] on icon at bounding box center [371, 24] width 5 height 5
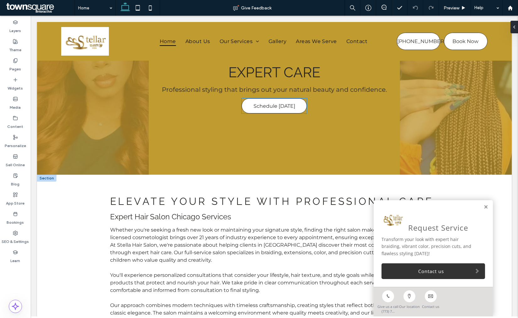
scroll to position [105, 0]
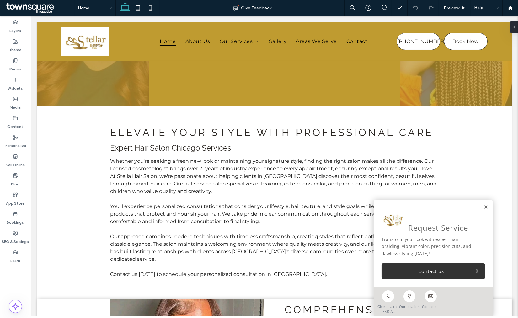
click at [484, 208] on link at bounding box center [486, 206] width 5 height 5
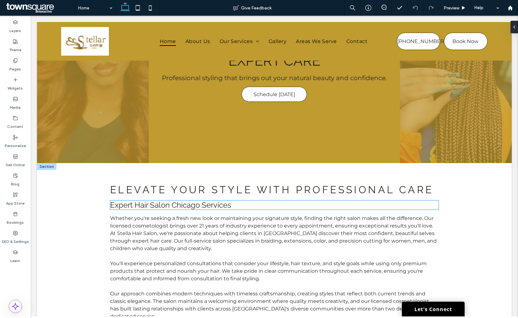
scroll to position [0, 0]
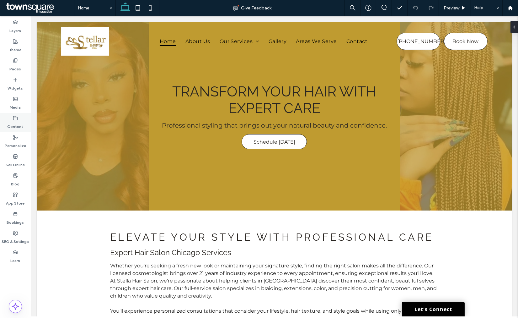
click at [13, 126] on label "Content" at bounding box center [16, 125] width 16 height 9
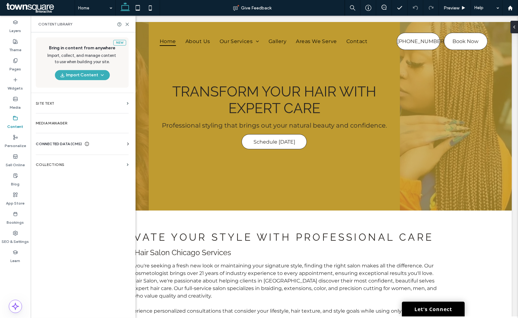
click at [41, 139] on div "CONNECTED DATA (CMS) Business Info Business Text Business Images Find and Repla…" at bounding box center [82, 144] width 103 height 16
click at [45, 142] on span "CONNECTED DATA (CMS)" at bounding box center [59, 144] width 46 height 6
click at [52, 159] on label "Business Info" at bounding box center [83, 159] width 85 height 4
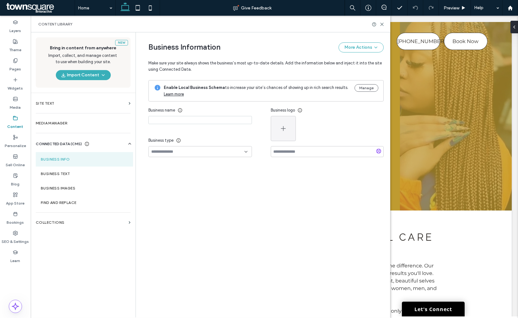
type input "**********"
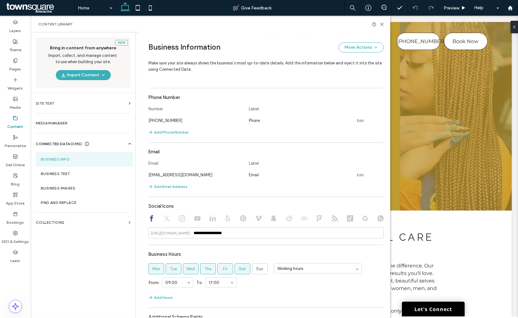
scroll to position [203, 0]
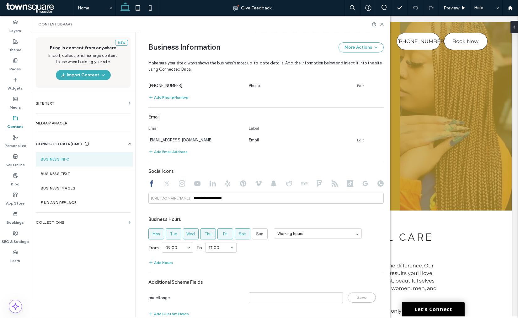
click at [181, 185] on icon at bounding box center [182, 183] width 6 height 6
click at [150, 188] on div "Social Icons https://instagram.com/" at bounding box center [265, 184] width 235 height 38
click at [151, 185] on icon at bounding box center [151, 183] width 6 height 6
type input "**********"
click at [185, 183] on div at bounding box center [265, 184] width 235 height 8
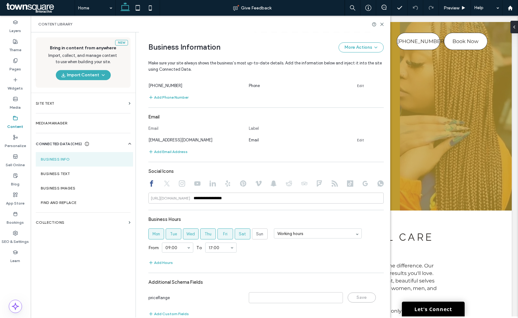
click at [183, 183] on div at bounding box center [265, 184] width 235 height 8
click at [181, 182] on use at bounding box center [182, 183] width 6 height 6
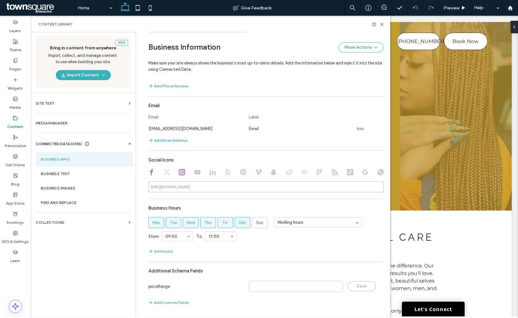
click at [198, 186] on input at bounding box center [265, 186] width 235 height 11
paste input "**********"
type input "**********"
click at [199, 183] on input "**********" at bounding box center [265, 186] width 235 height 11
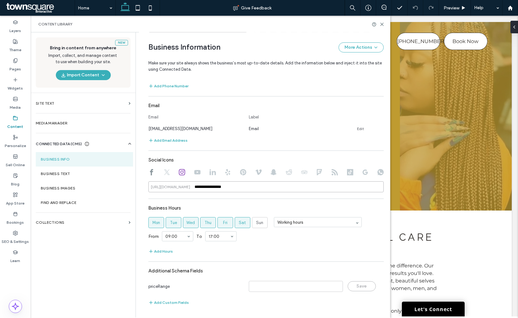
click at [199, 183] on input "**********" at bounding box center [265, 186] width 235 height 11
click at [194, 194] on div "**********" at bounding box center [265, 140] width 235 height 338
click at [381, 23] on use at bounding box center [382, 24] width 3 height 3
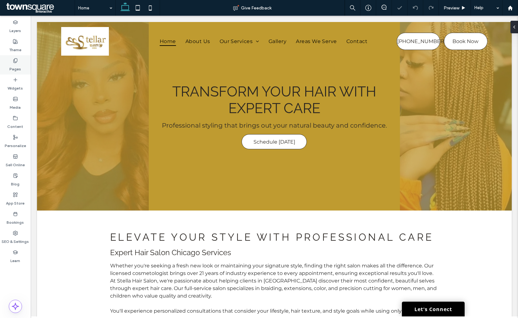
click at [22, 68] on div "Pages" at bounding box center [15, 64] width 31 height 19
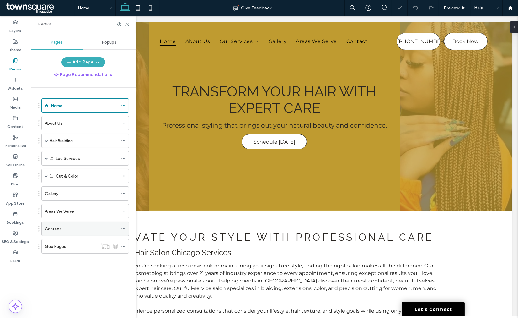
click at [64, 227] on div "Contact" at bounding box center [81, 228] width 73 height 7
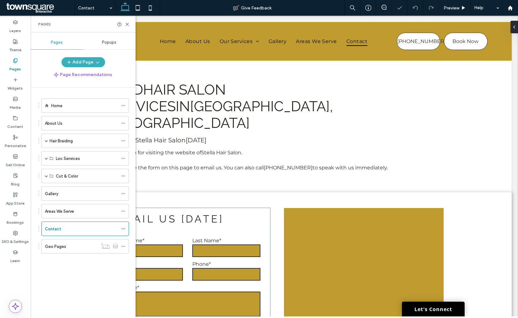
scroll to position [139, 0]
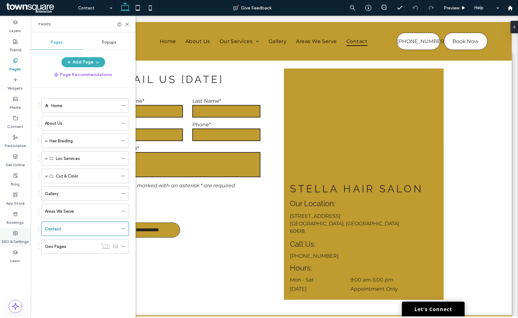
click at [13, 236] on label "SEO & Settings" at bounding box center [15, 239] width 27 height 9
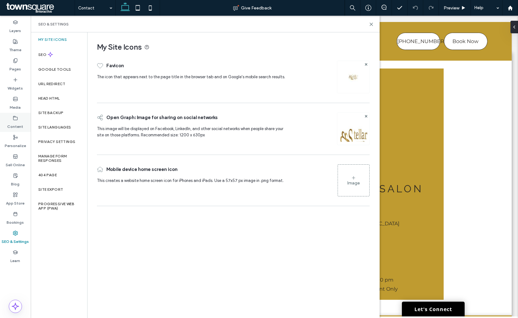
click at [14, 119] on icon at bounding box center [15, 118] width 5 height 5
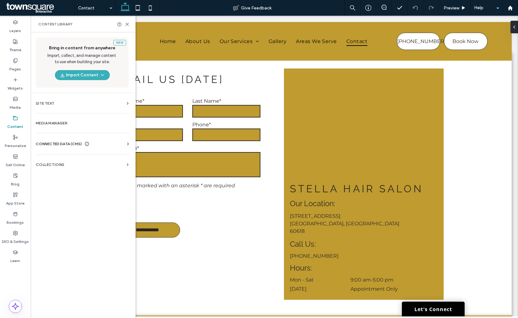
click at [63, 142] on span "CONNECTED DATA (CMS)" at bounding box center [59, 144] width 46 height 6
click at [58, 169] on section "Business Text" at bounding box center [83, 173] width 95 height 14
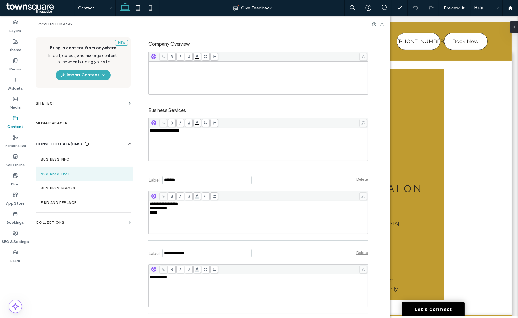
drag, startPoint x: 14, startPoint y: 234, endPoint x: 63, endPoint y: 234, distance: 49.3
click at [14, 234] on icon at bounding box center [15, 232] width 5 height 5
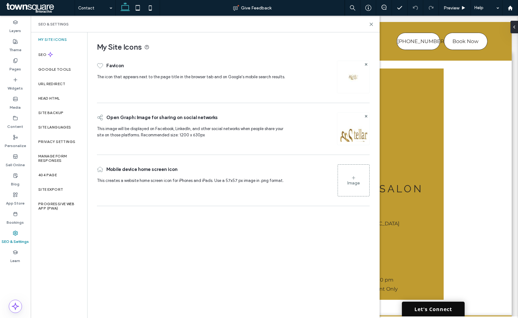
click at [435, 305] on link "Let's Connect" at bounding box center [433, 308] width 63 height 15
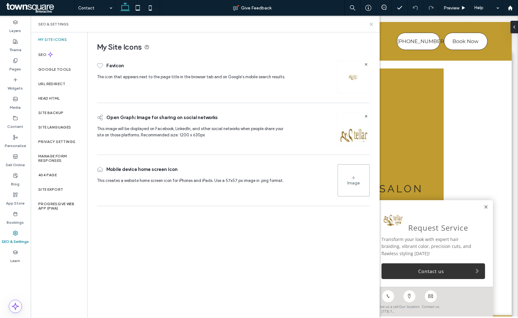
click at [369, 25] on icon at bounding box center [371, 24] width 5 height 5
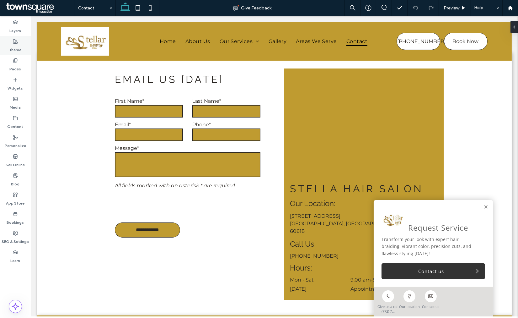
click at [17, 46] on label "Theme" at bounding box center [15, 48] width 12 height 9
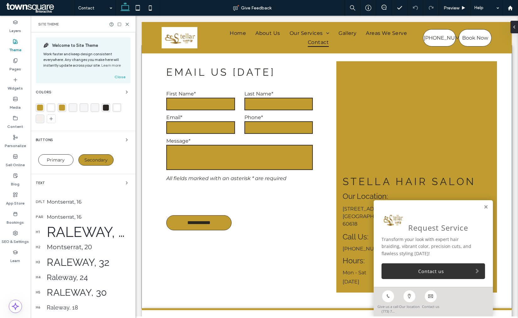
scroll to position [132, 0]
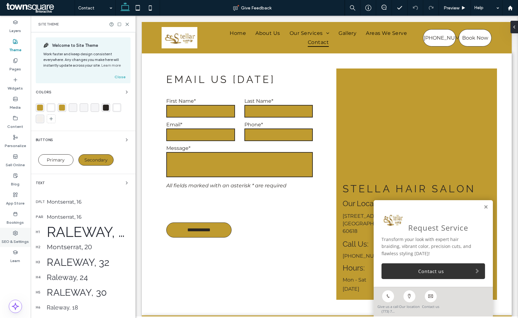
click at [20, 236] on label "SEO & Settings" at bounding box center [15, 239] width 27 height 9
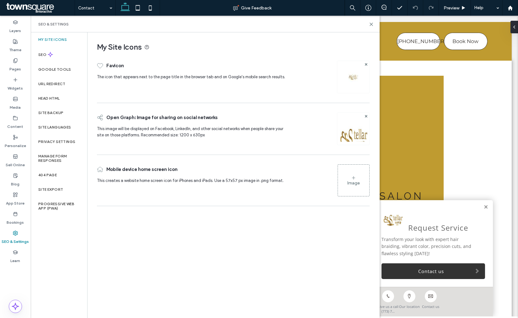
scroll to position [139, 0]
click at [370, 24] on icon at bounding box center [371, 24] width 5 height 5
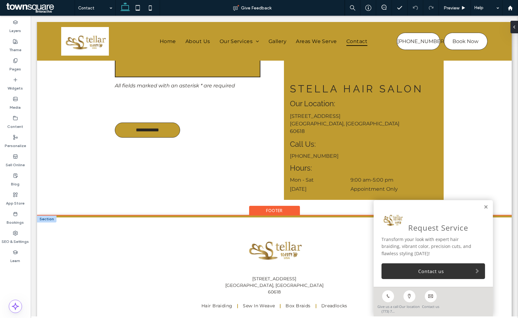
scroll to position [256, 0]
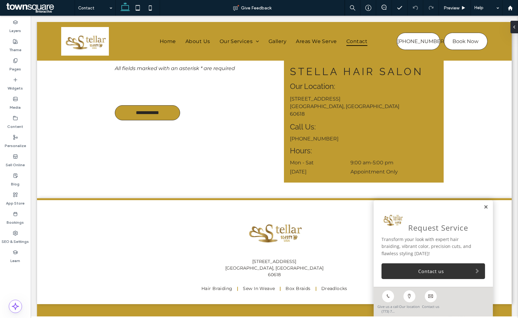
click at [484, 205] on link at bounding box center [486, 206] width 5 height 5
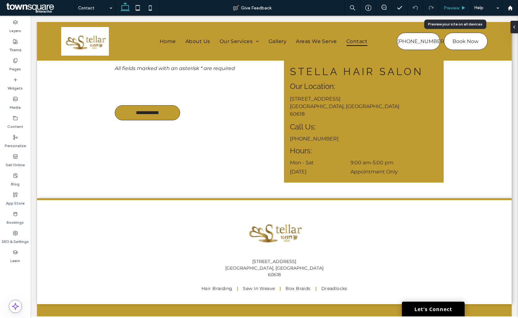
click at [449, 7] on span "Preview" at bounding box center [452, 7] width 16 height 5
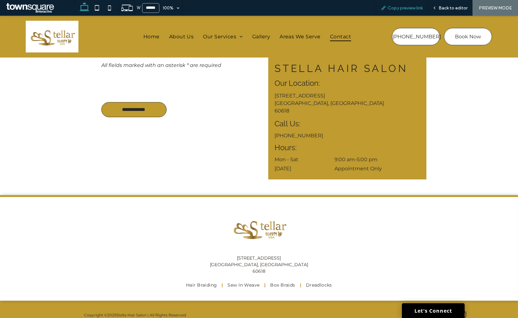
scroll to position [250, 0]
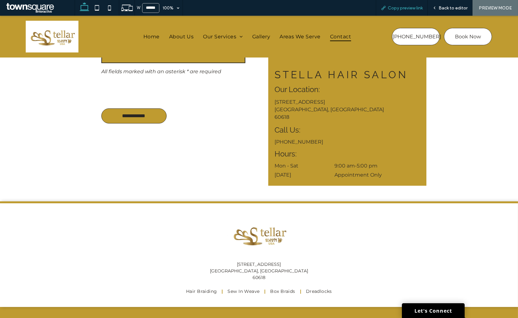
drag, startPoint x: 381, startPoint y: 13, endPoint x: 384, endPoint y: 11, distance: 3.4
click at [382, 13] on div "Copy preview link" at bounding box center [402, 8] width 52 height 16
click at [389, 10] on span "Copy preview link" at bounding box center [405, 7] width 35 height 5
click at [454, 8] on span "Back to editor" at bounding box center [453, 7] width 29 height 5
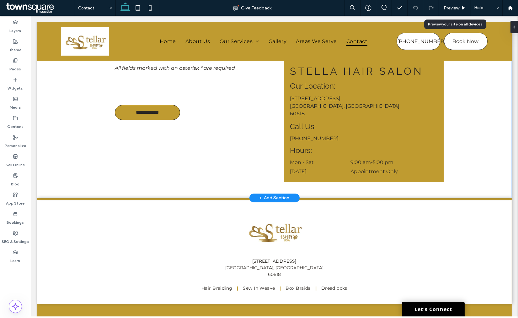
scroll to position [256, 0]
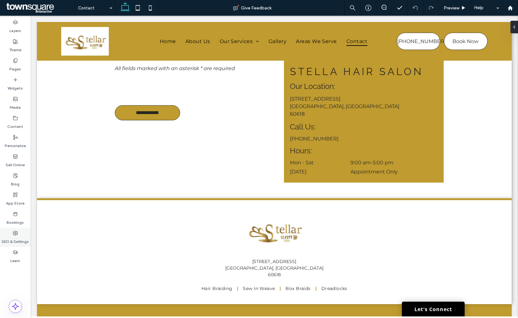
click at [21, 243] on label "SEO & Settings" at bounding box center [15, 239] width 27 height 9
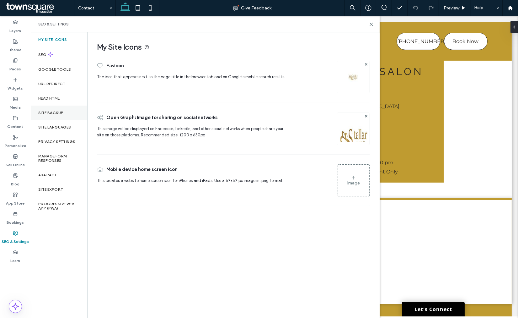
click at [56, 114] on label "Site Backup" at bounding box center [50, 112] width 25 height 4
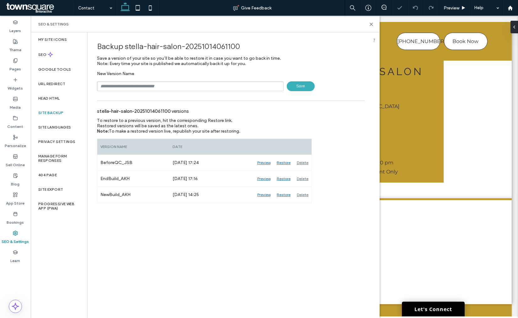
click at [136, 84] on input "text" at bounding box center [190, 86] width 187 height 10
type input "**********"
drag, startPoint x: 292, startPoint y: 84, endPoint x: 285, endPoint y: 83, distance: 7.2
click at [293, 84] on span "Save" at bounding box center [301, 86] width 28 height 10
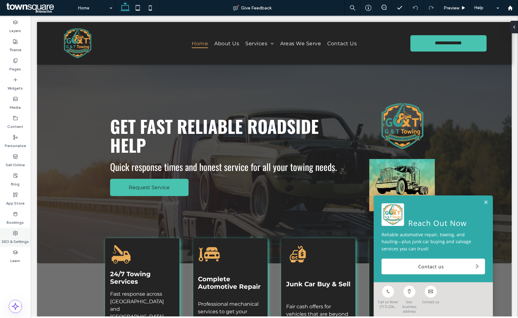
click at [9, 231] on div "SEO & Settings" at bounding box center [15, 237] width 31 height 19
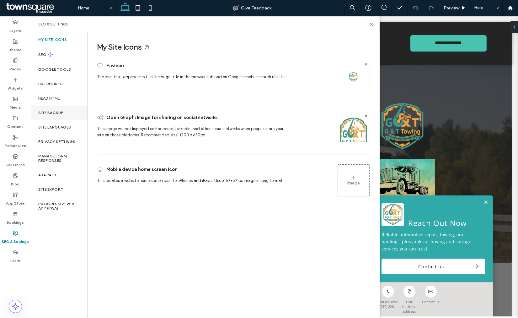
click at [57, 118] on div "Site Backup" at bounding box center [59, 112] width 57 height 14
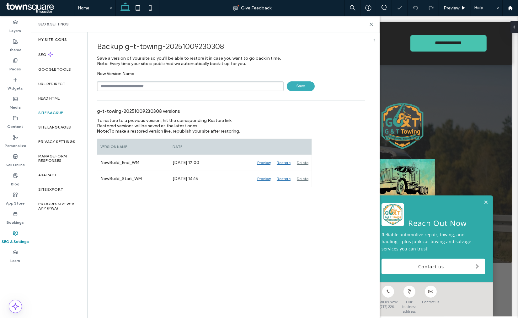
click at [133, 86] on input "text" at bounding box center [190, 86] width 187 height 10
type input "**********"
click at [300, 83] on span "Save" at bounding box center [301, 86] width 28 height 10
click at [374, 26] on div "SEO & Settings" at bounding box center [205, 24] width 349 height 17
click at [20, 120] on div "Content" at bounding box center [15, 122] width 31 height 19
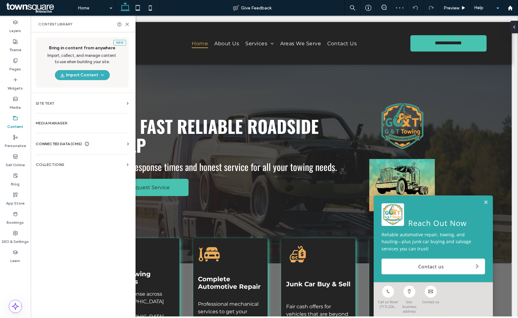
click at [64, 144] on span "CONNECTED DATA (CMS)" at bounding box center [59, 144] width 46 height 6
click at [67, 161] on label "Business Info" at bounding box center [83, 159] width 85 height 4
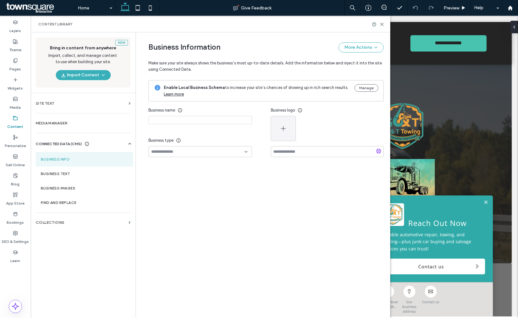
type input "**********"
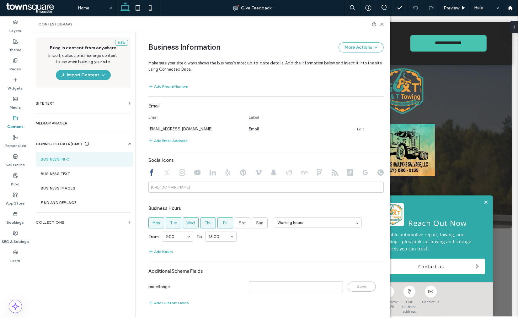
scroll to position [214, 0]
click at [14, 50] on label "Theme" at bounding box center [15, 48] width 12 height 9
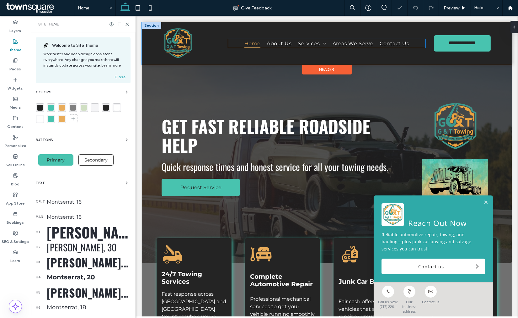
scroll to position [0, 0]
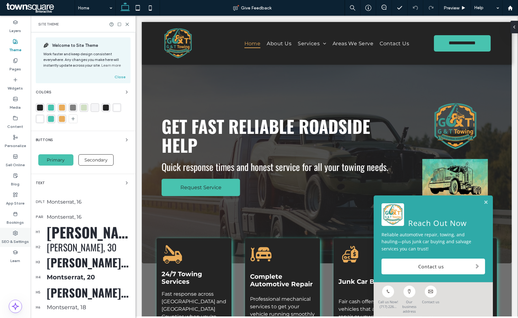
click at [13, 236] on label "SEO & Settings" at bounding box center [15, 239] width 27 height 9
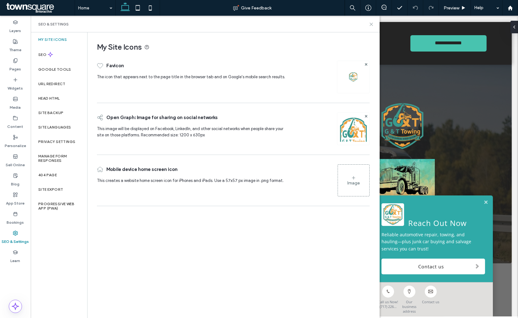
click at [373, 24] on icon at bounding box center [371, 24] width 5 height 5
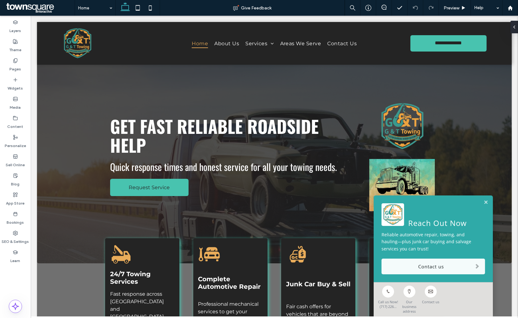
click at [385, 267] on link "Contact us" at bounding box center [434, 266] width 104 height 16
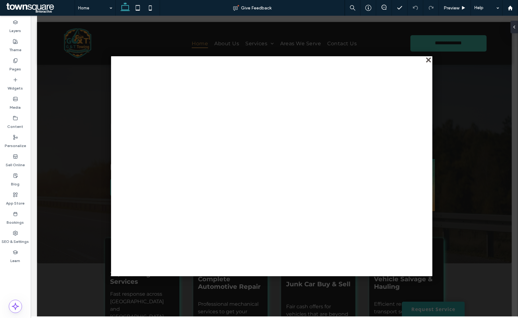
click at [428, 60] on div "close" at bounding box center [429, 60] width 5 height 5
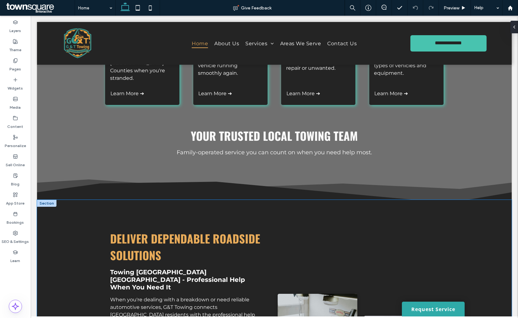
scroll to position [384, 0]
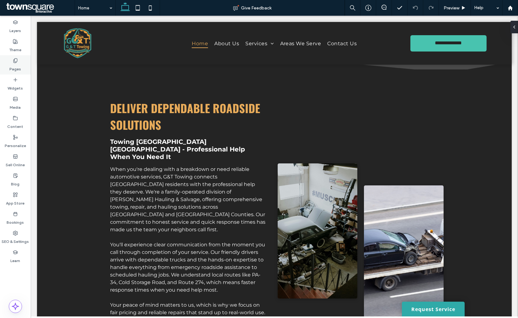
click at [12, 72] on div "Pages" at bounding box center [15, 64] width 31 height 19
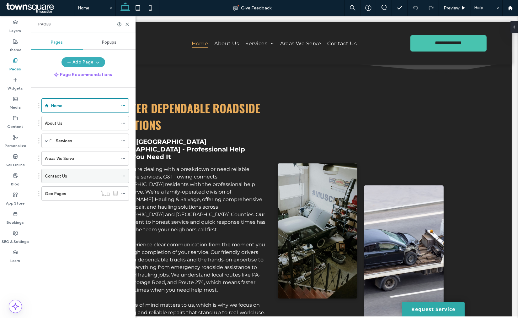
click at [67, 176] on div "Contact Us" at bounding box center [81, 176] width 73 height 7
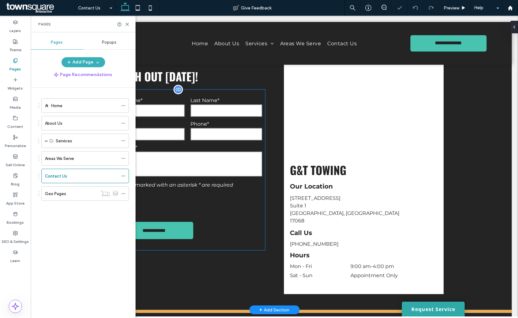
scroll to position [244, 0]
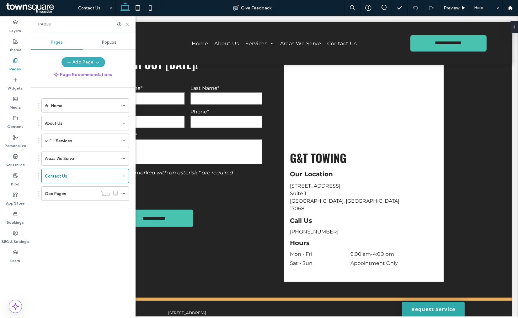
drag, startPoint x: 127, startPoint y: 24, endPoint x: 96, endPoint y: 11, distance: 34.2
click at [127, 24] on use at bounding box center [127, 24] width 3 height 3
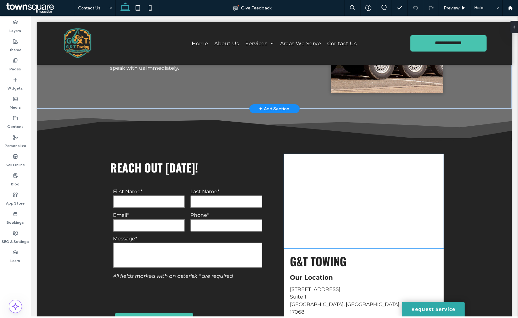
scroll to position [109, 0]
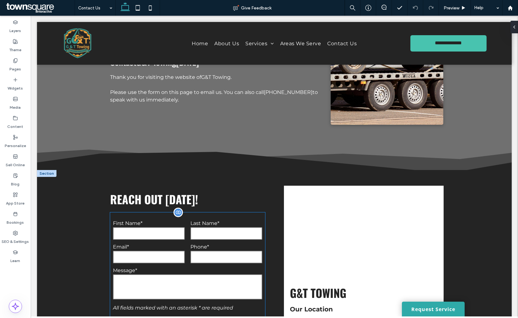
click at [188, 248] on div "Phone*" at bounding box center [227, 254] width 78 height 20
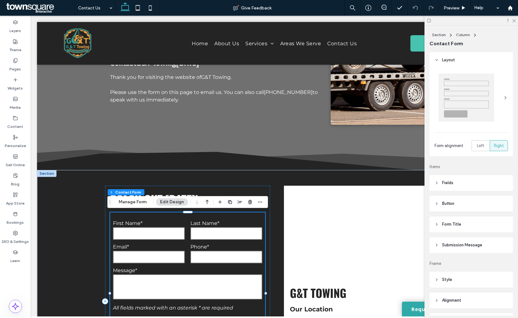
type input "*"
type input "***"
type input "*"
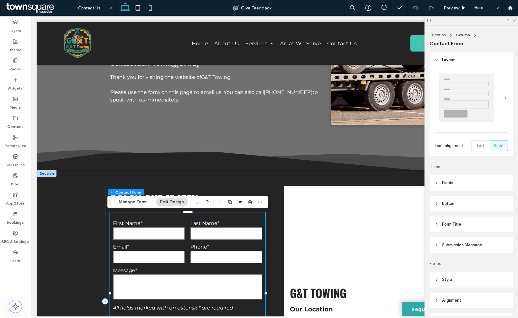
type input "***"
click at [445, 246] on span "Submission Message" at bounding box center [462, 245] width 40 height 6
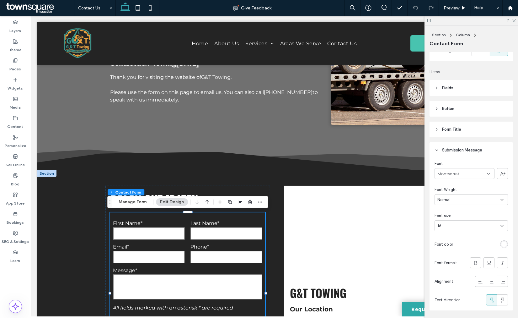
scroll to position [139, 0]
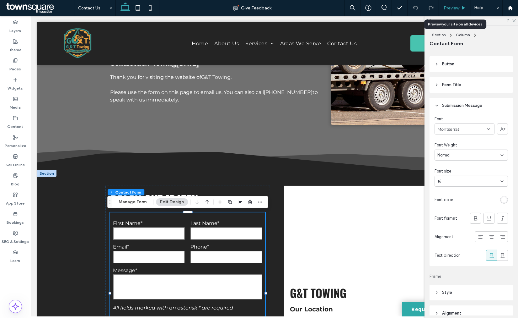
click at [457, 7] on span "Preview" at bounding box center [452, 7] width 16 height 5
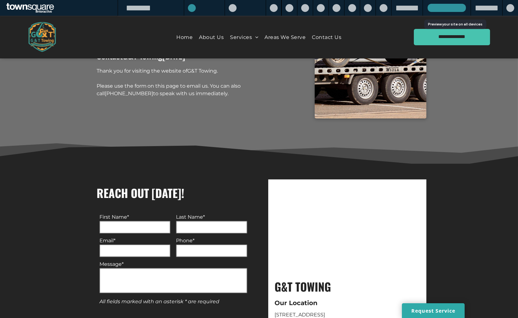
scroll to position [103, 0]
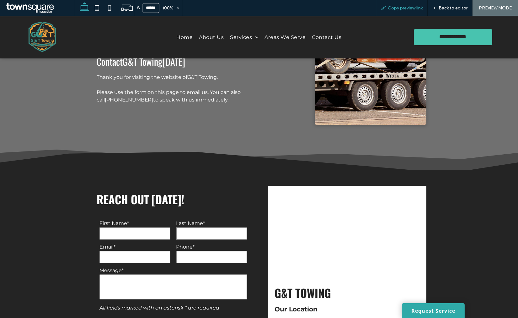
click at [403, 6] on span "Copy preview link" at bounding box center [405, 7] width 35 height 5
click at [453, 9] on span "Back to editor" at bounding box center [453, 7] width 29 height 5
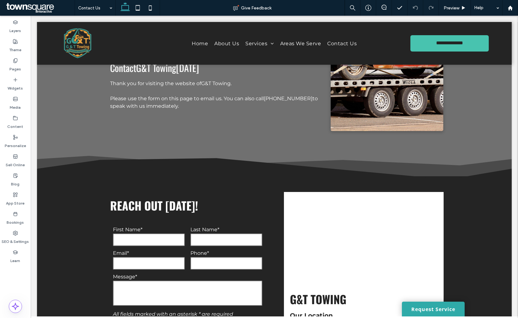
scroll to position [109, 0]
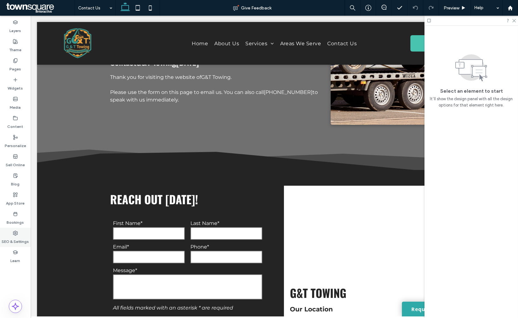
click at [20, 237] on label "SEO & Settings" at bounding box center [15, 239] width 27 height 9
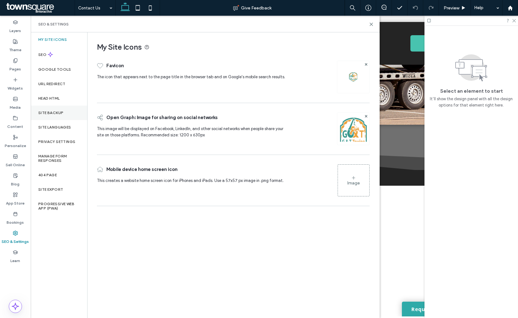
drag, startPoint x: 51, startPoint y: 114, endPoint x: 54, endPoint y: 111, distance: 4.3
click at [51, 114] on label "Site Backup" at bounding box center [50, 112] width 25 height 4
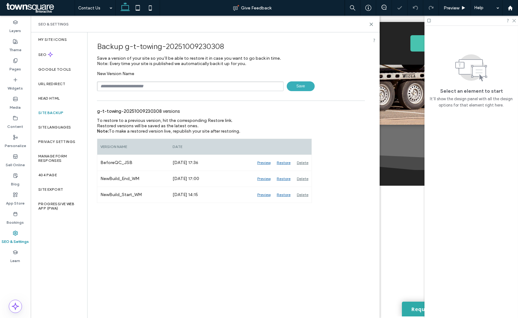
click at [132, 82] on input "text" at bounding box center [190, 86] width 187 height 10
type input "**********"
click at [293, 86] on span "Save" at bounding box center [301, 86] width 28 height 10
